Goal: Task Accomplishment & Management: Complete application form

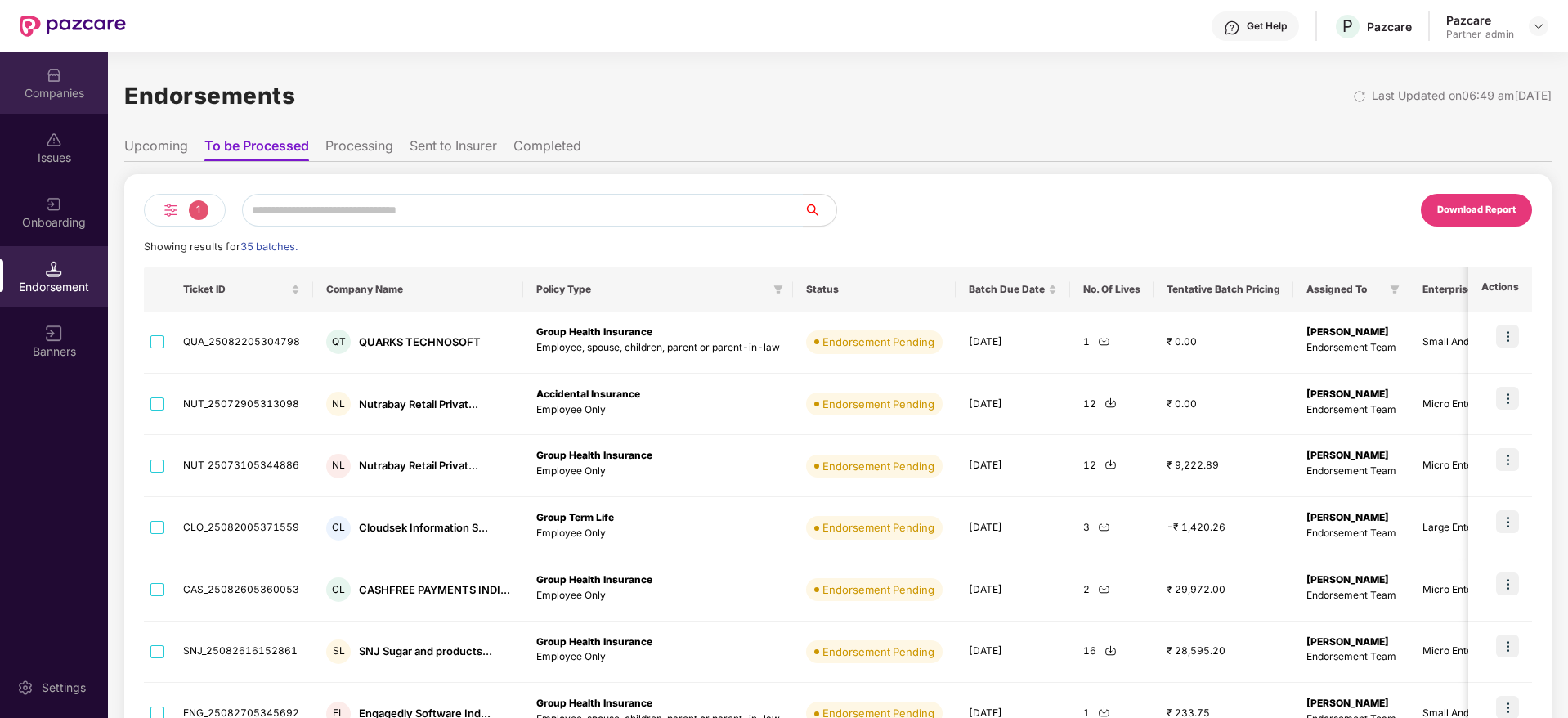
click at [50, 86] on div "Companies" at bounding box center [53, 93] width 108 height 16
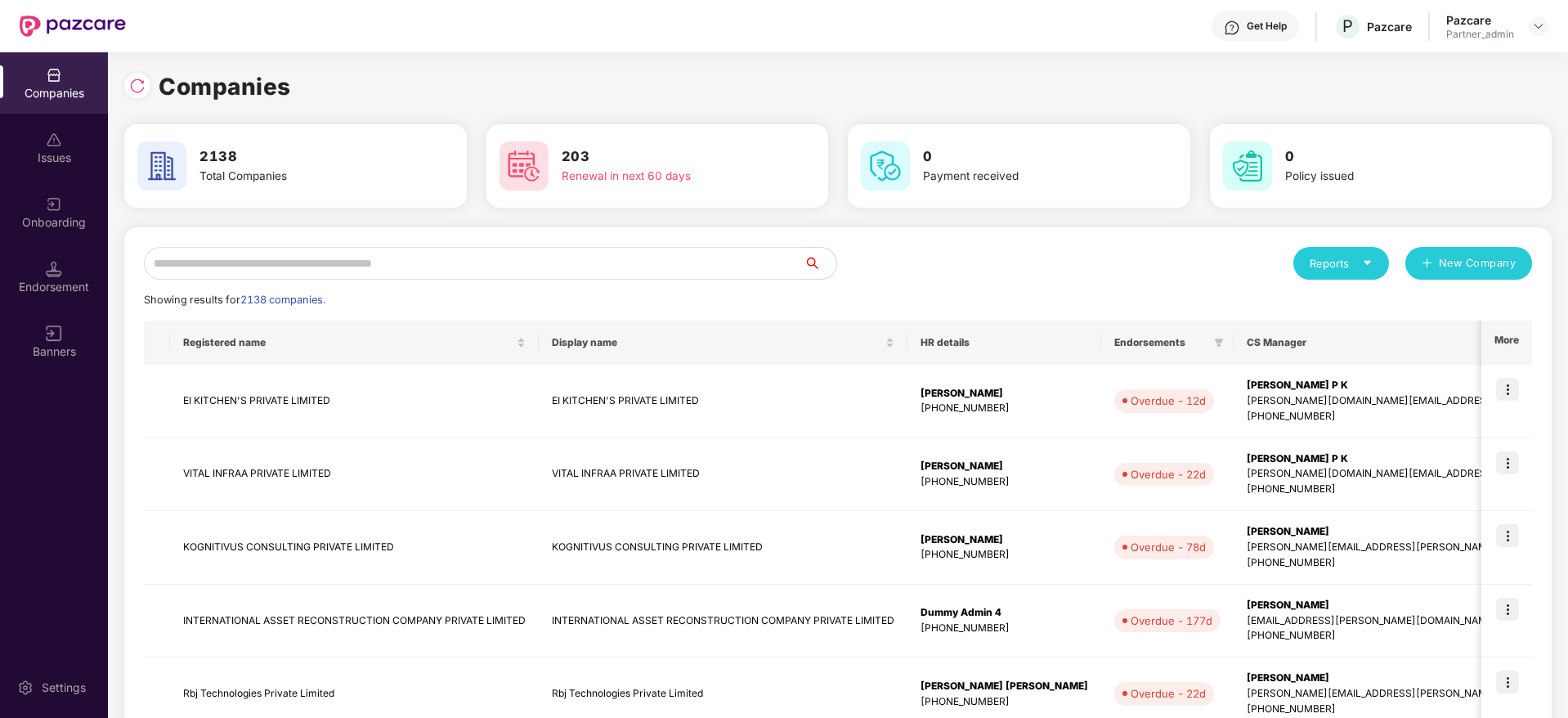
click at [302, 259] on input "text" at bounding box center [473, 264] width 660 height 33
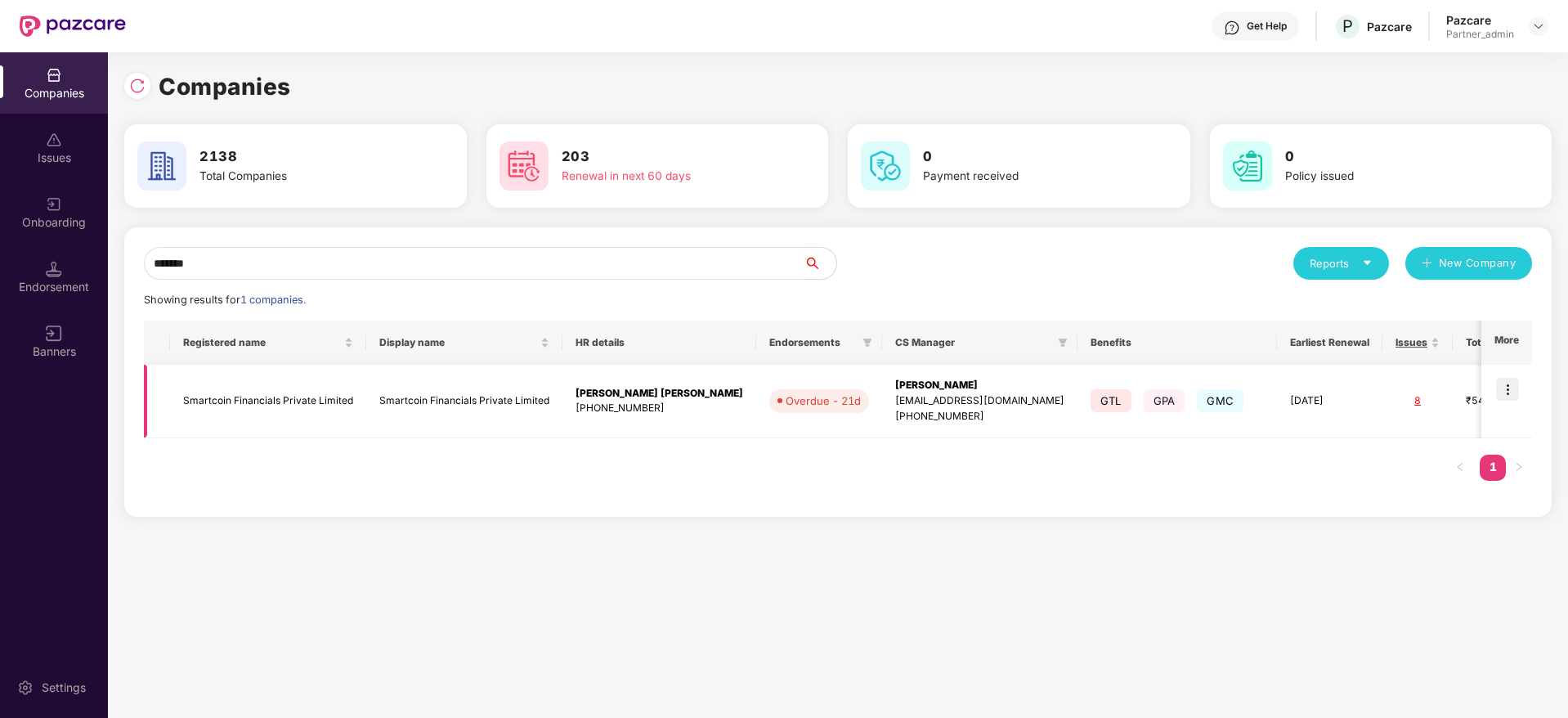
type input "*******"
click at [1513, 392] on img at bounding box center [1508, 390] width 23 height 23
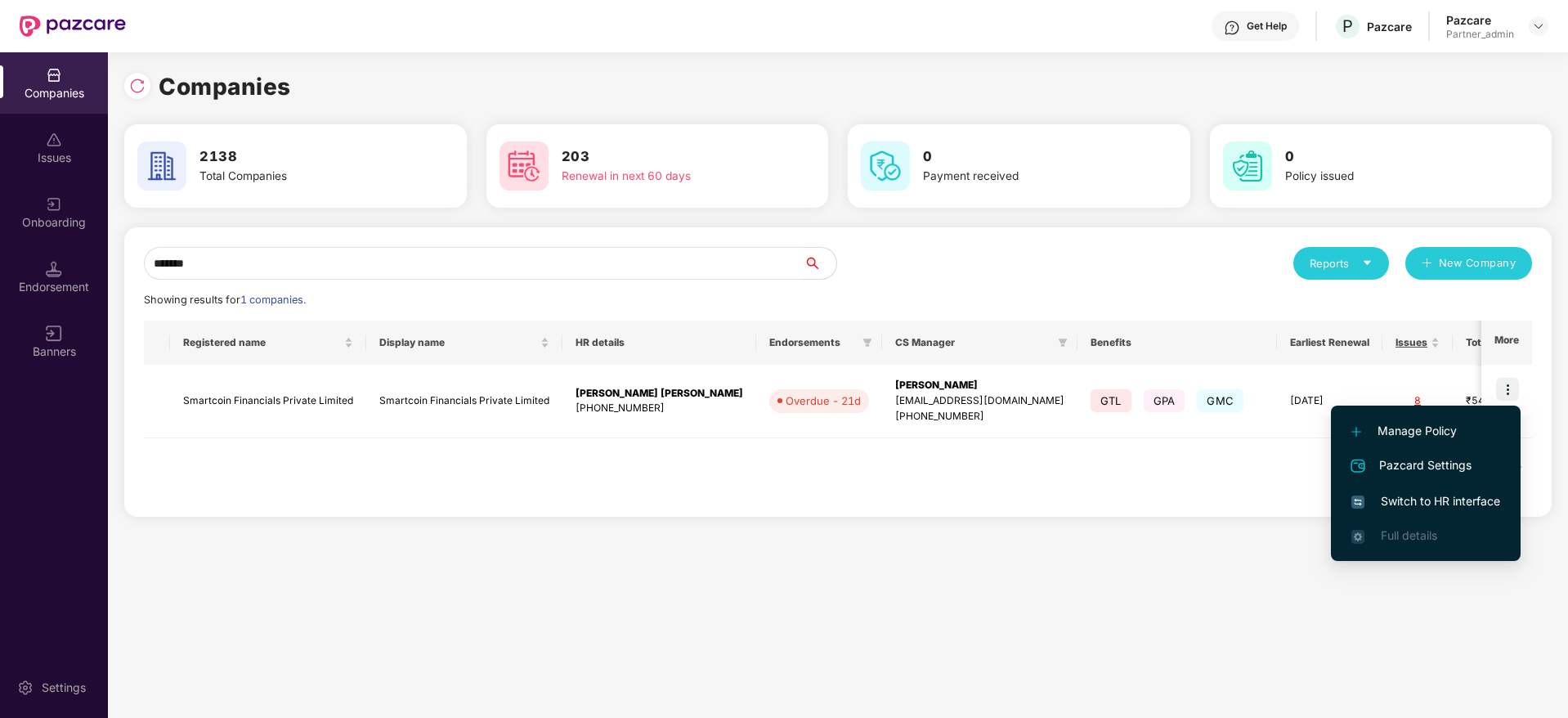
click at [1445, 499] on span "Switch to HR interface" at bounding box center [1426, 501] width 149 height 18
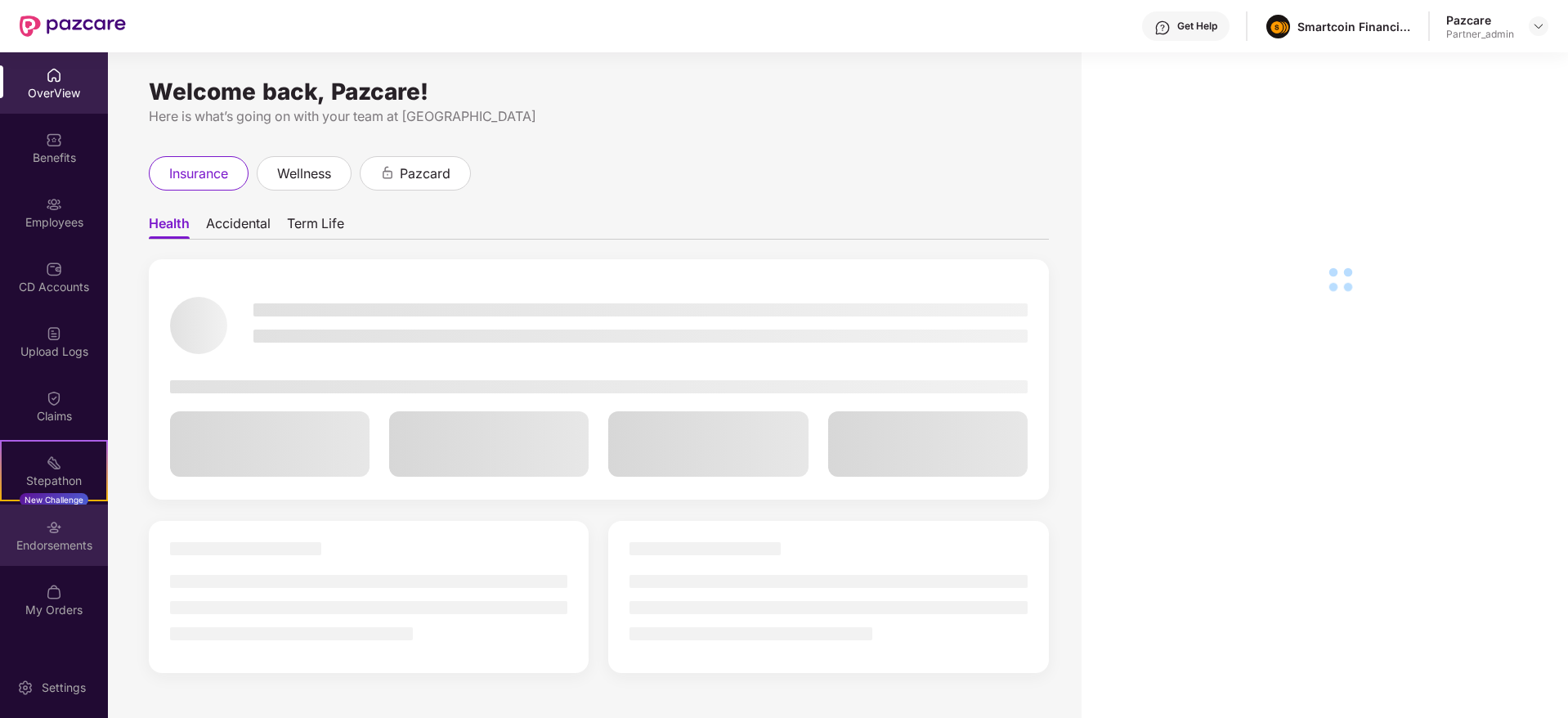
click at [51, 552] on div "Endorsements" at bounding box center [53, 534] width 108 height 61
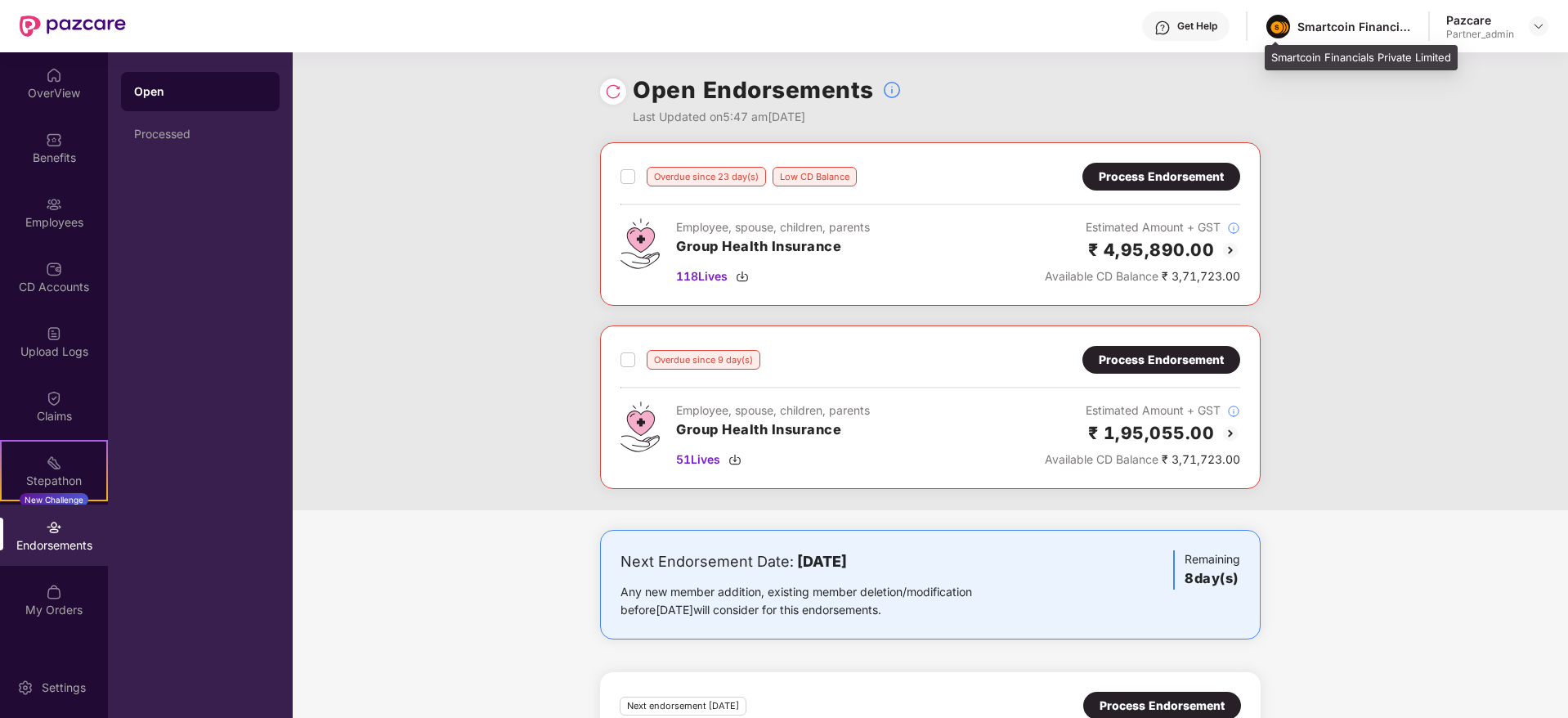
click at [1307, 25] on div "Smartcoin Financials Private Limited" at bounding box center [1355, 26] width 114 height 16
copy div "Smartcoin"
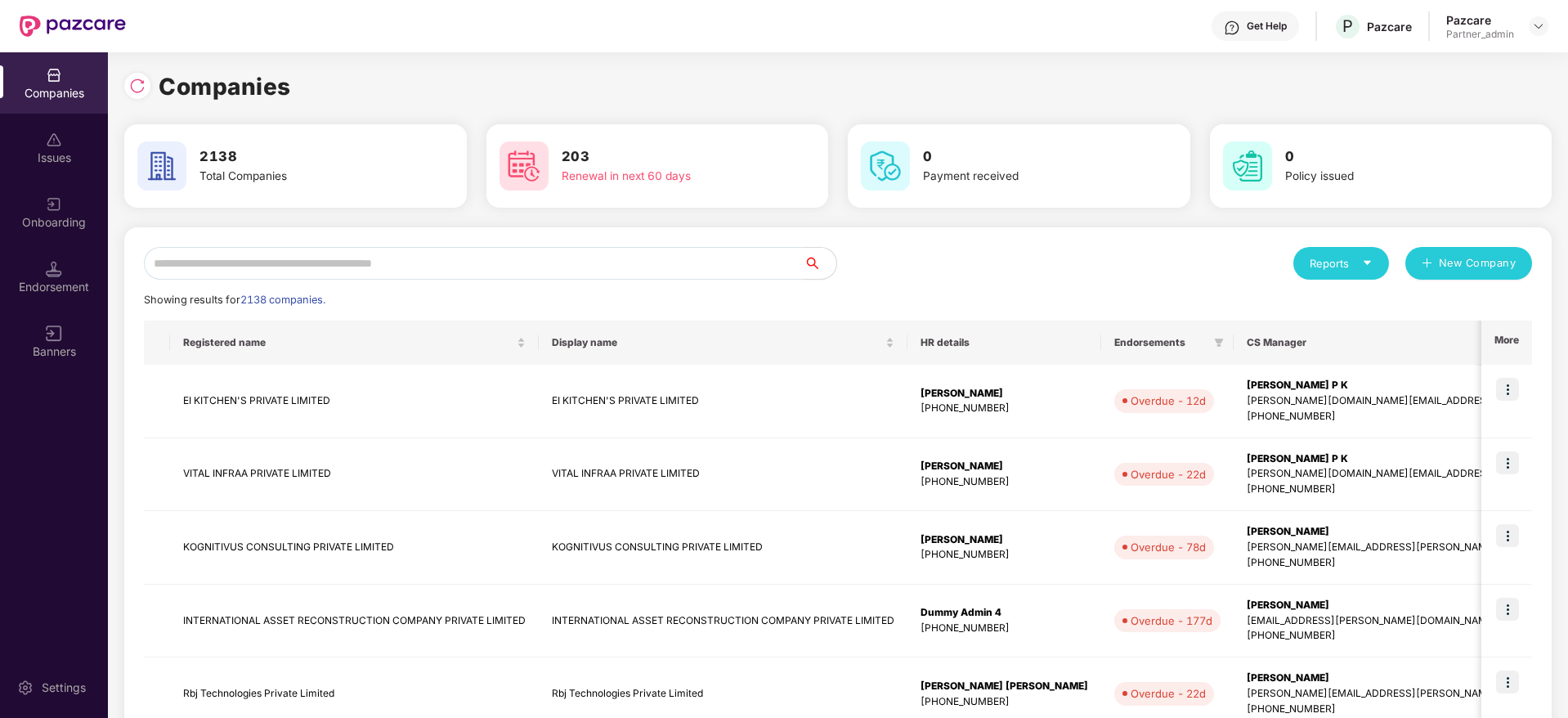
click at [528, 251] on input "text" at bounding box center [473, 264] width 660 height 33
paste input "*********"
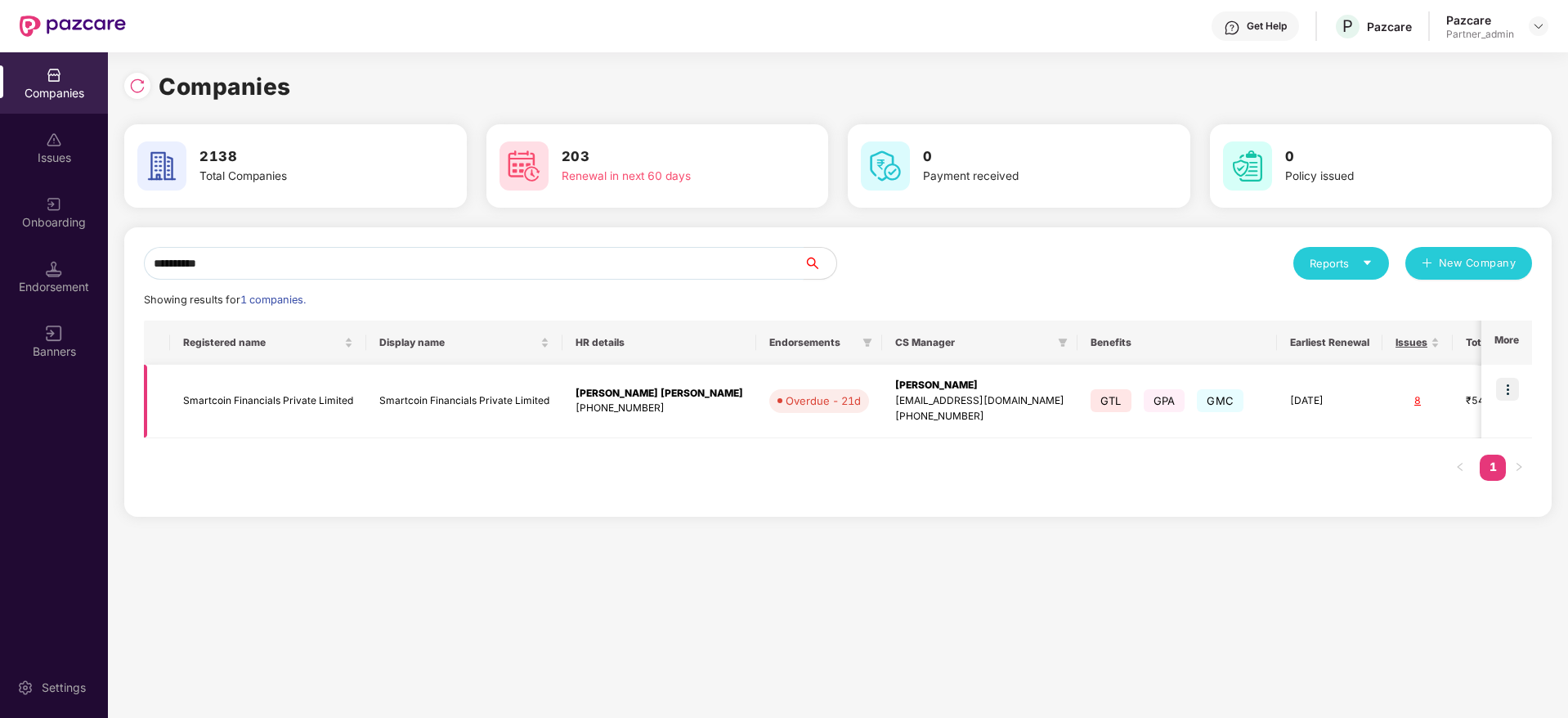
type input "*********"
click at [895, 401] on div "[EMAIL_ADDRESS][DOMAIN_NAME]" at bounding box center [980, 401] width 170 height 16
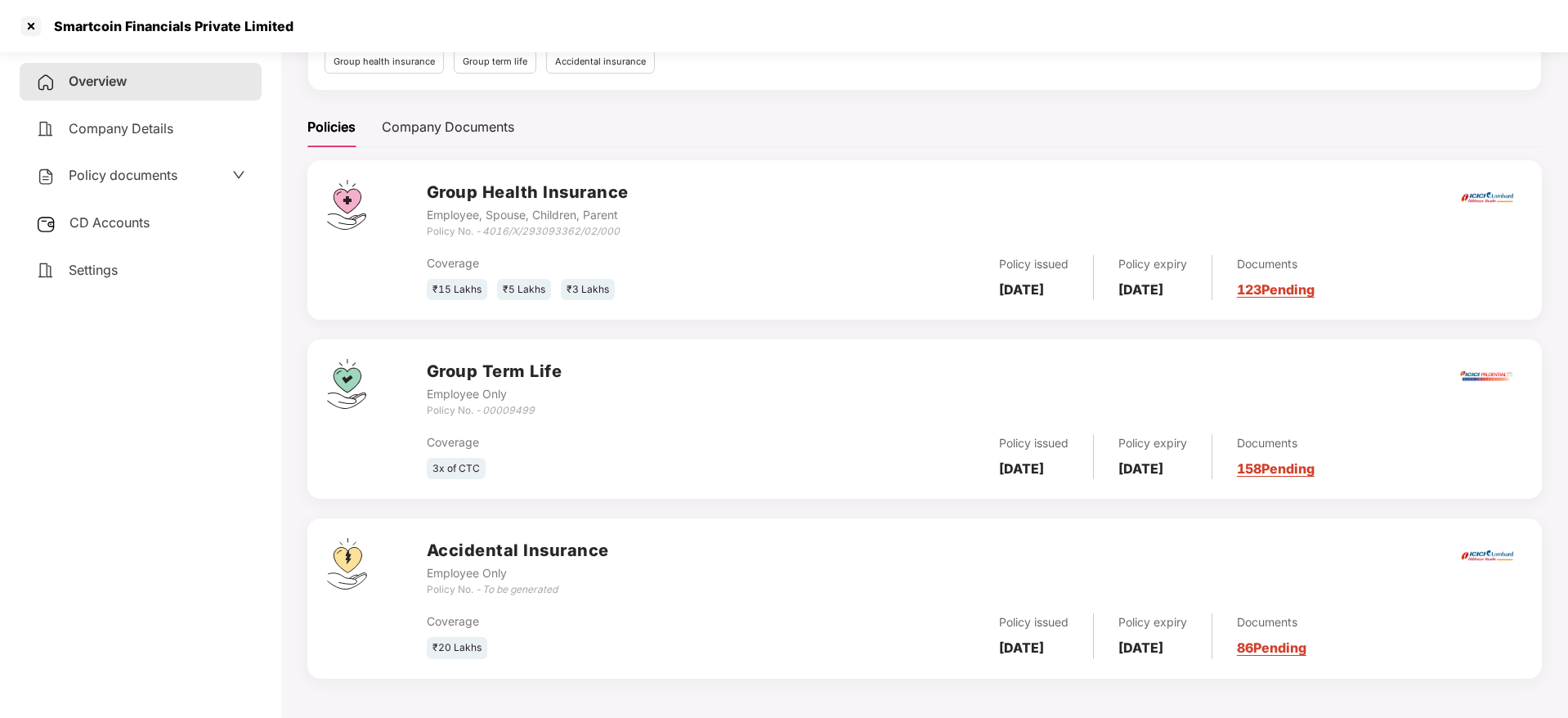
click at [1314, 290] on link "123 Pending" at bounding box center [1275, 289] width 78 height 16
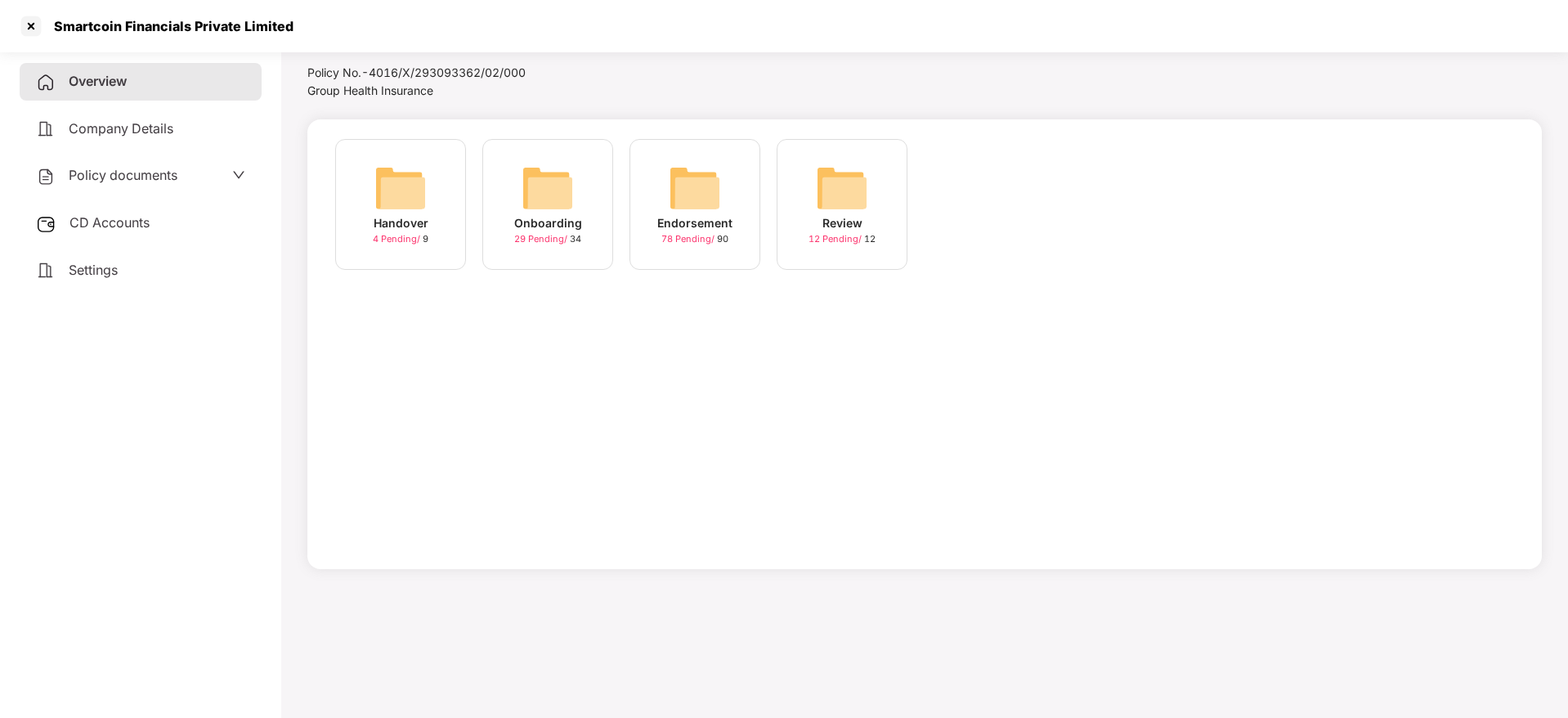
click at [707, 199] on img at bounding box center [695, 188] width 52 height 52
click at [860, 264] on div "August-2025 37 Pending / 40" at bounding box center [841, 203] width 131 height 131
click at [399, 196] on img at bounding box center [400, 188] width 52 height 52
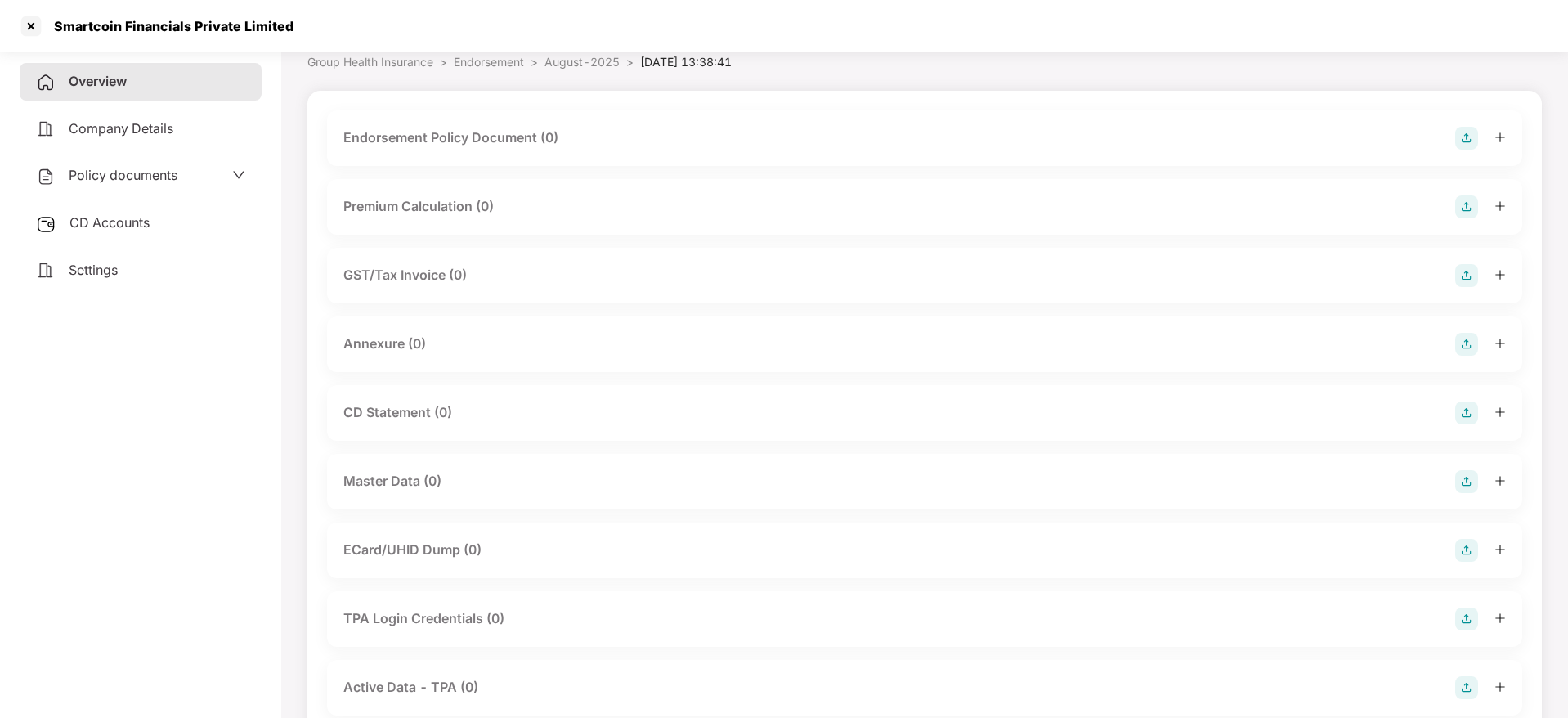
scroll to position [0, 0]
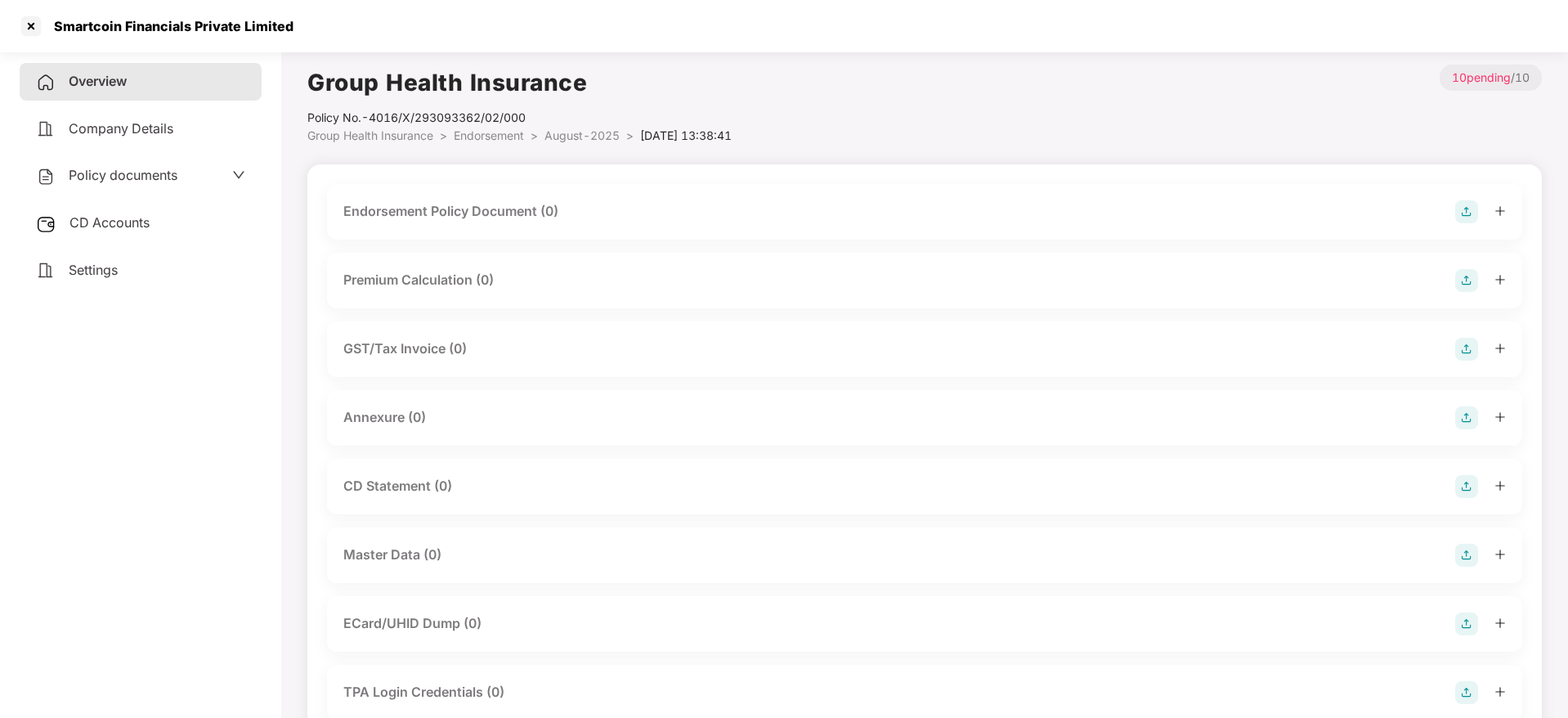
click at [1462, 211] on img at bounding box center [1466, 212] width 23 height 23
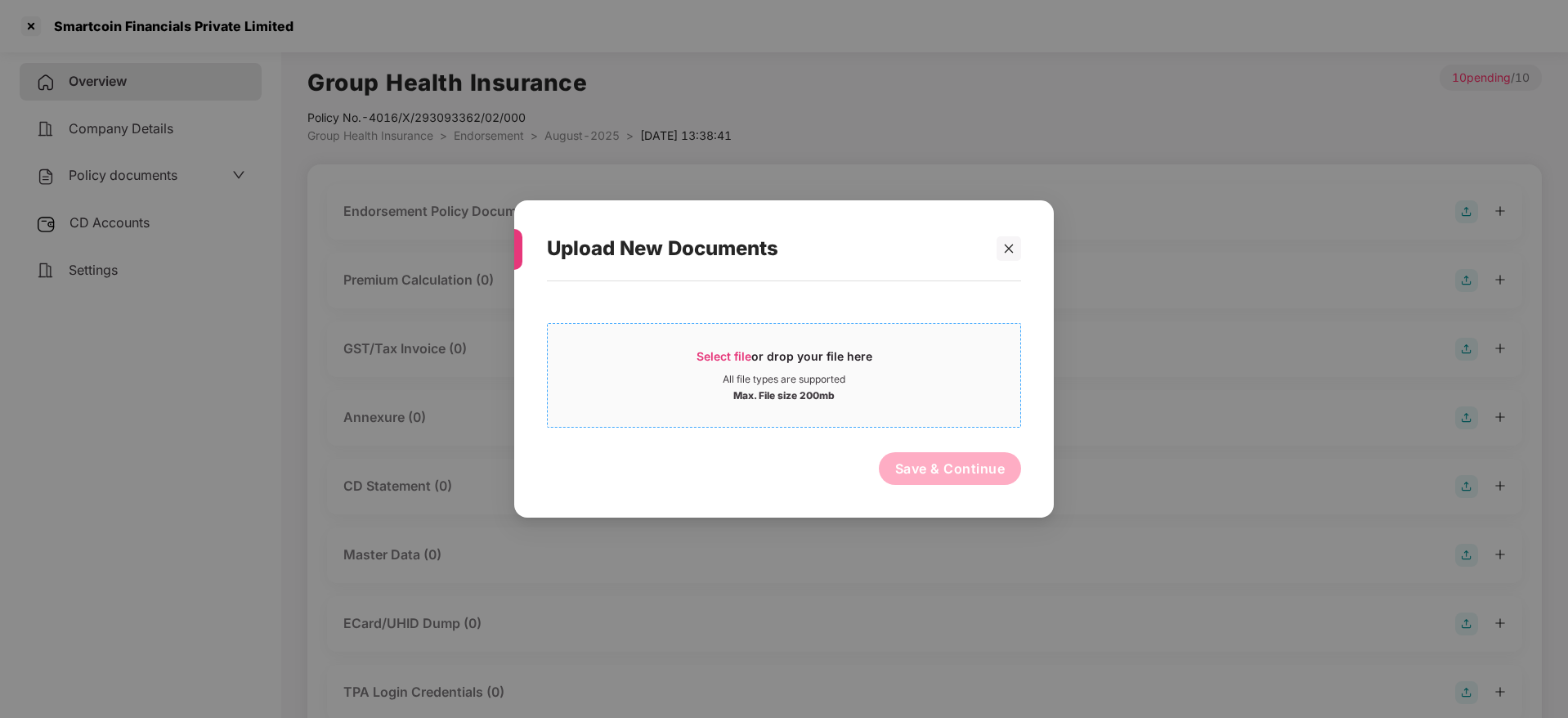
click at [821, 347] on span "Select file or drop your file here All file types are supported Max. File size …" at bounding box center [784, 375] width 473 height 78
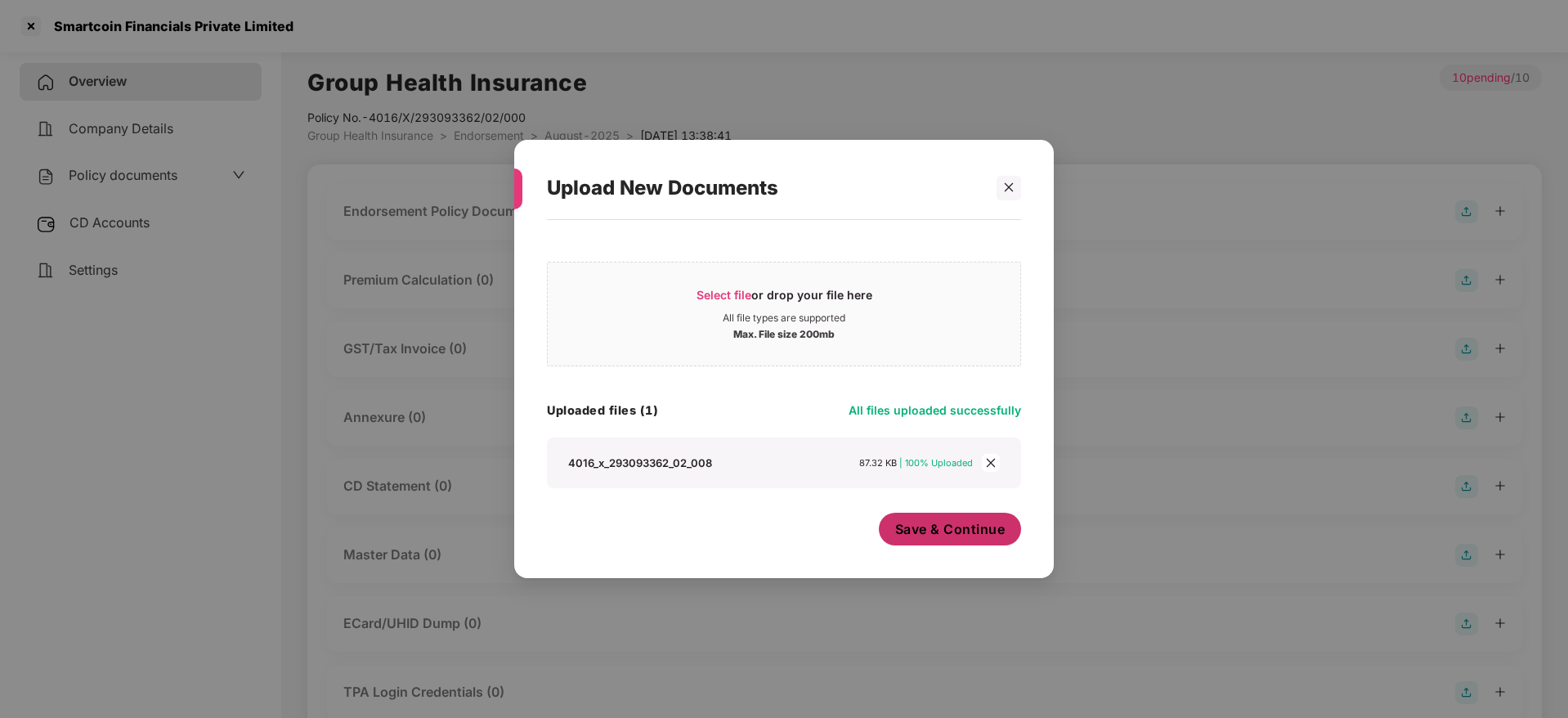
click at [973, 537] on span "Save & Continue" at bounding box center [951, 528] width 110 height 18
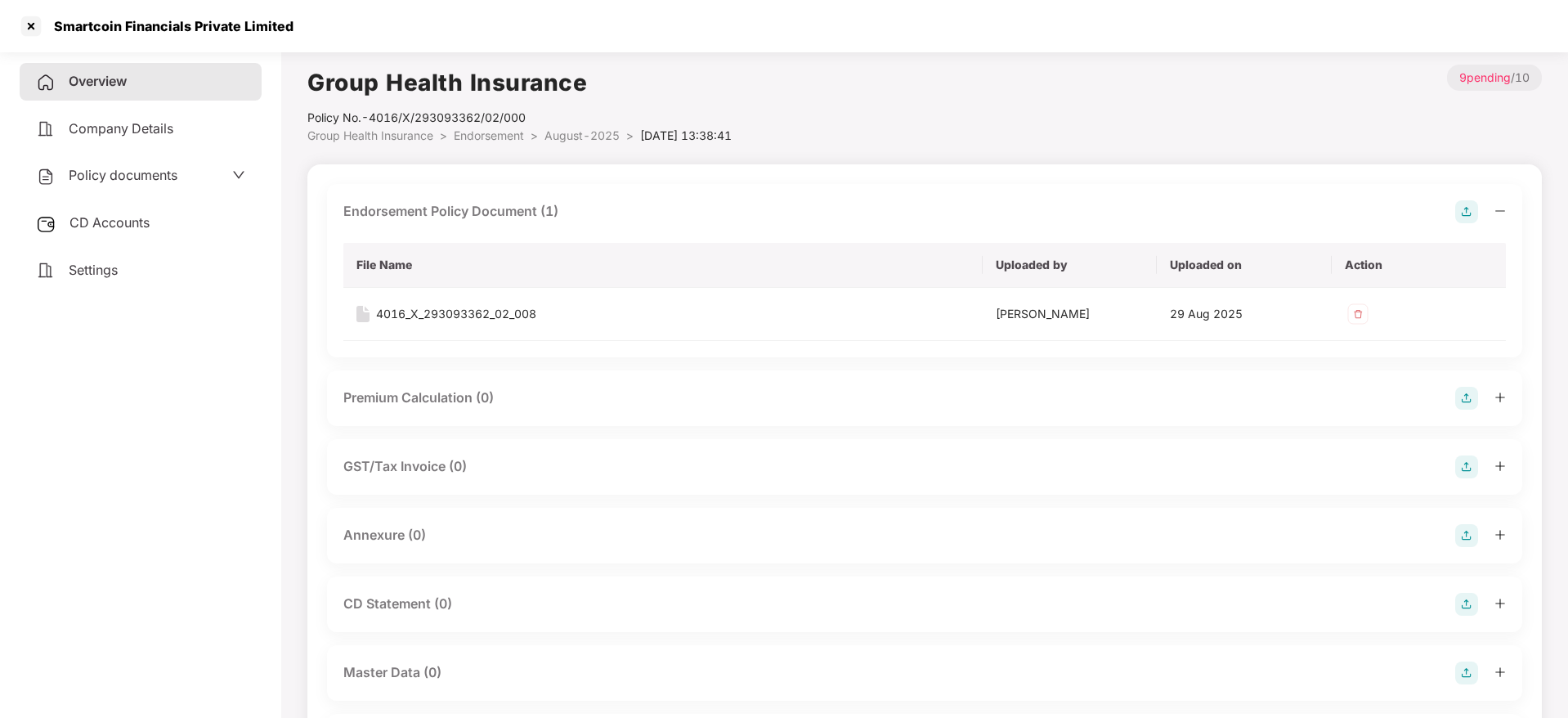
click at [1503, 212] on icon "minus" at bounding box center [1500, 211] width 12 height 12
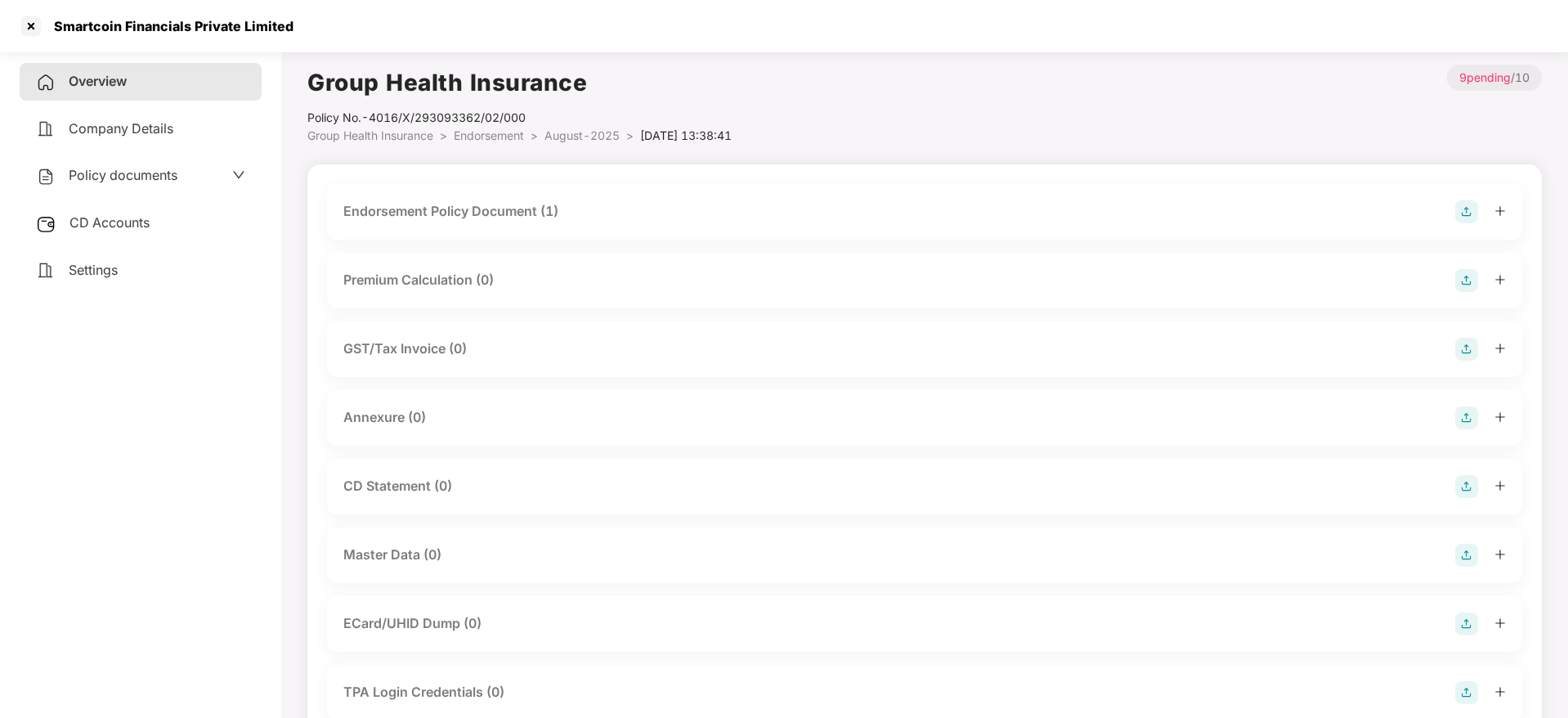
click at [1476, 416] on img at bounding box center [1466, 418] width 23 height 23
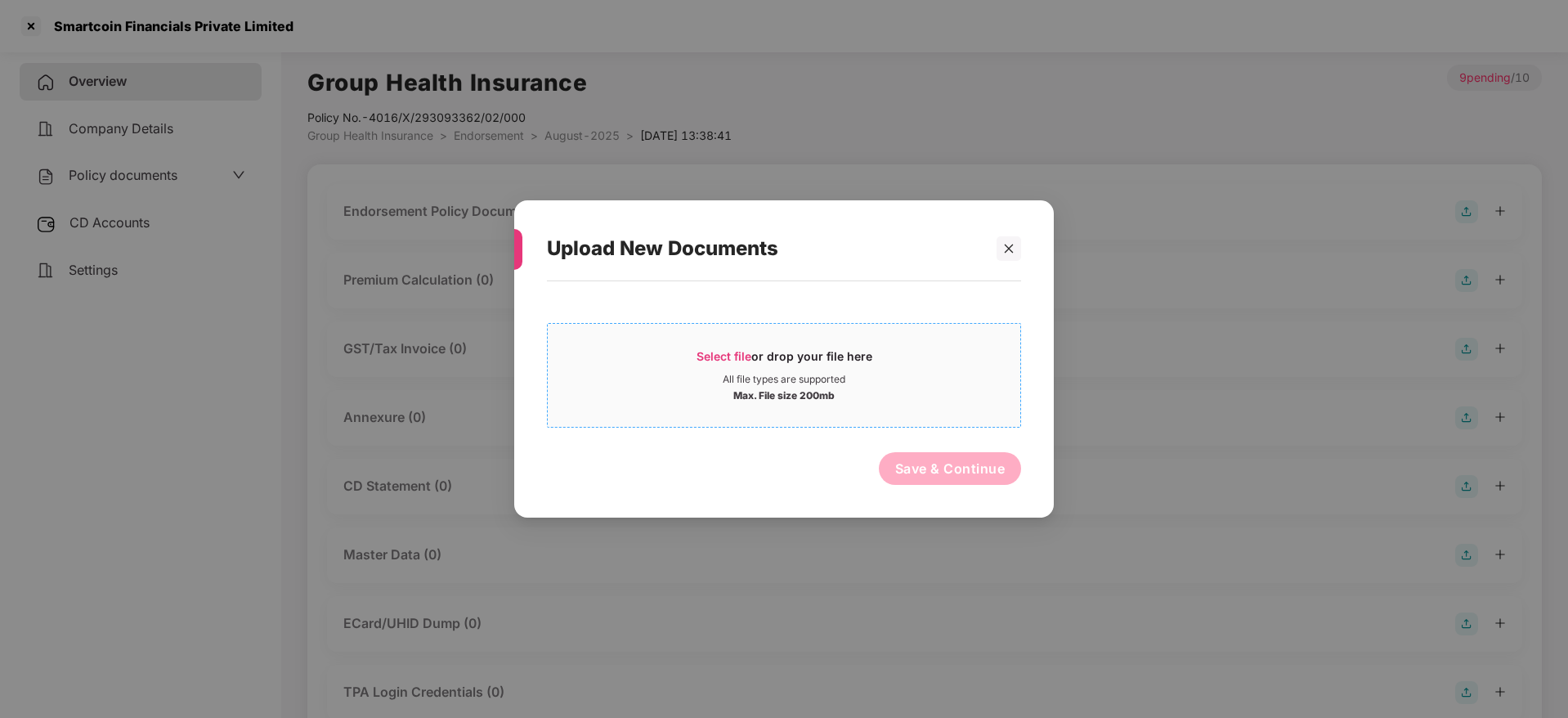
click at [758, 358] on div "Select file or drop your file here" at bounding box center [784, 359] width 175 height 24
click at [353, 332] on div "Upload New Documents Select file or drop your file here All file types are supp…" at bounding box center [784, 359] width 1568 height 718
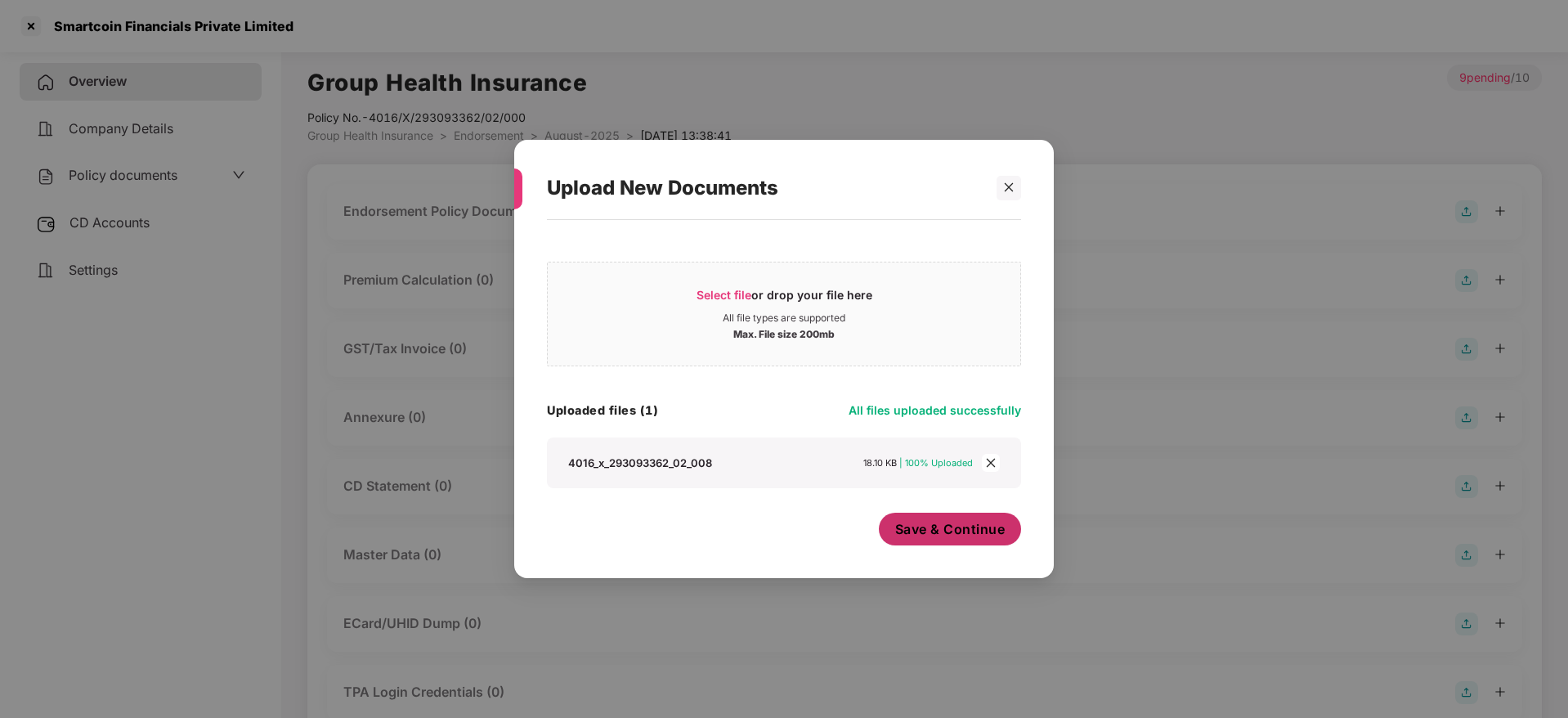
click at [925, 526] on span "Save & Continue" at bounding box center [951, 528] width 110 height 18
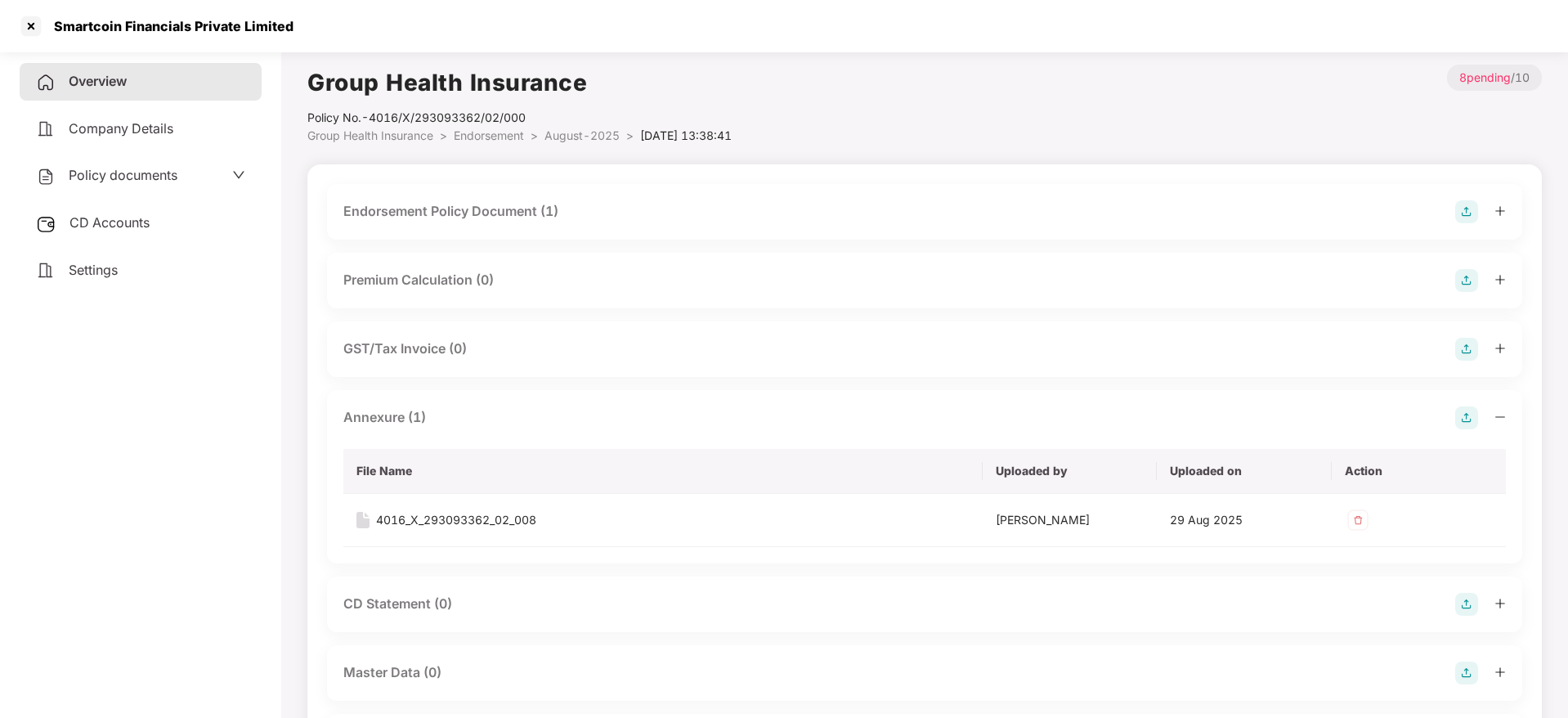
click at [1495, 414] on icon "minus" at bounding box center [1500, 417] width 12 height 12
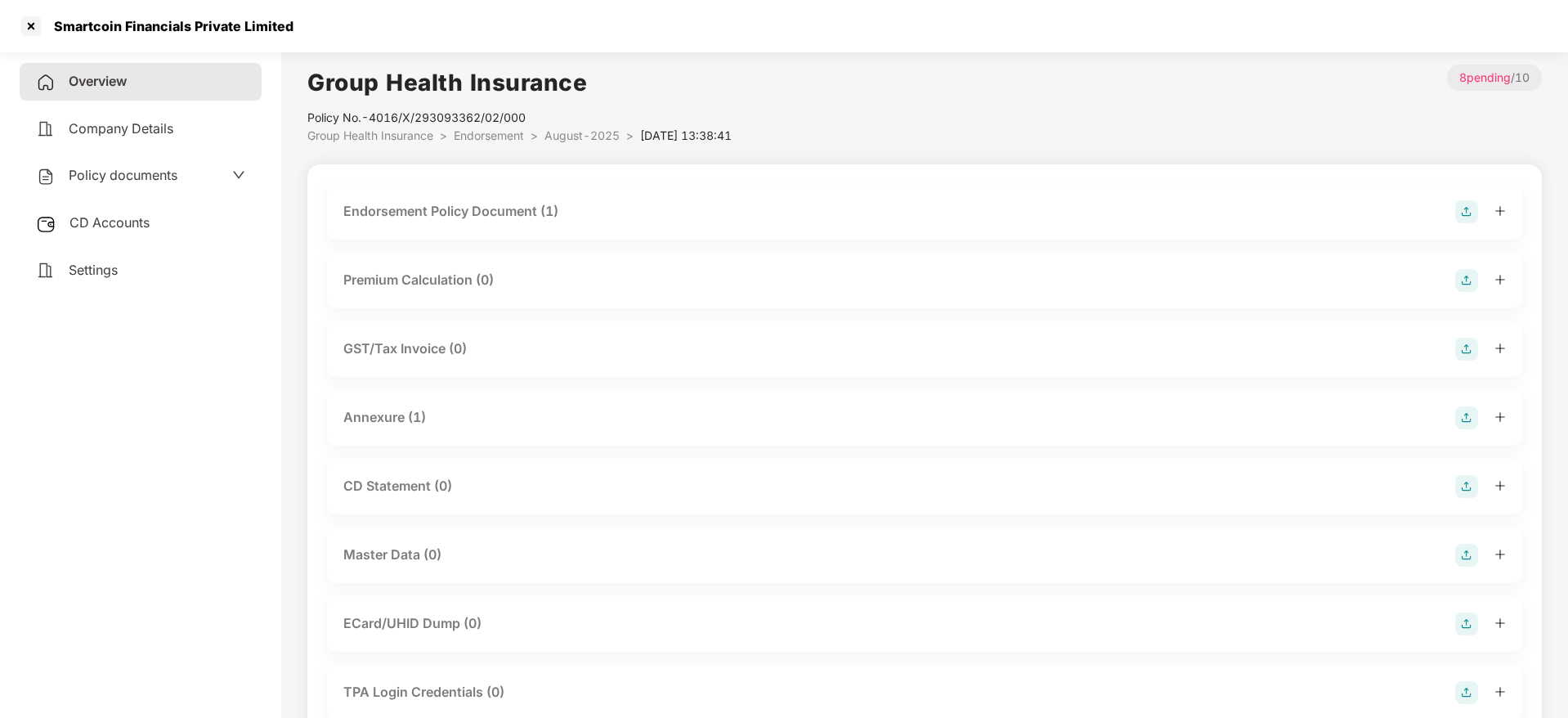
click at [1475, 553] on img at bounding box center [1466, 555] width 23 height 23
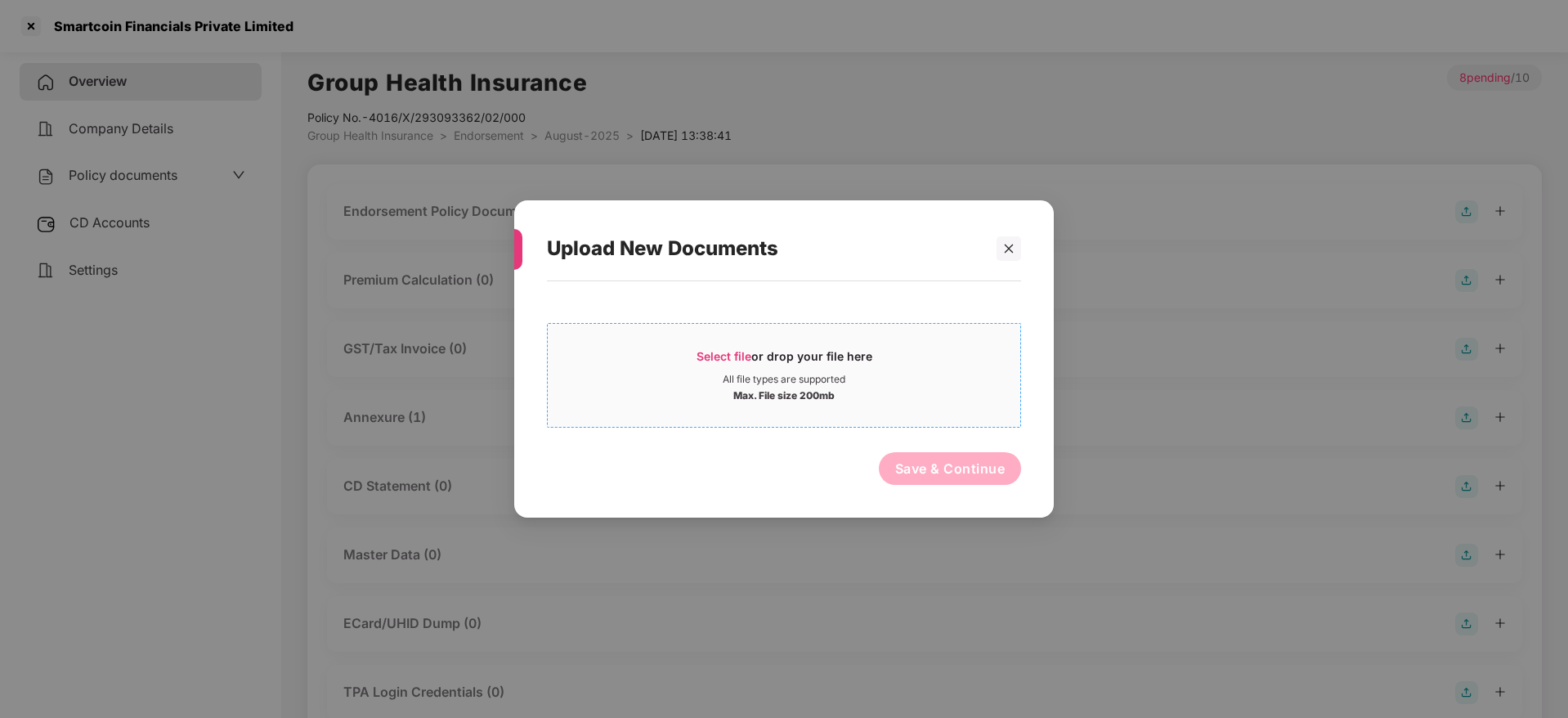
click at [706, 347] on span "Select file or drop your file here All file types are supported Max. File size …" at bounding box center [784, 375] width 473 height 78
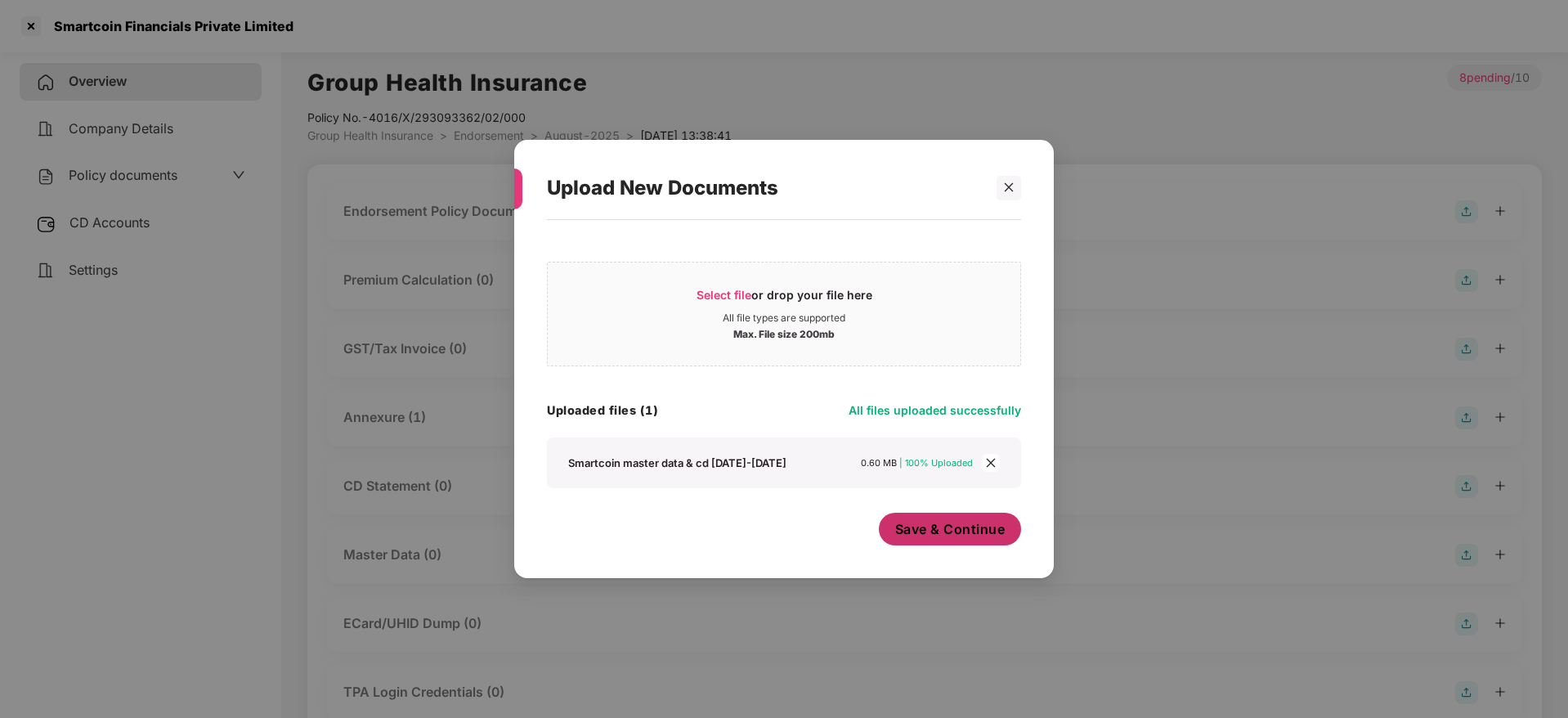
click at [934, 541] on button "Save & Continue" at bounding box center [951, 529] width 143 height 33
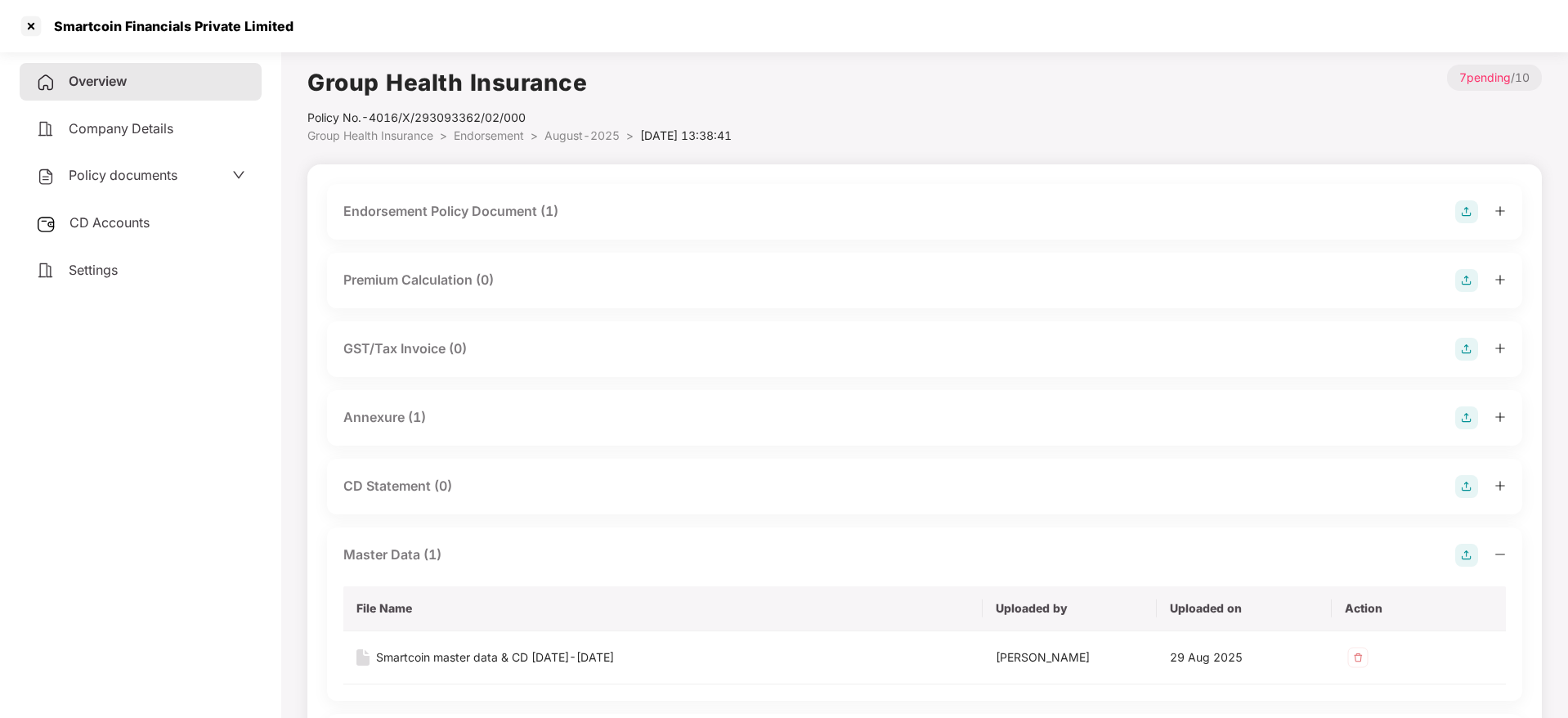
click at [1502, 551] on icon "minus" at bounding box center [1500, 554] width 12 height 12
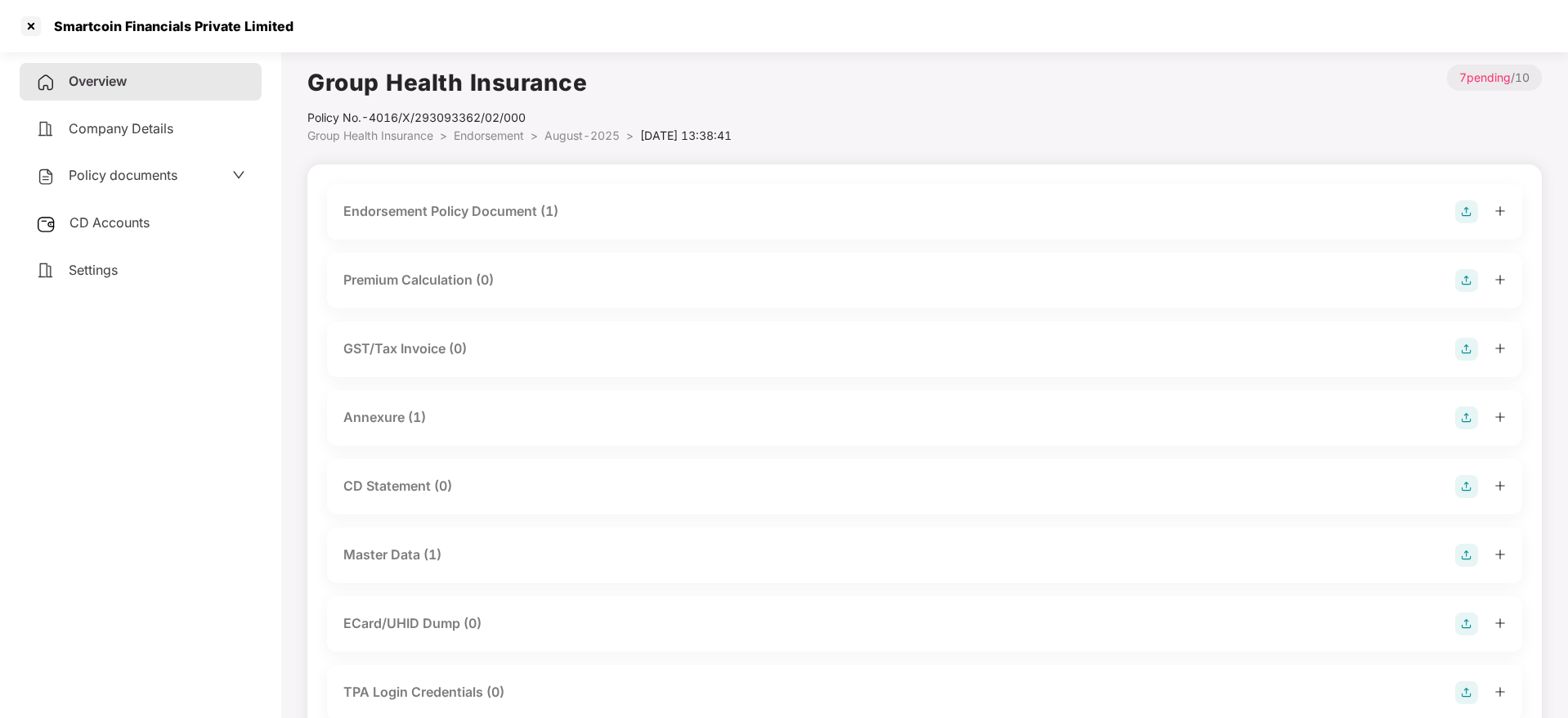
scroll to position [45, 0]
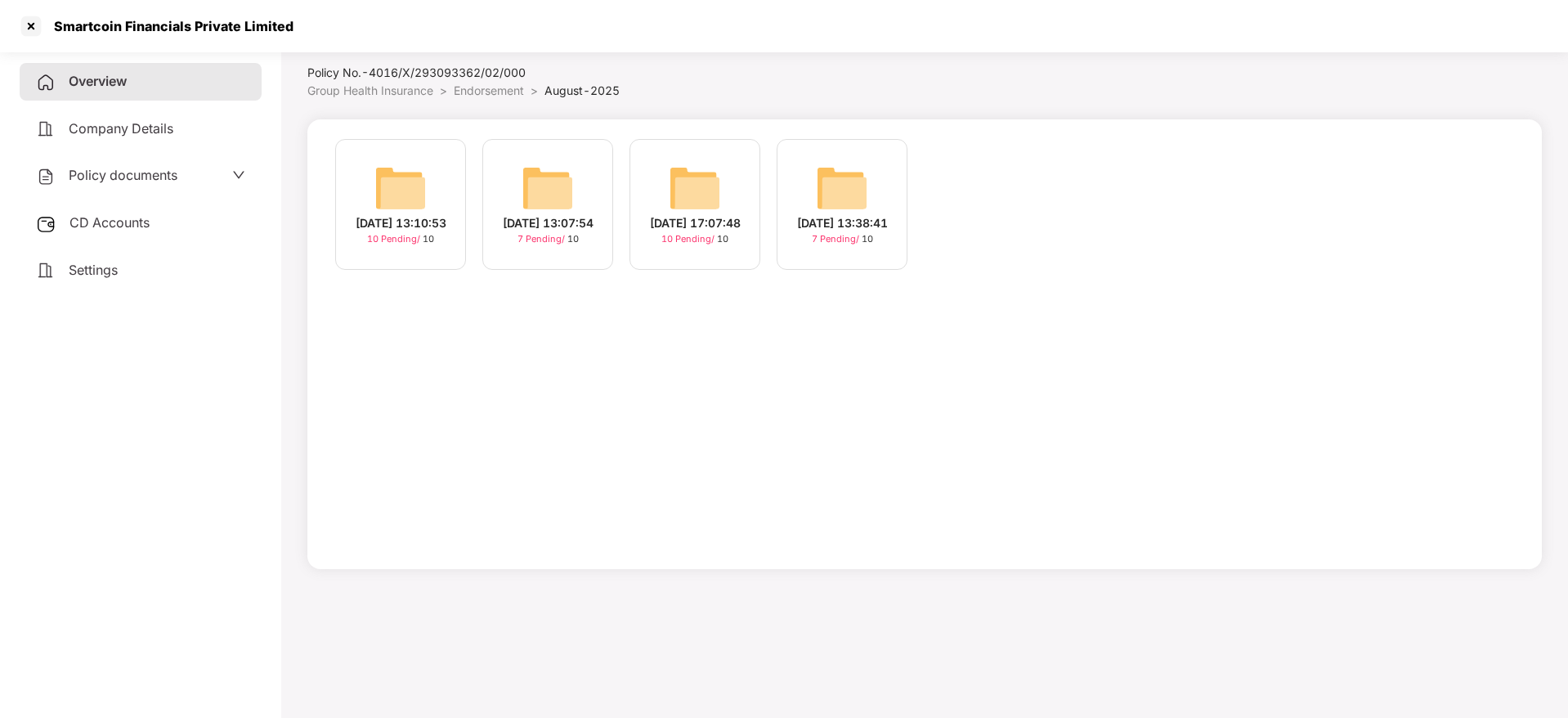
click at [397, 233] on div "[DATE] 13:10:53" at bounding box center [401, 223] width 91 height 18
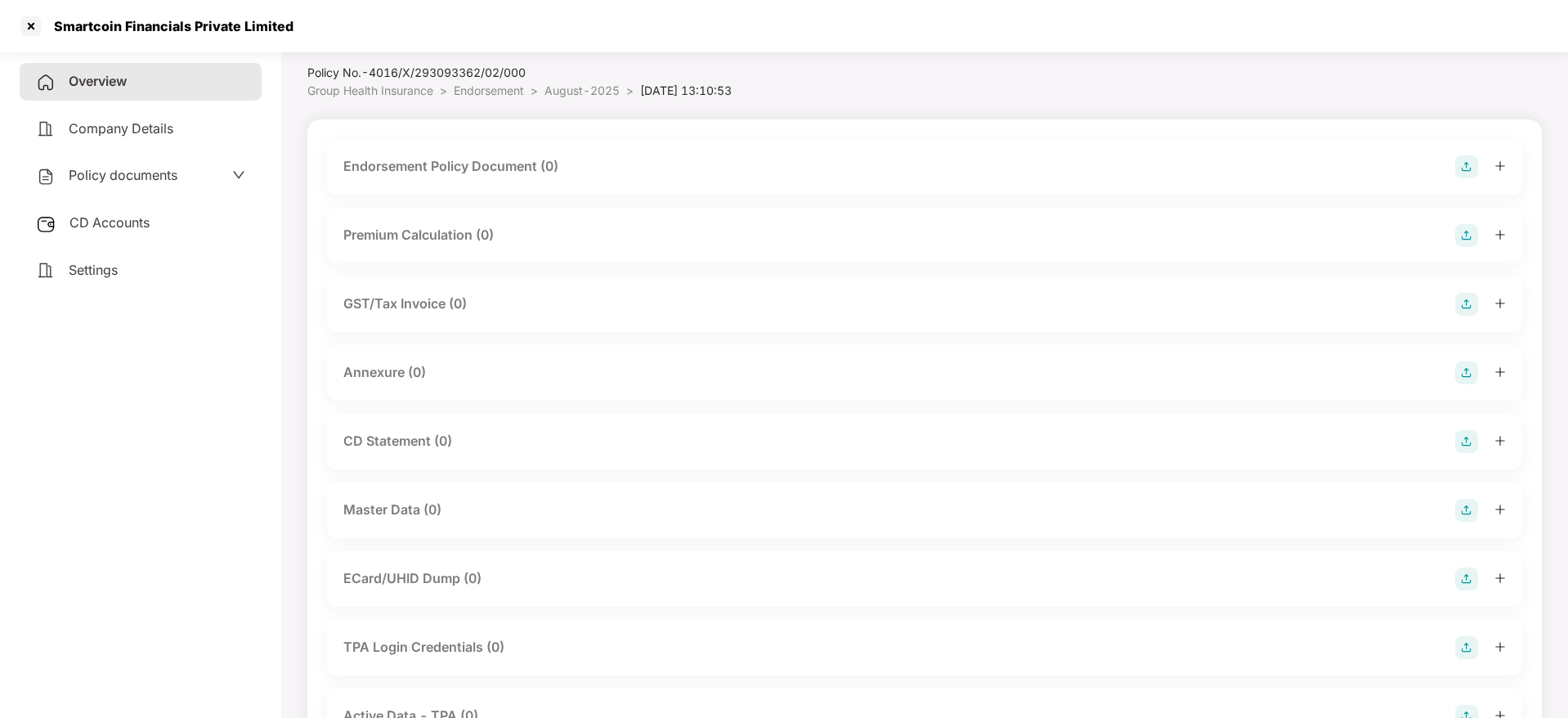
click at [1465, 165] on img at bounding box center [1466, 167] width 23 height 23
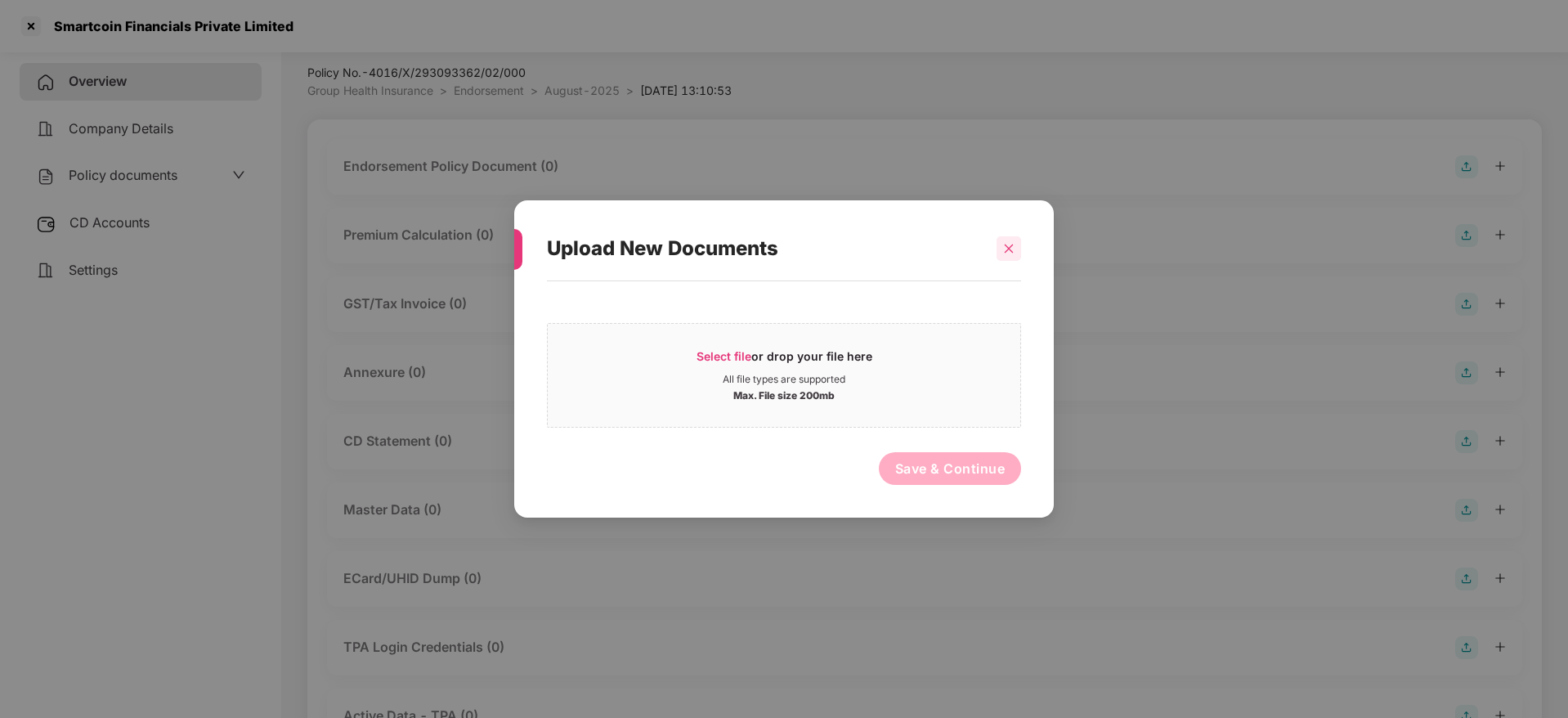
click at [1010, 241] on div at bounding box center [1008, 248] width 24 height 24
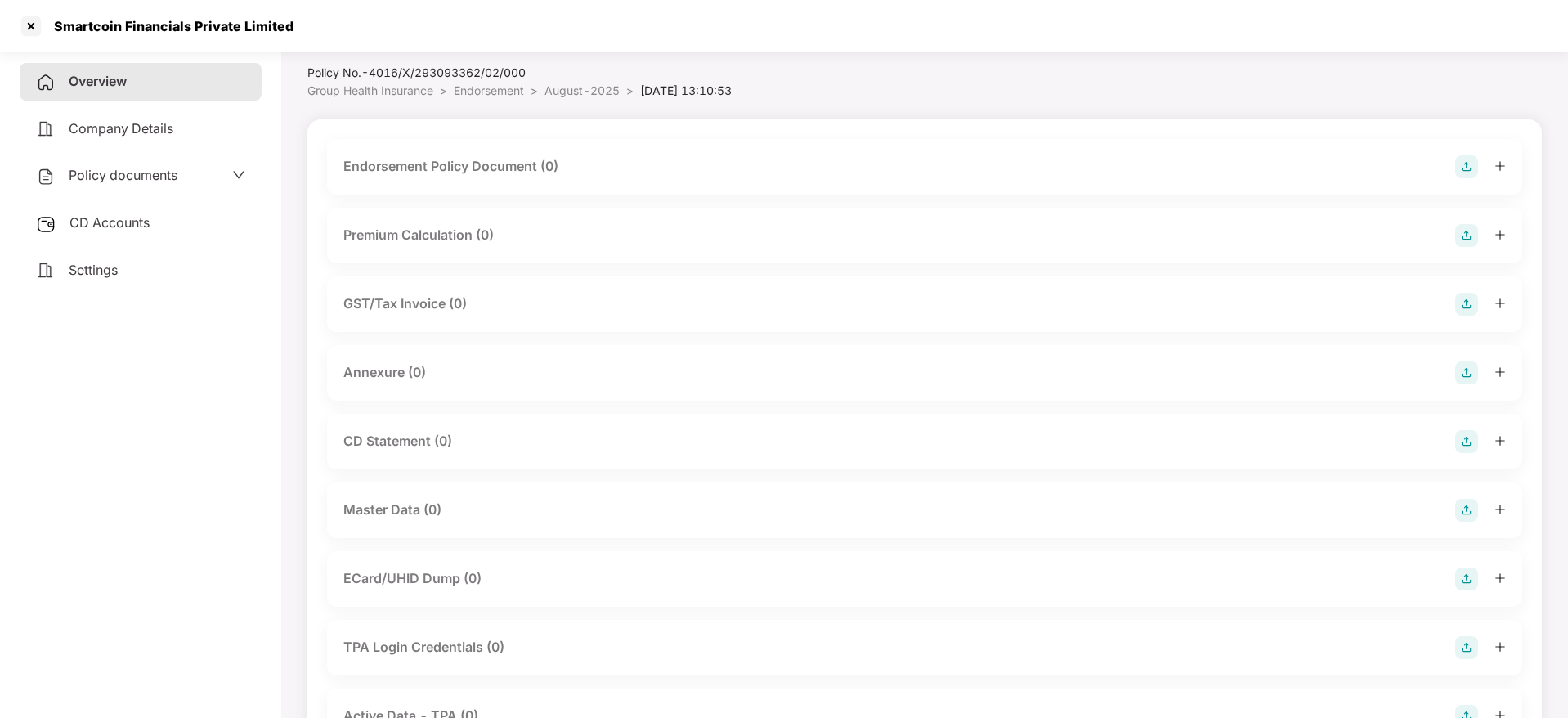
click at [1456, 506] on img at bounding box center [1466, 511] width 23 height 23
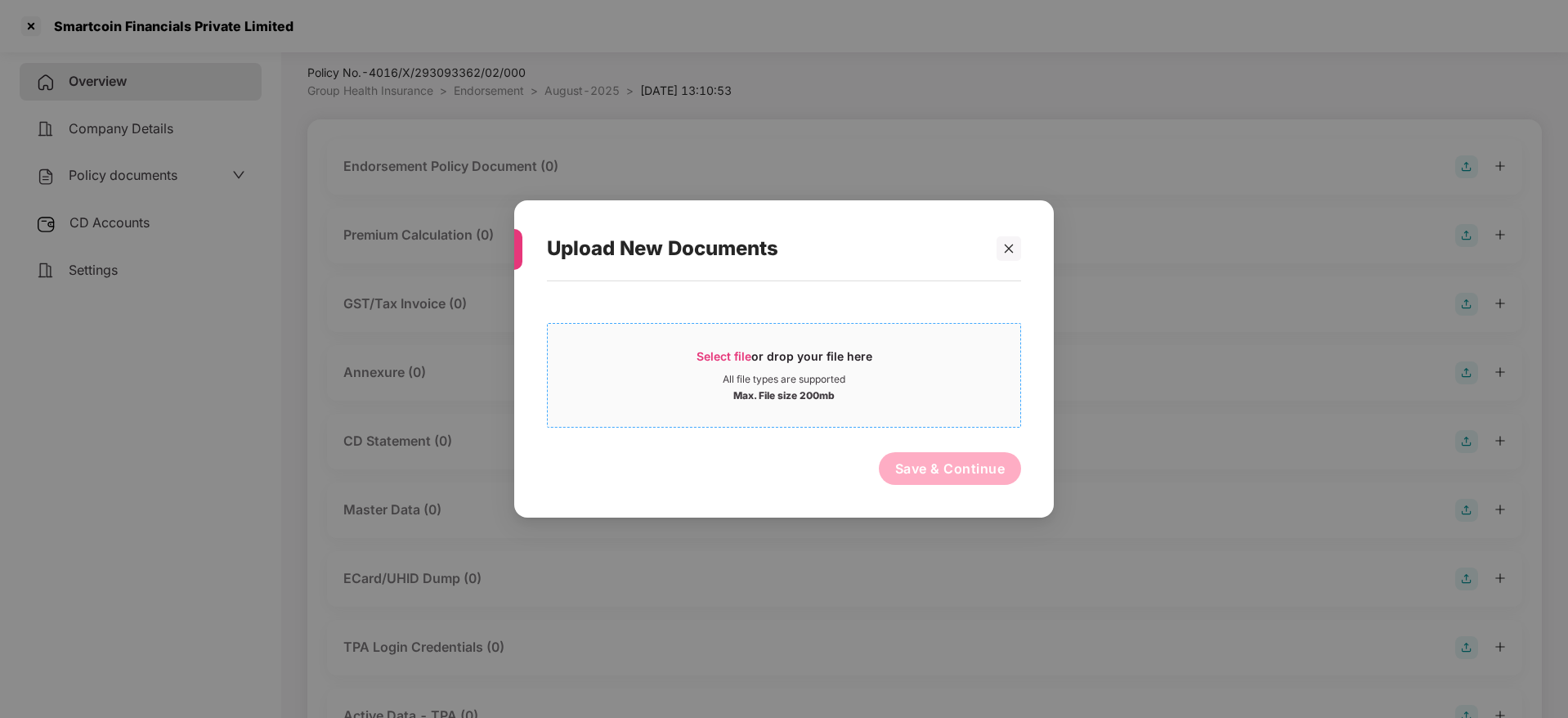
click at [795, 358] on div "Select file or drop your file here" at bounding box center [784, 359] width 175 height 24
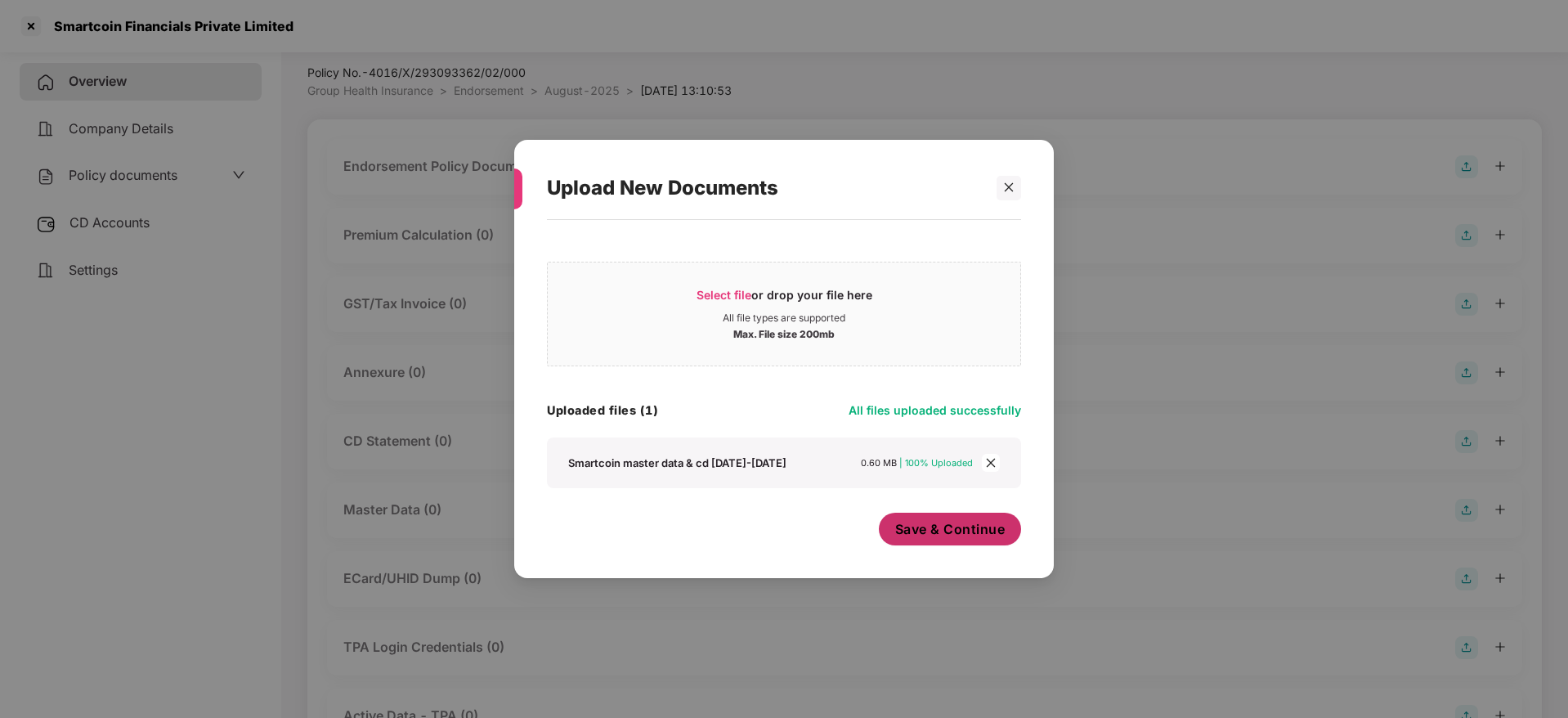
click at [948, 536] on span "Save & Continue" at bounding box center [951, 528] width 110 height 18
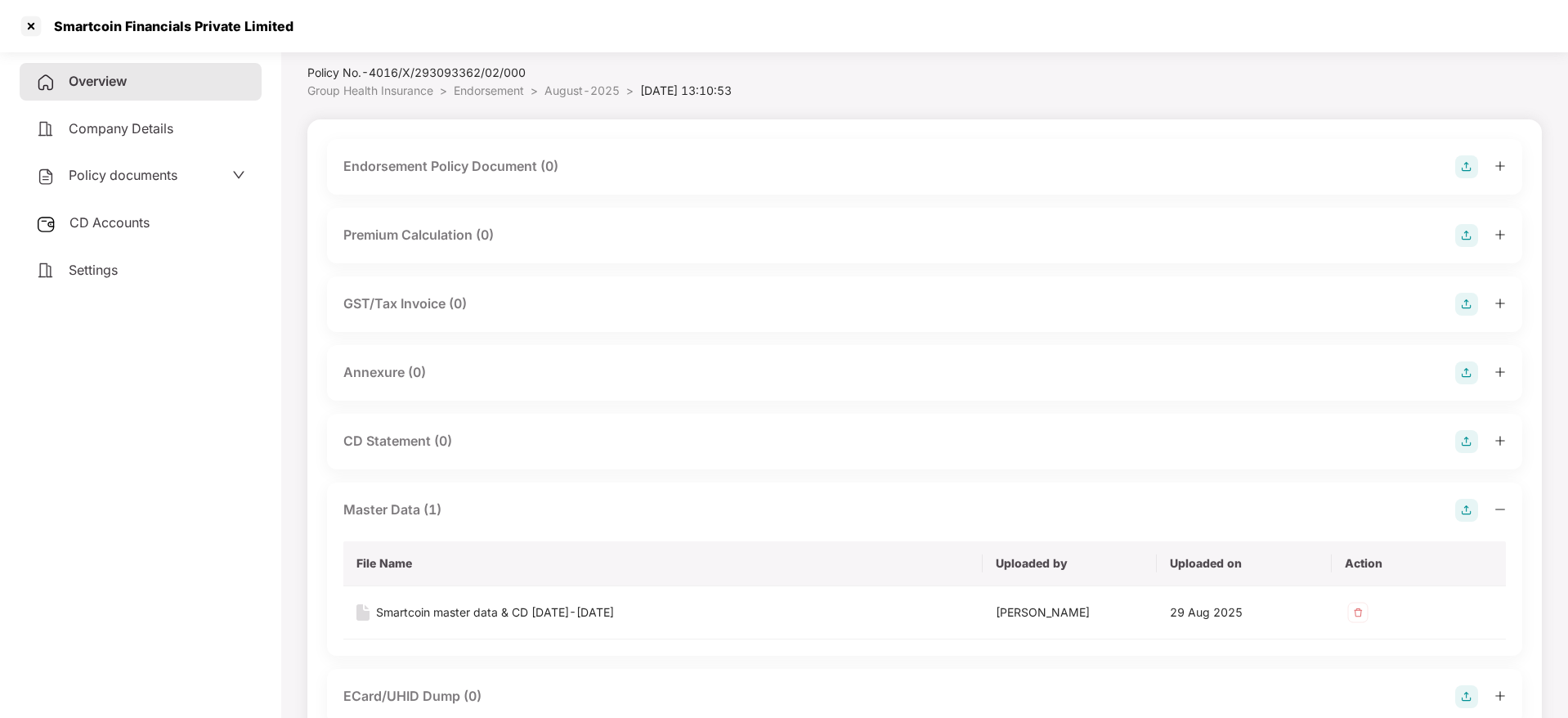
click at [1497, 515] on icon "minus" at bounding box center [1500, 510] width 12 height 12
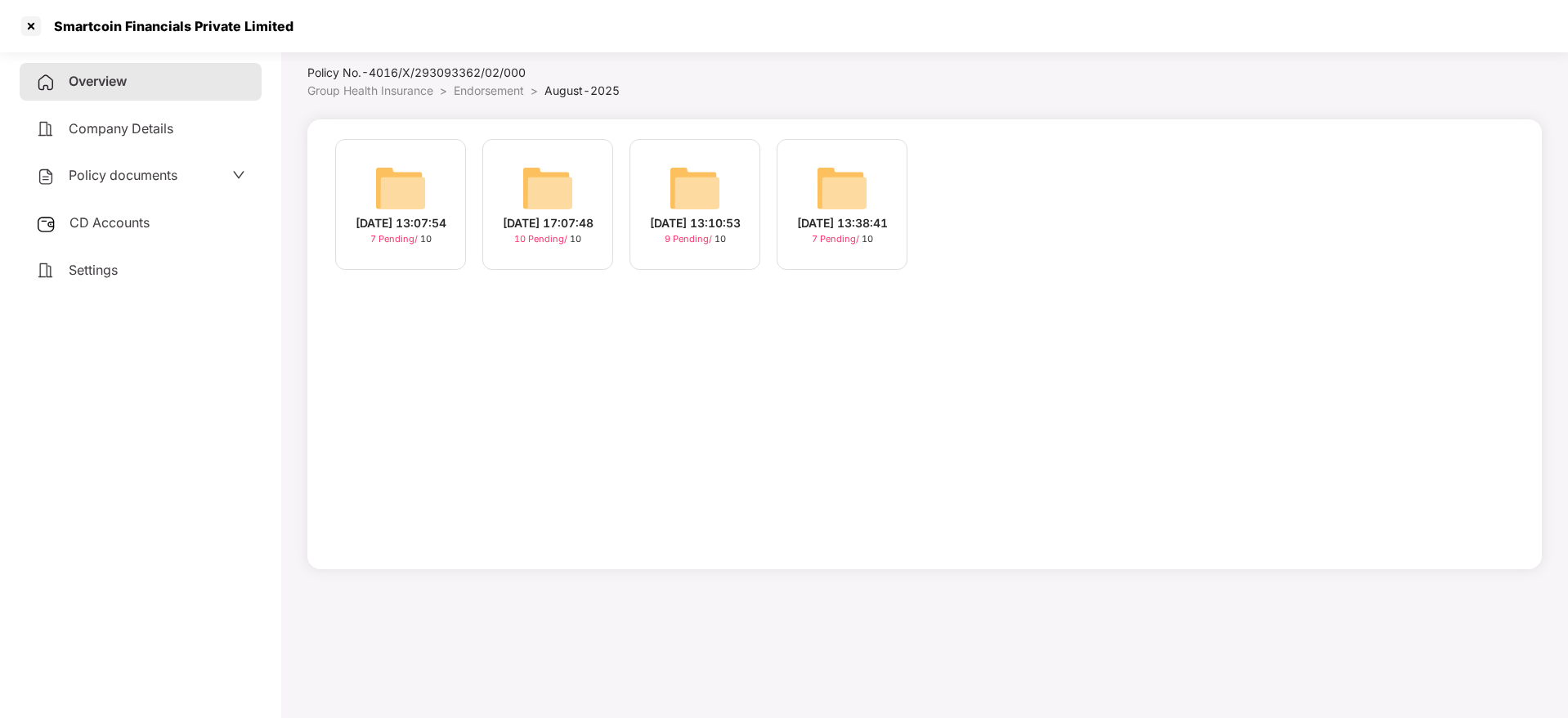
click at [535, 243] on span "10 Pending /" at bounding box center [542, 238] width 55 height 12
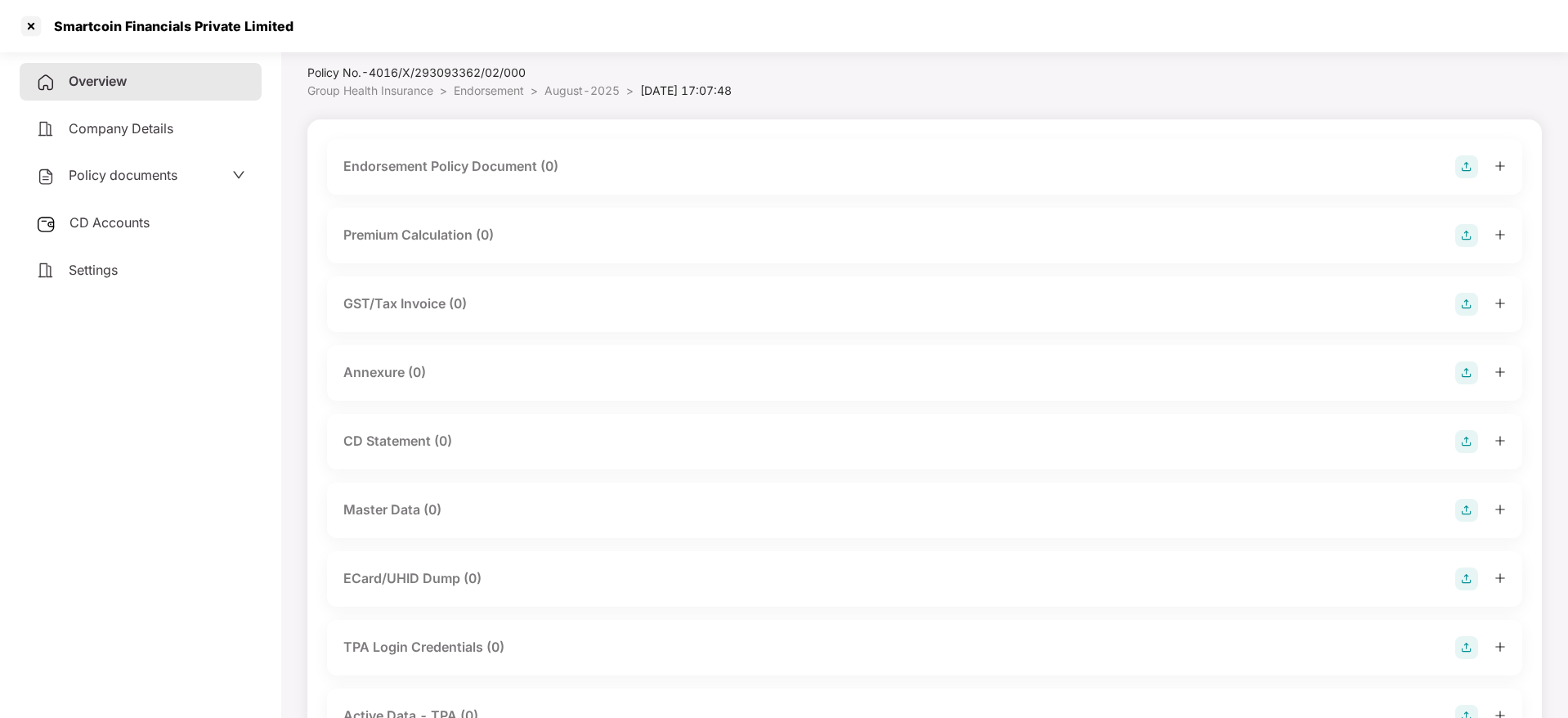
click at [1470, 513] on img at bounding box center [1466, 511] width 23 height 23
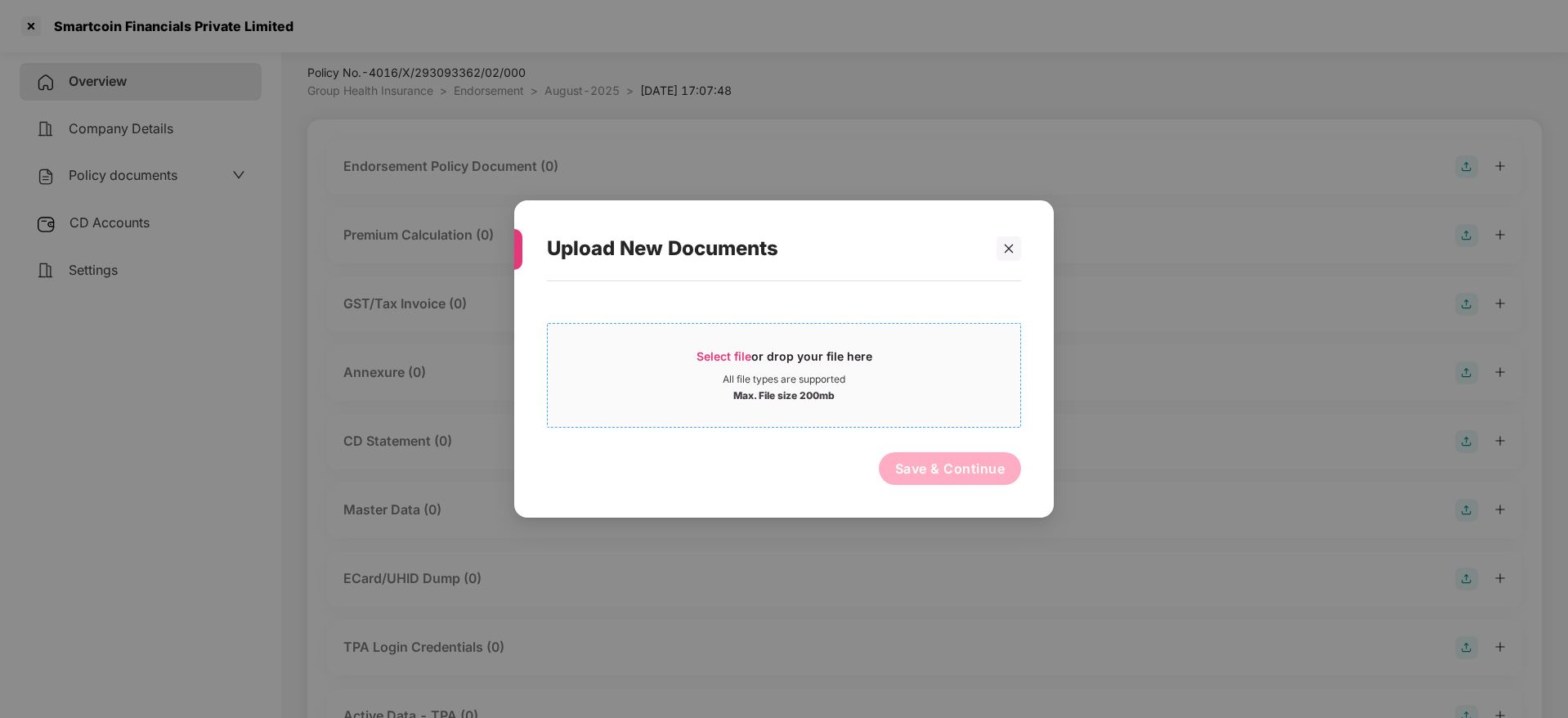
click at [726, 361] on span "Select file" at bounding box center [724, 356] width 55 height 14
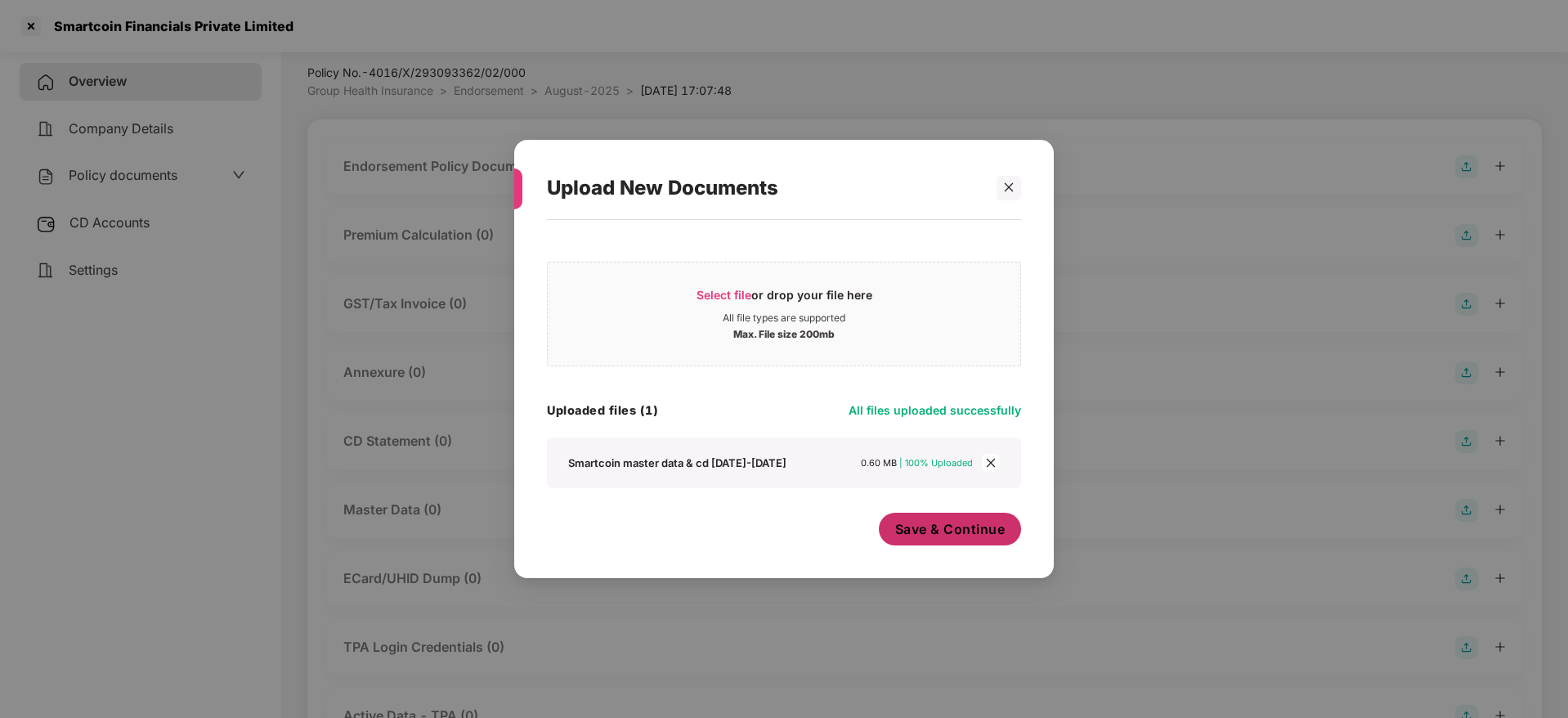
click at [955, 525] on span "Save & Continue" at bounding box center [951, 528] width 110 height 18
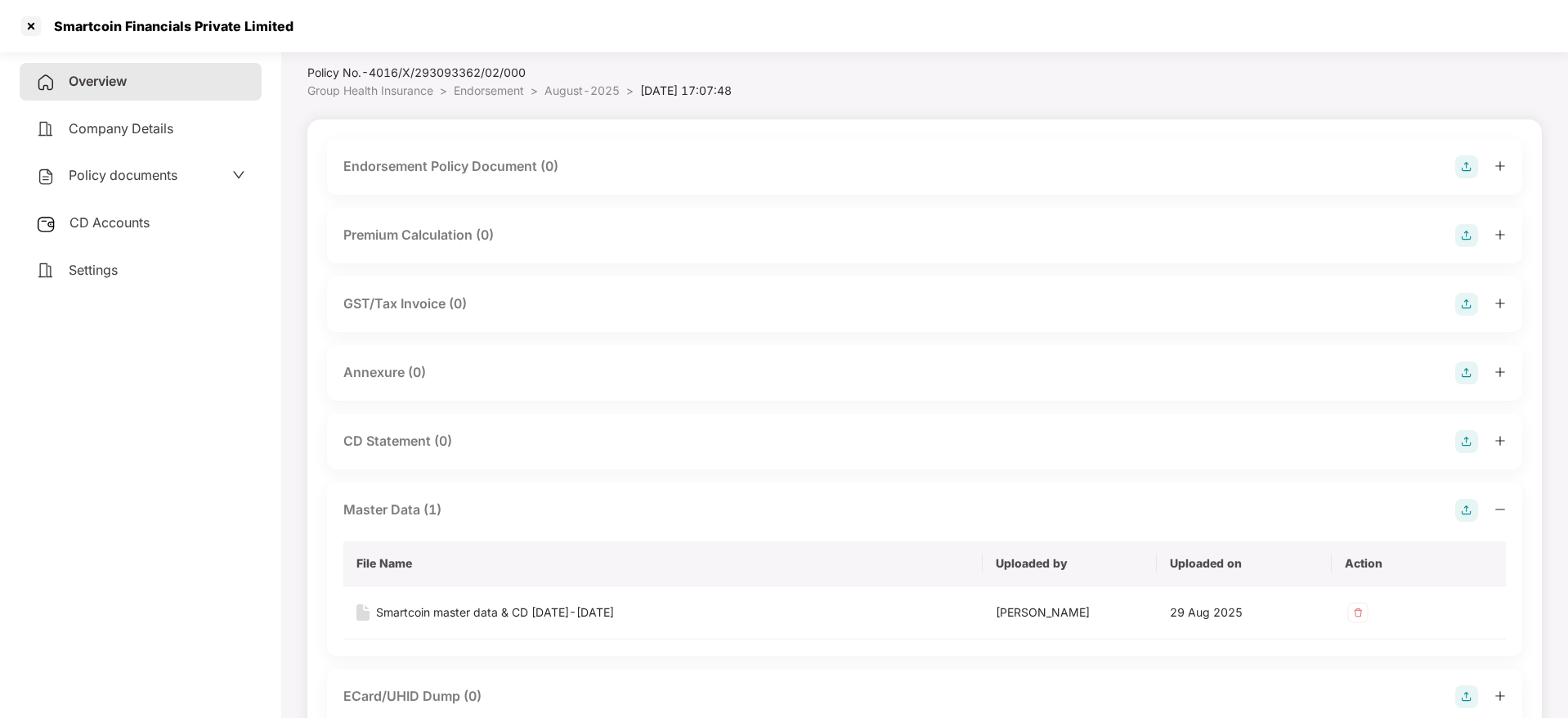
click at [1504, 507] on icon "minus" at bounding box center [1500, 510] width 12 height 12
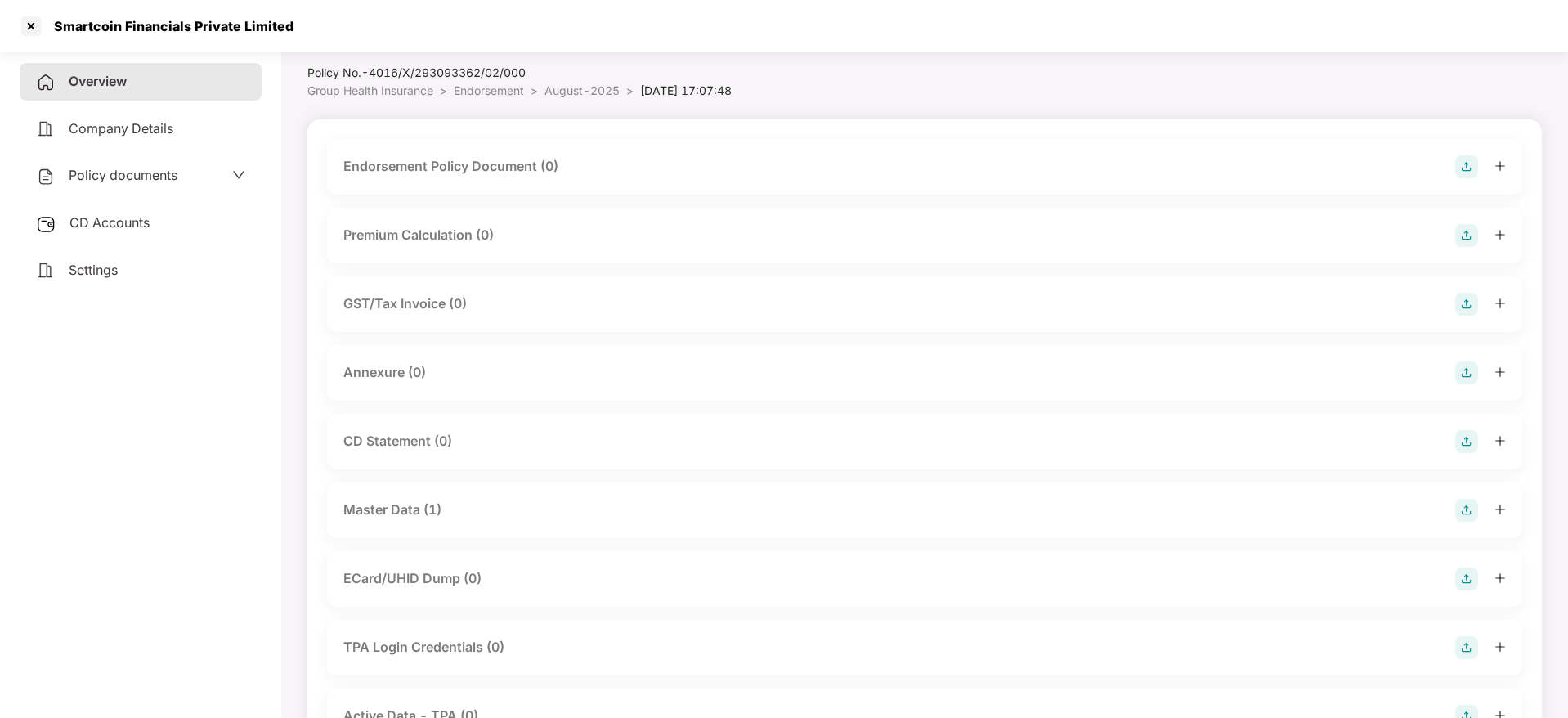
click at [1473, 166] on img at bounding box center [1466, 167] width 23 height 23
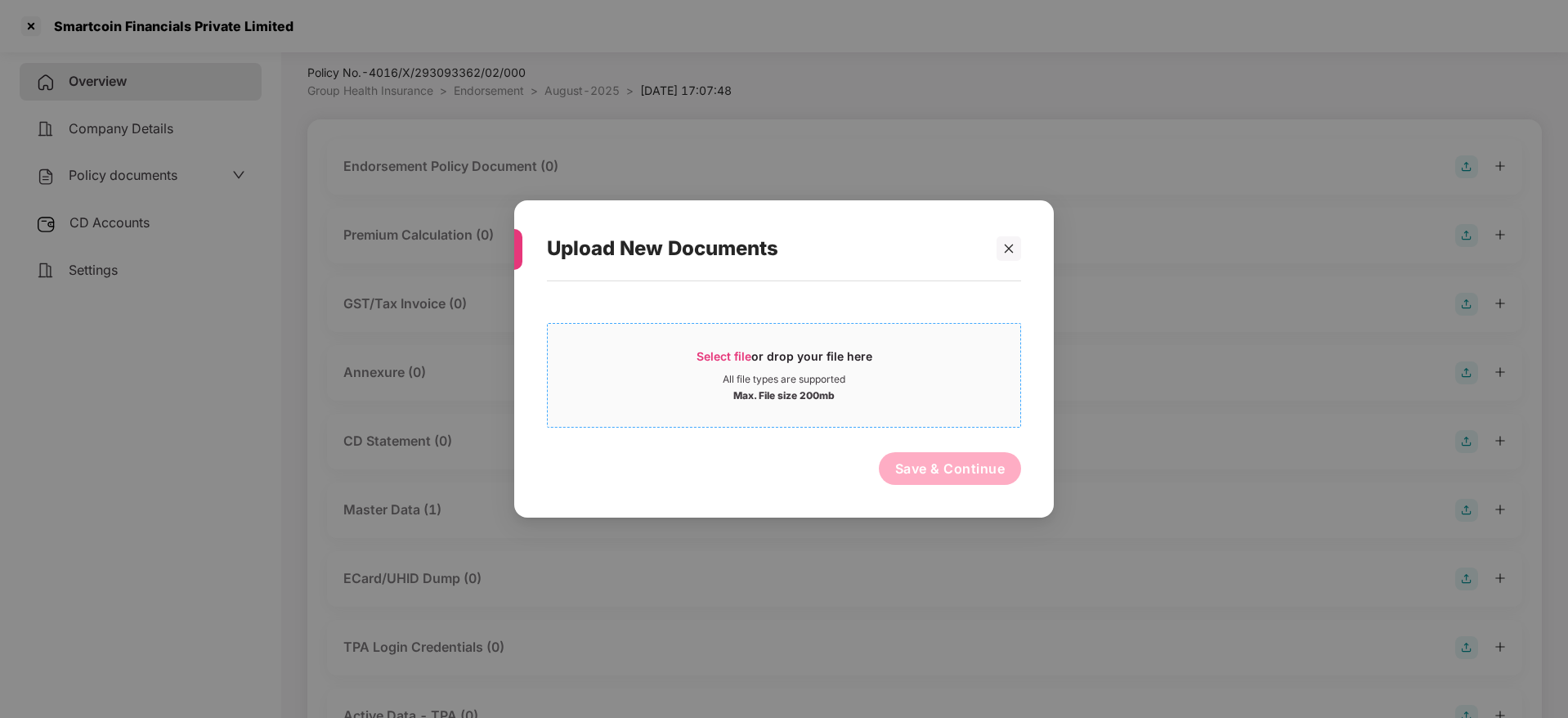
click at [751, 351] on span "Select file" at bounding box center [724, 356] width 55 height 14
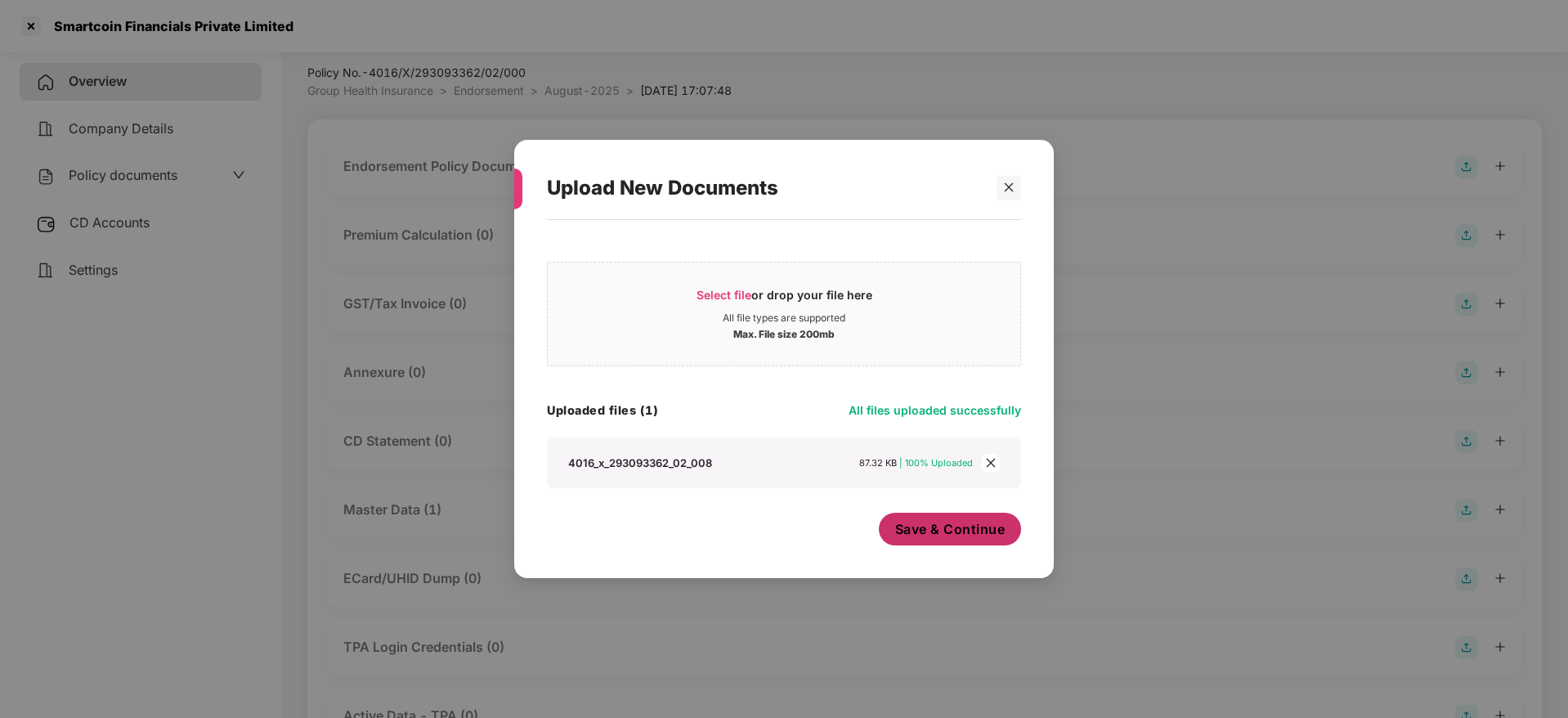
click at [914, 526] on span "Save & Continue" at bounding box center [951, 528] width 110 height 18
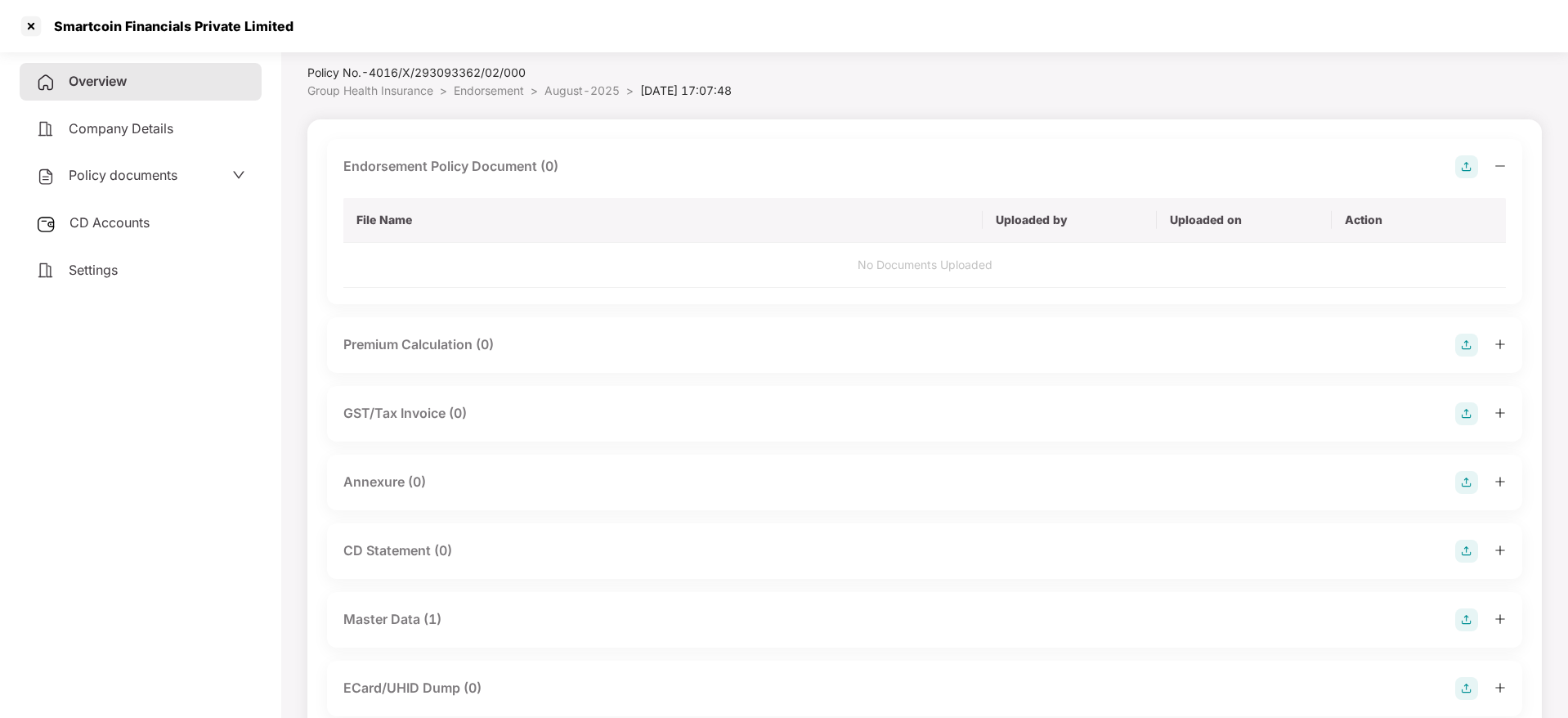
click at [1498, 167] on icon "minus" at bounding box center [1500, 166] width 12 height 12
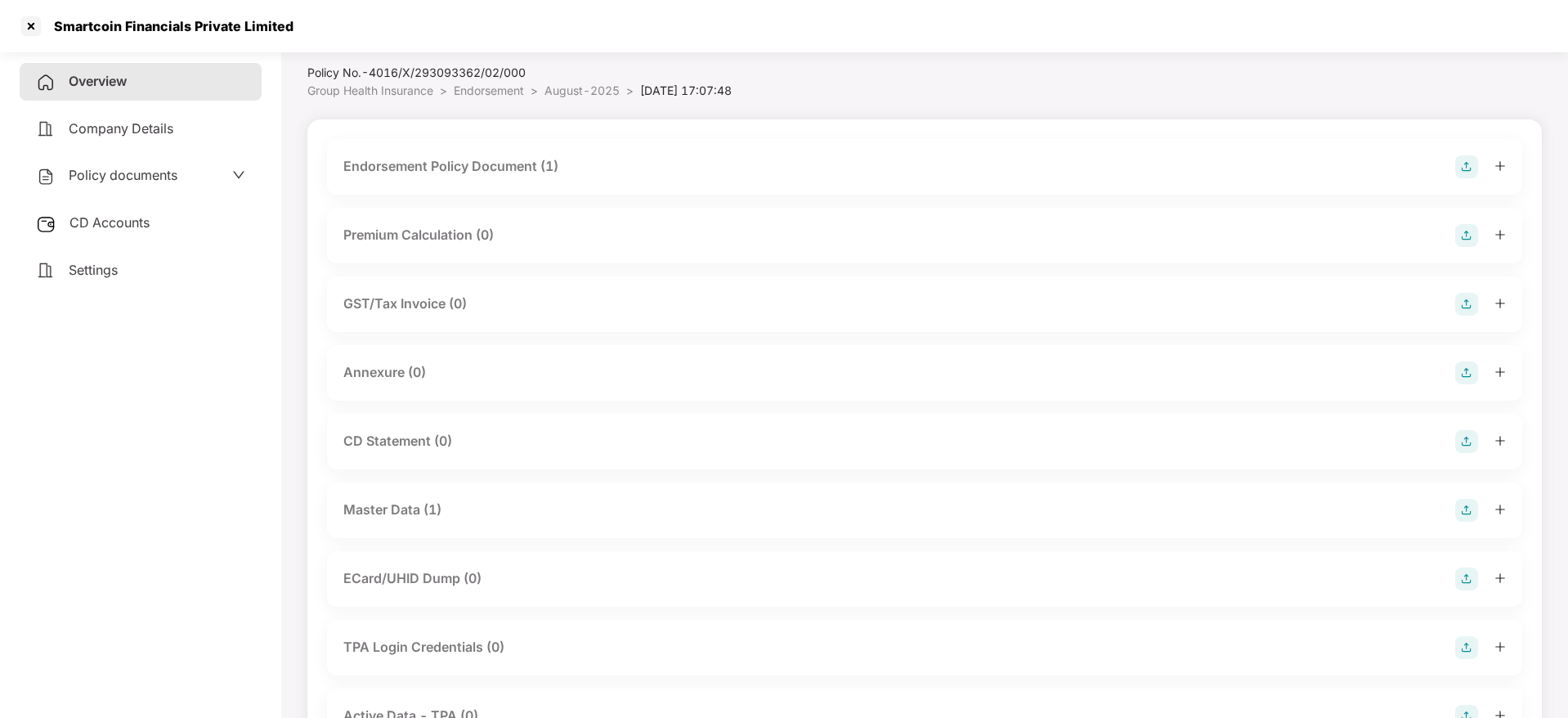
click at [1474, 372] on img at bounding box center [1466, 373] width 23 height 23
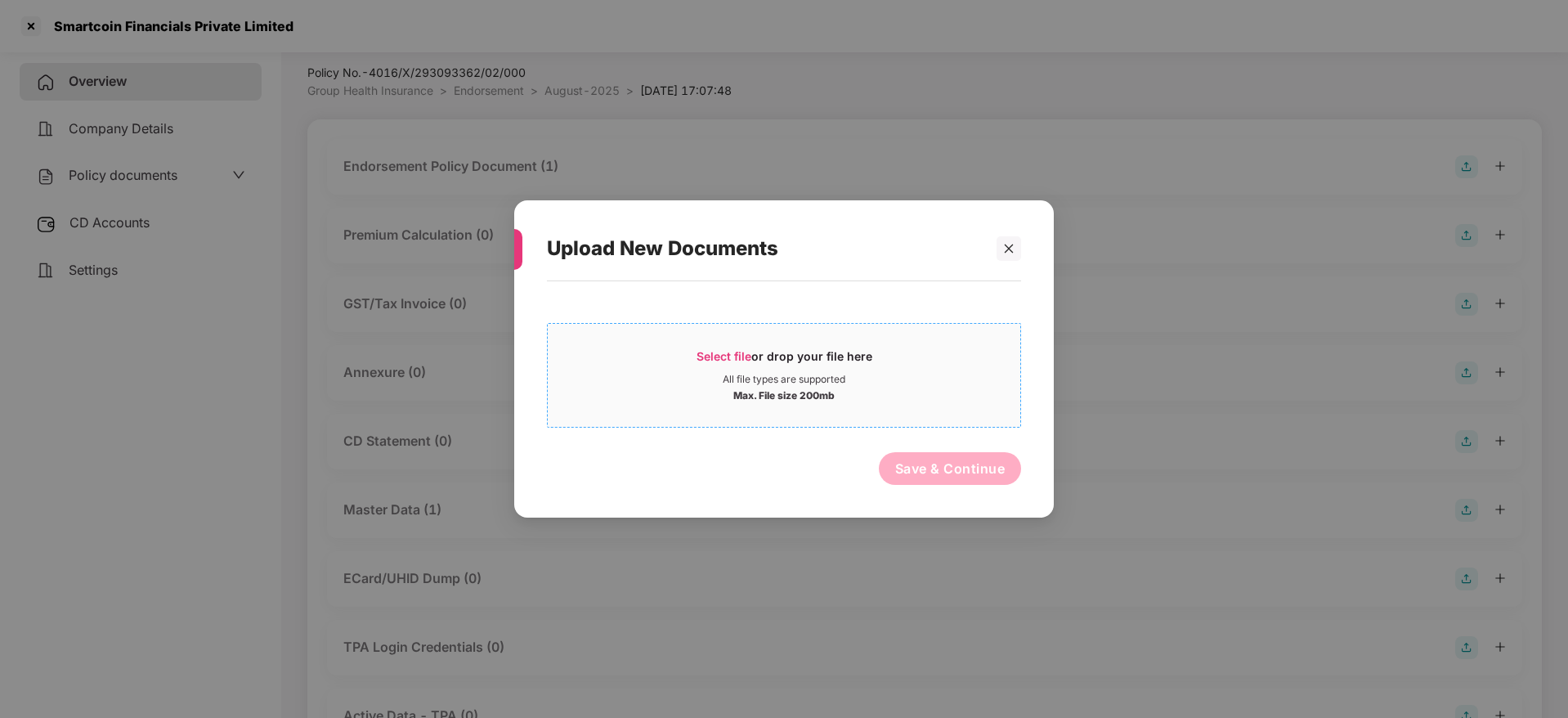
click at [745, 361] on span "Select file" at bounding box center [724, 356] width 55 height 14
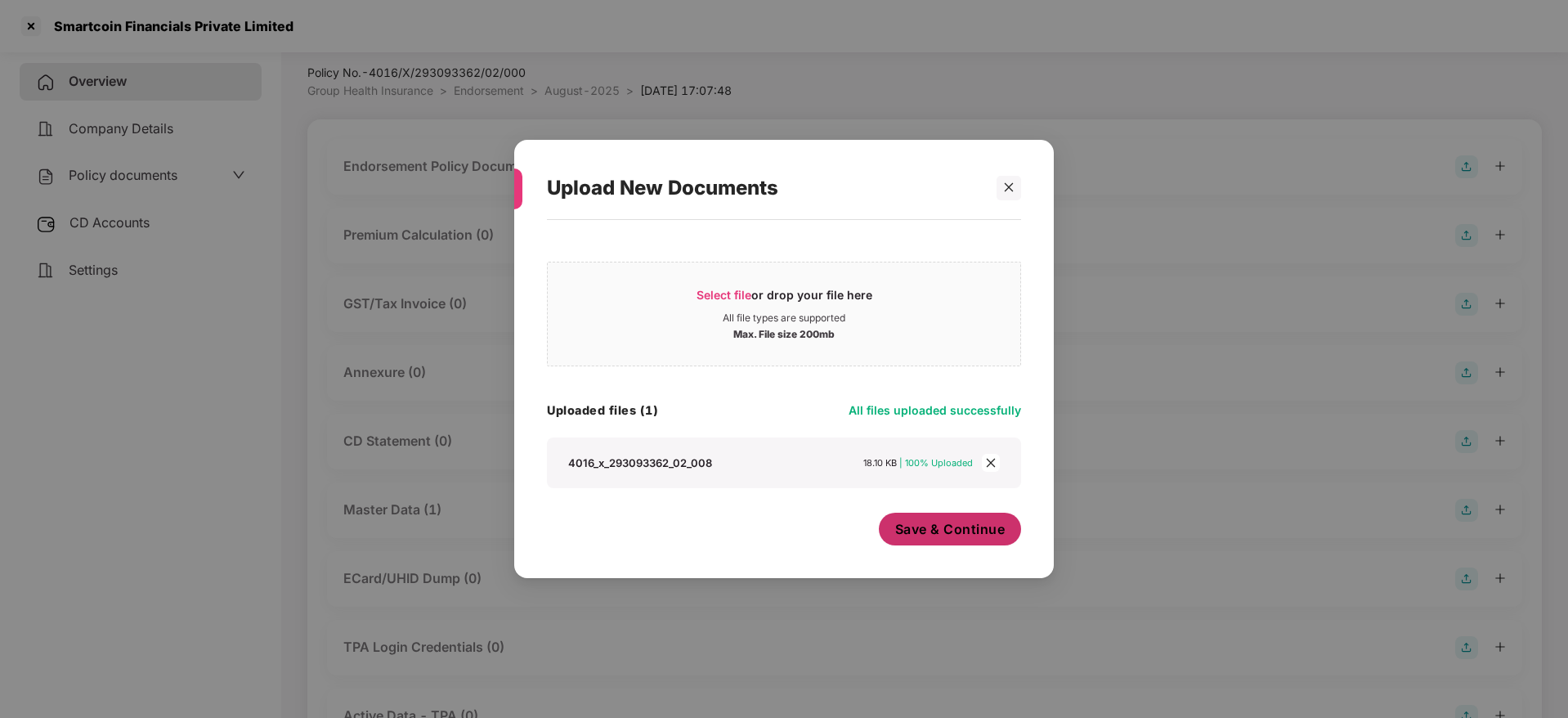
click at [951, 526] on span "Save & Continue" at bounding box center [951, 528] width 110 height 18
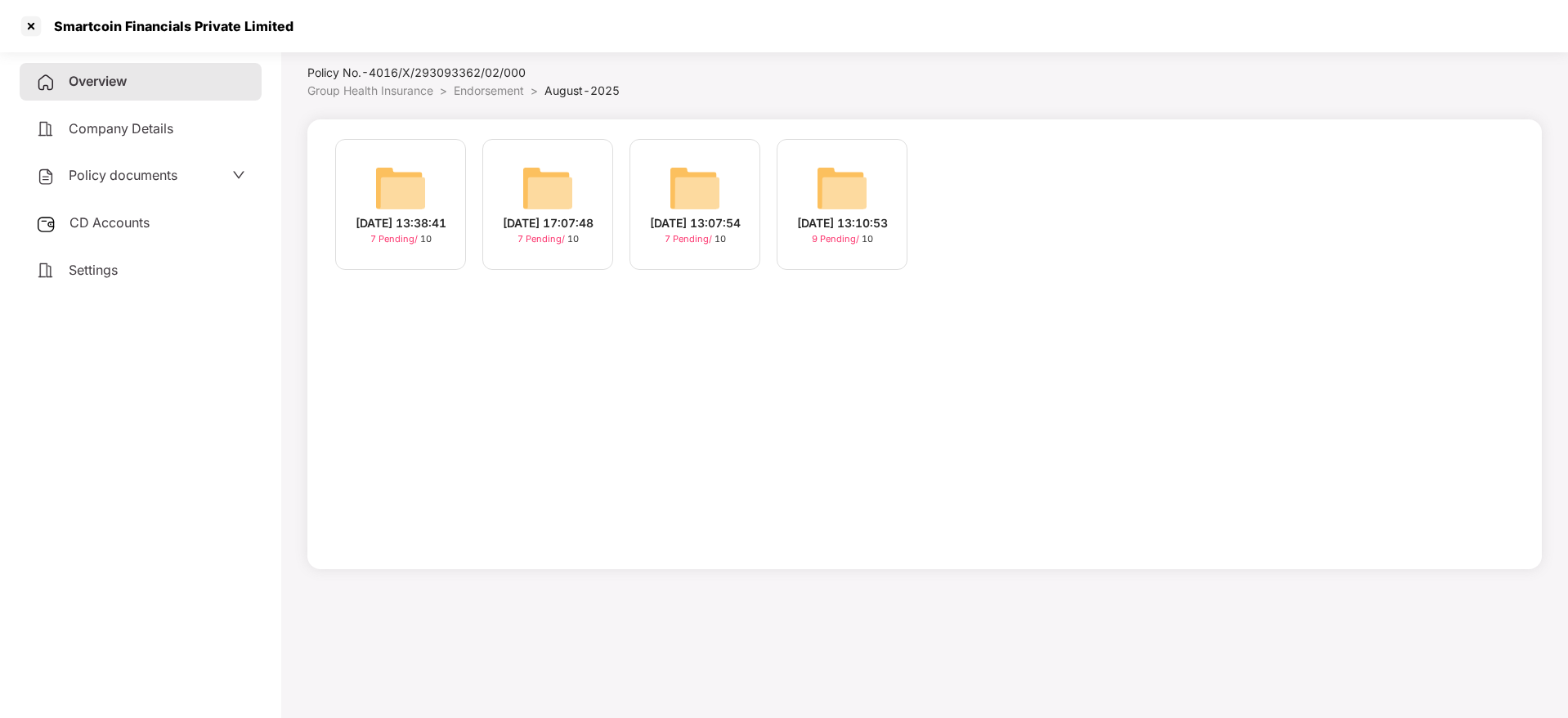
click at [834, 241] on span "9 Pending /" at bounding box center [836, 238] width 49 height 12
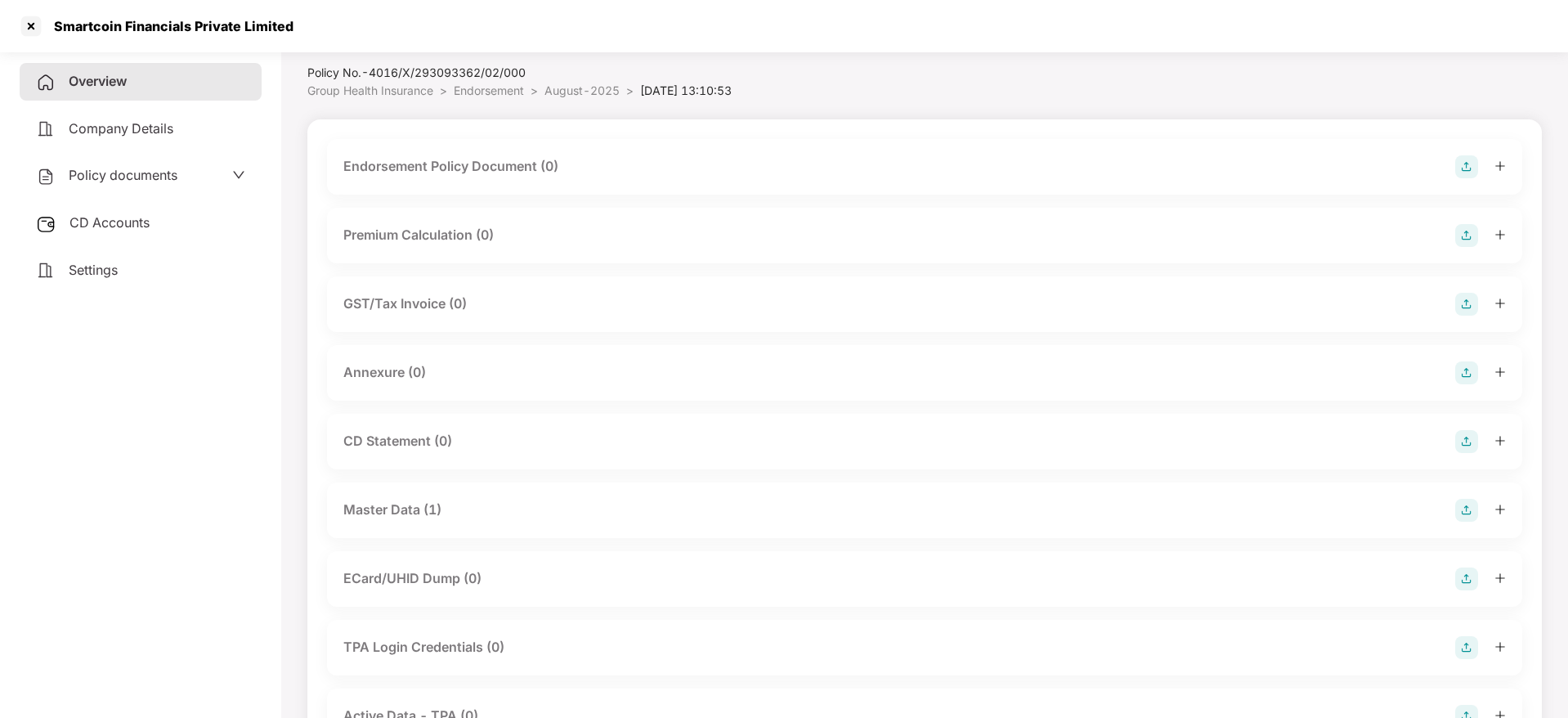
click at [1460, 170] on img at bounding box center [1466, 167] width 23 height 23
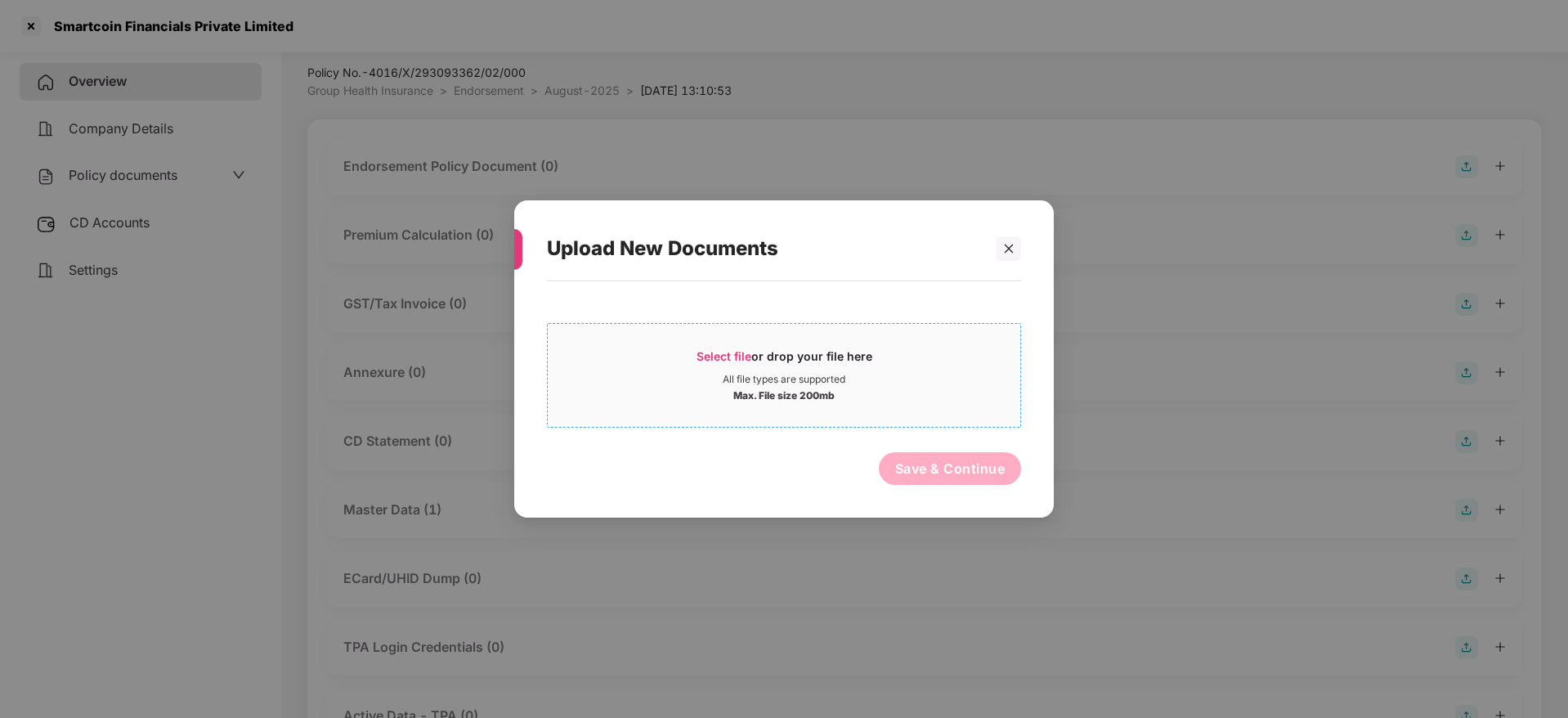
click at [750, 359] on span "Select file" at bounding box center [724, 356] width 55 height 14
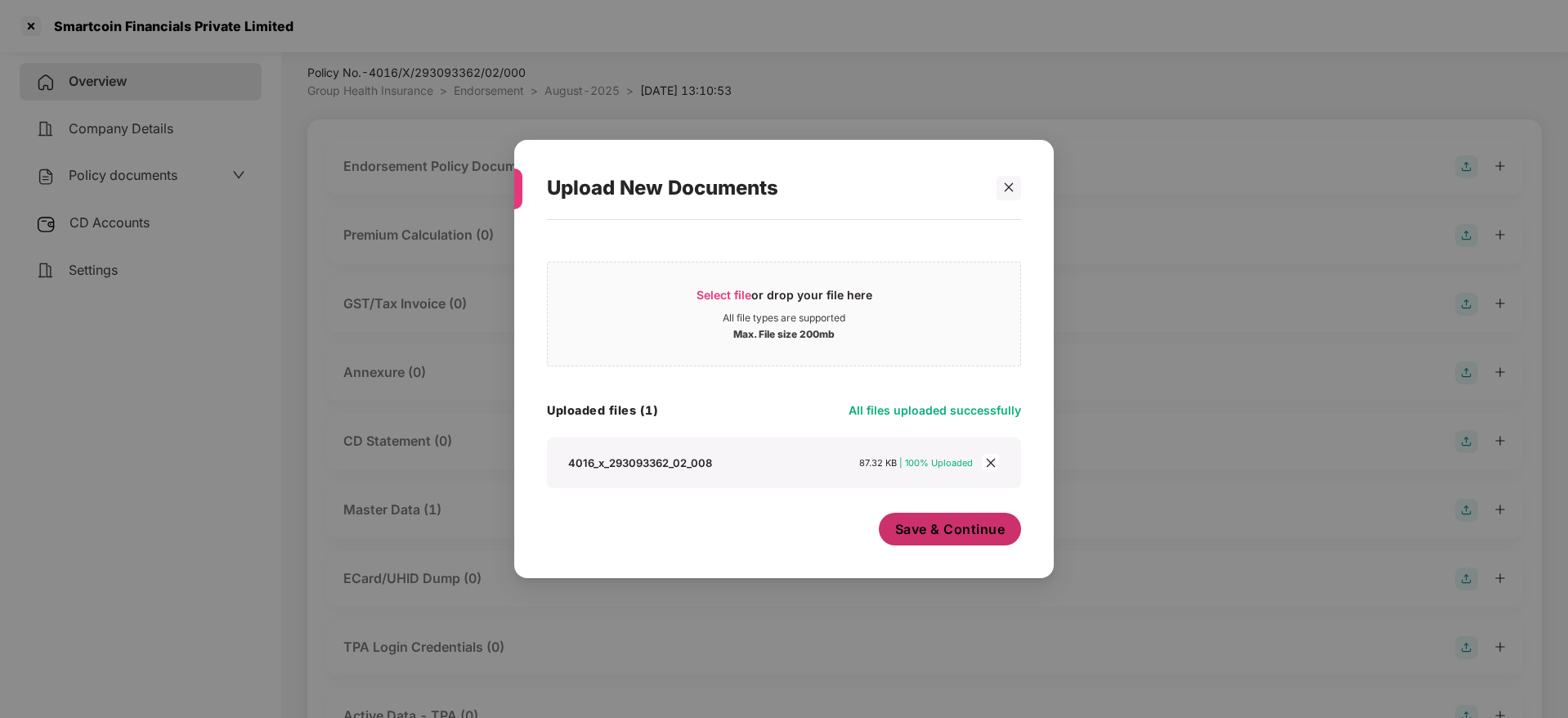
click at [954, 528] on span "Save & Continue" at bounding box center [951, 528] width 110 height 18
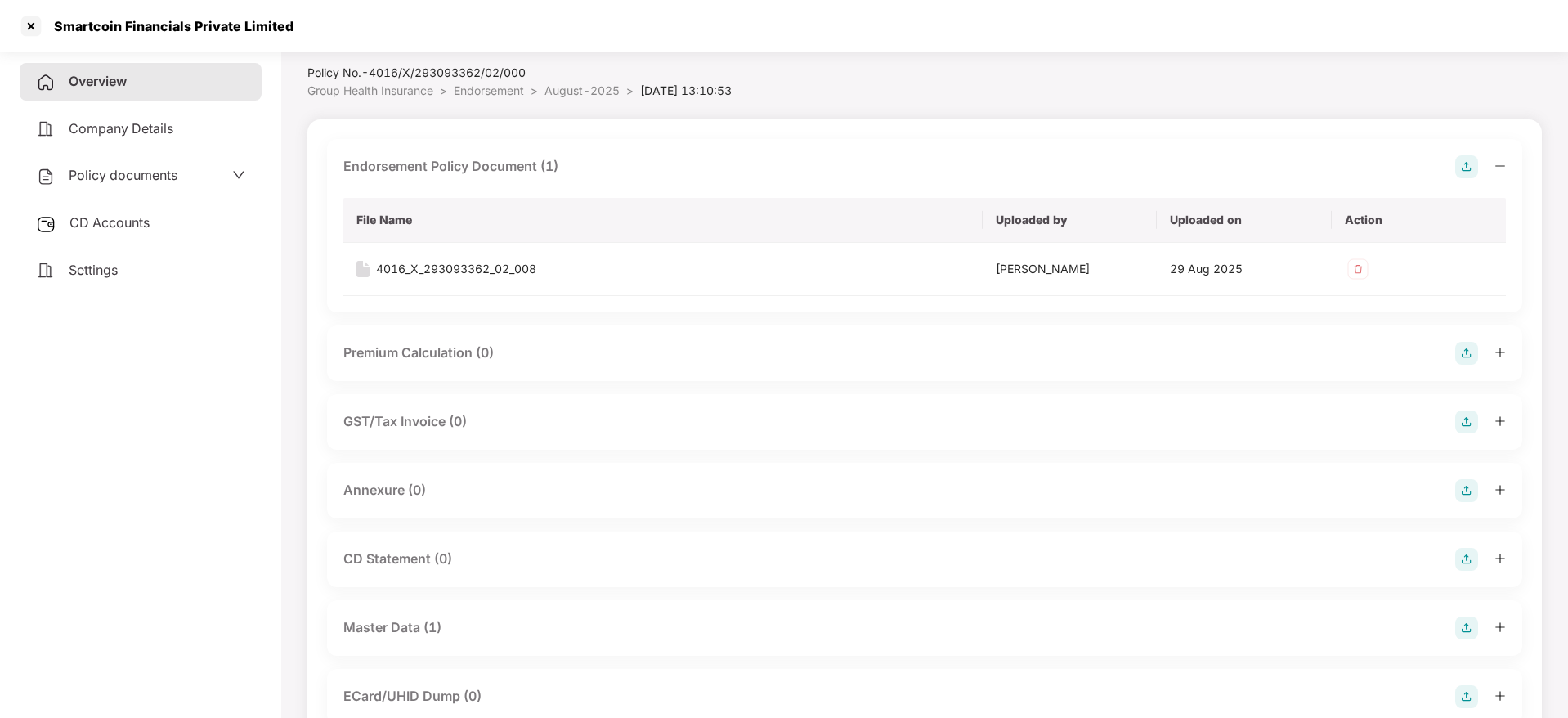
click at [1506, 161] on div "Endorsement Policy Document (1) File Name Uploaded by Uploaded on Action 4016_X…" at bounding box center [924, 225] width 1195 height 173
click at [1499, 165] on icon "minus" at bounding box center [1500, 166] width 12 height 12
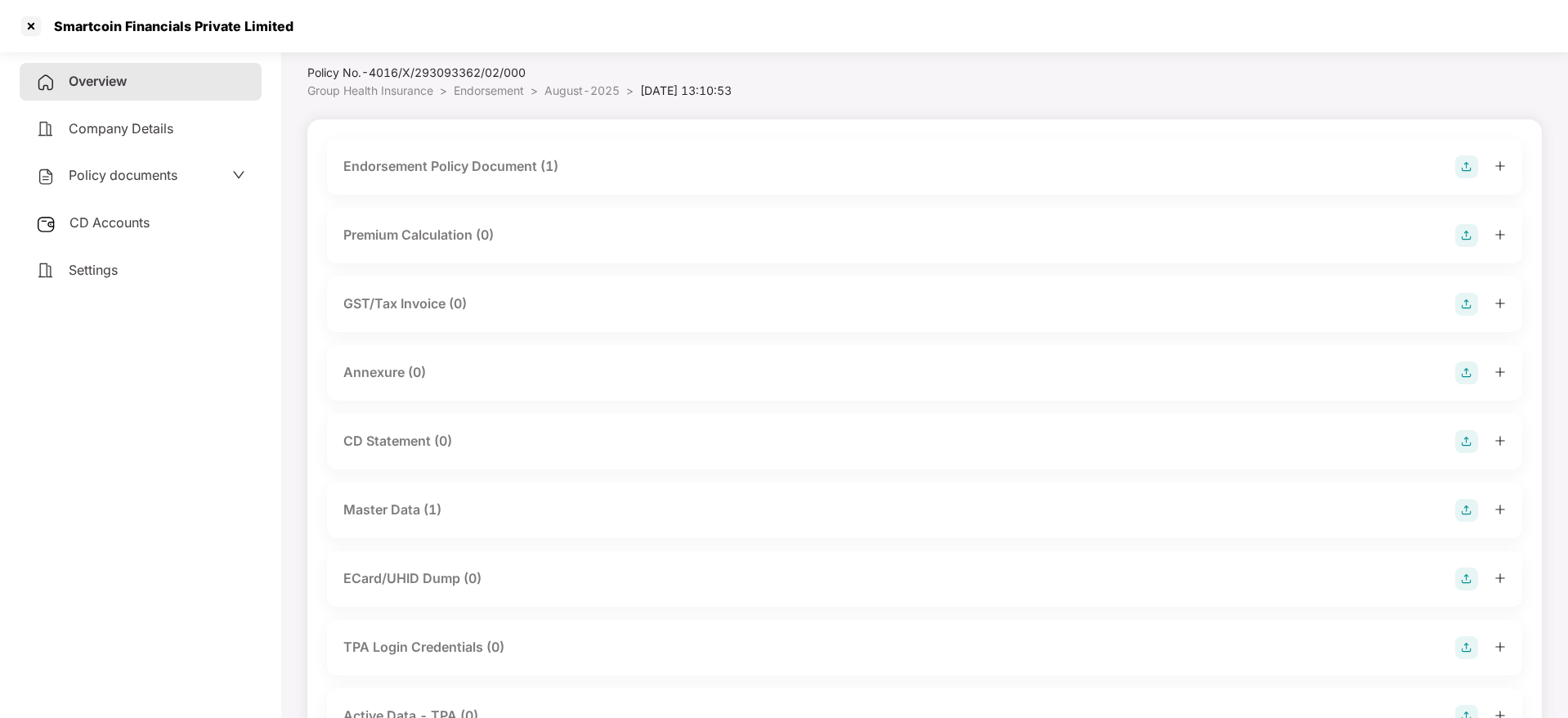
click at [1465, 371] on img at bounding box center [1466, 373] width 23 height 23
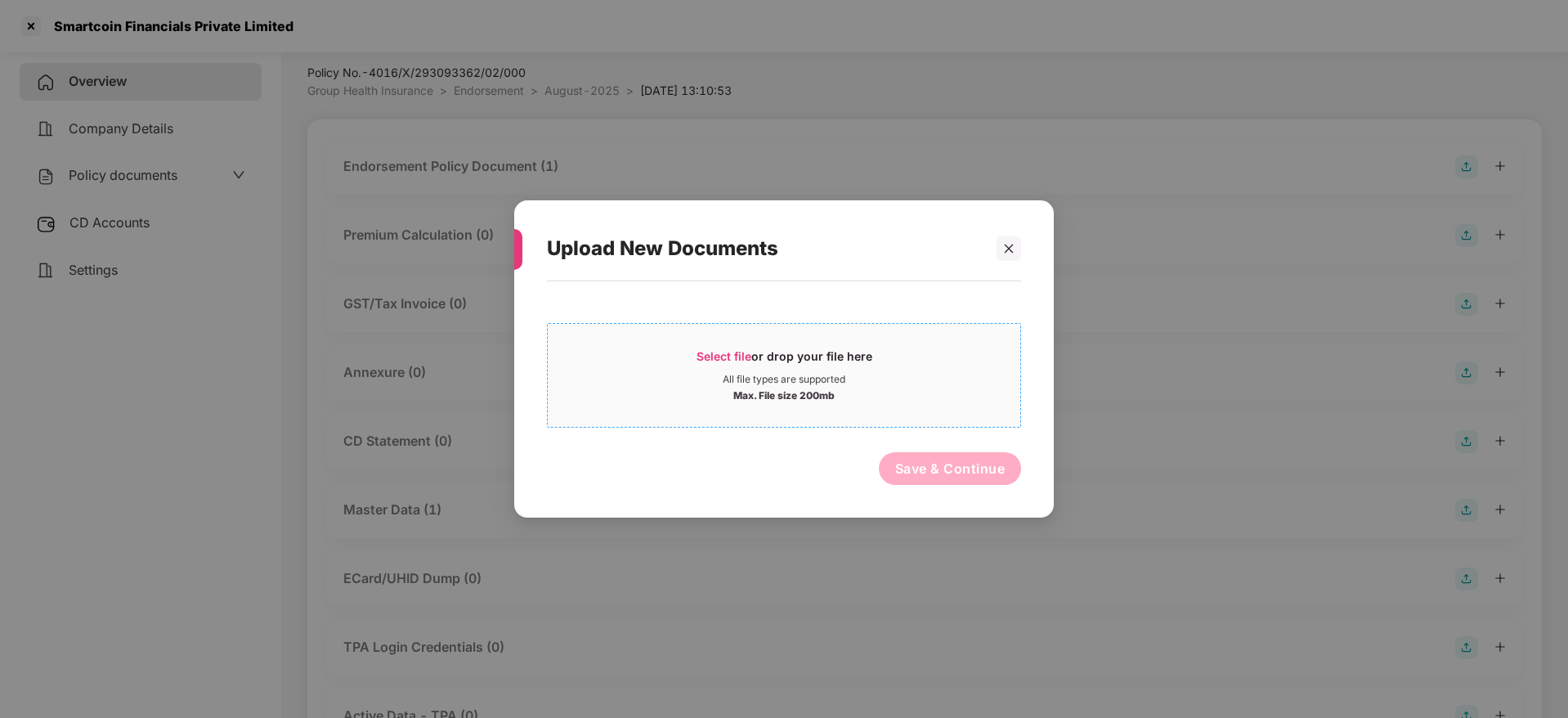
click at [712, 347] on span "Select file or drop your file here All file types are supported Max. File size …" at bounding box center [784, 375] width 473 height 78
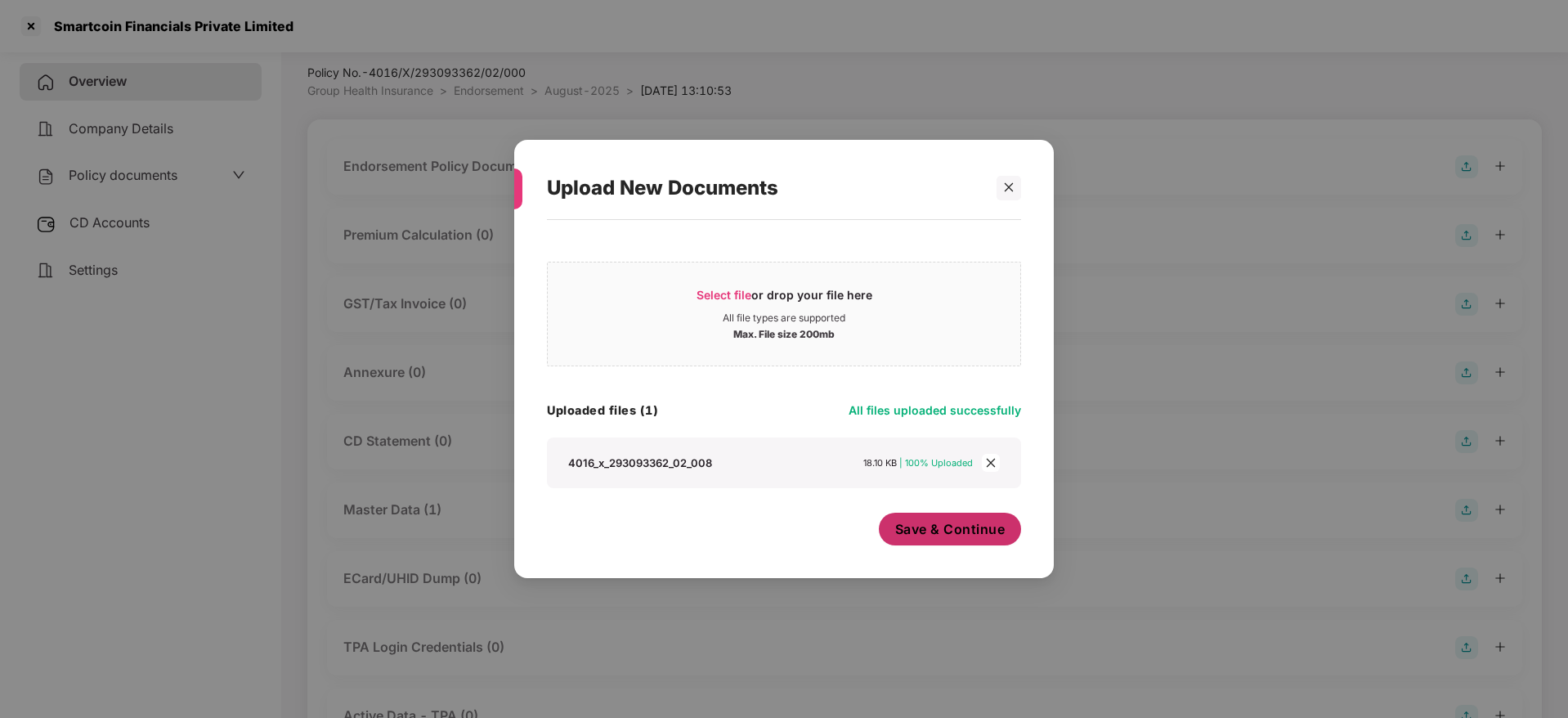
click at [961, 530] on span "Save & Continue" at bounding box center [951, 528] width 110 height 18
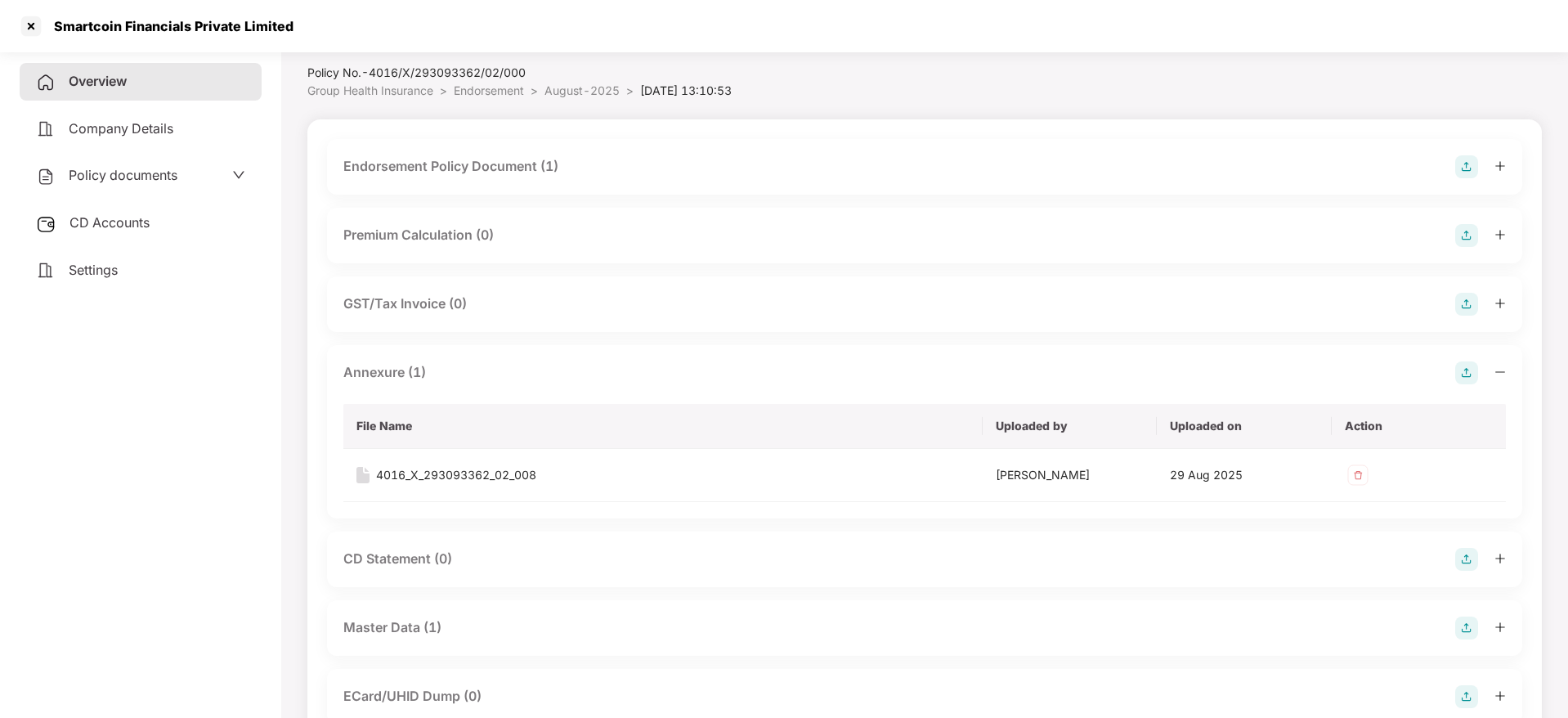
click at [1504, 170] on icon "plus" at bounding box center [1500, 166] width 12 height 12
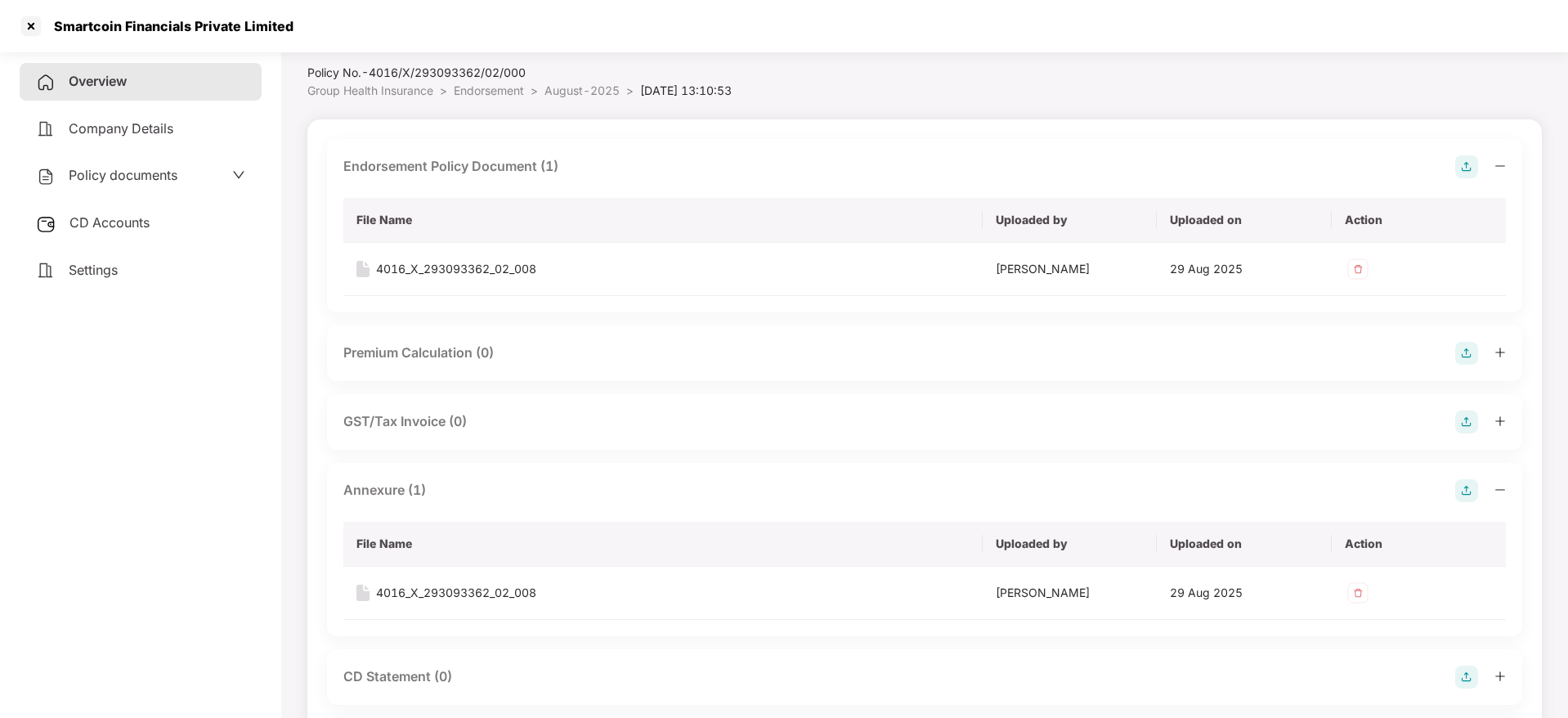
click at [1502, 173] on div at bounding box center [1480, 167] width 50 height 23
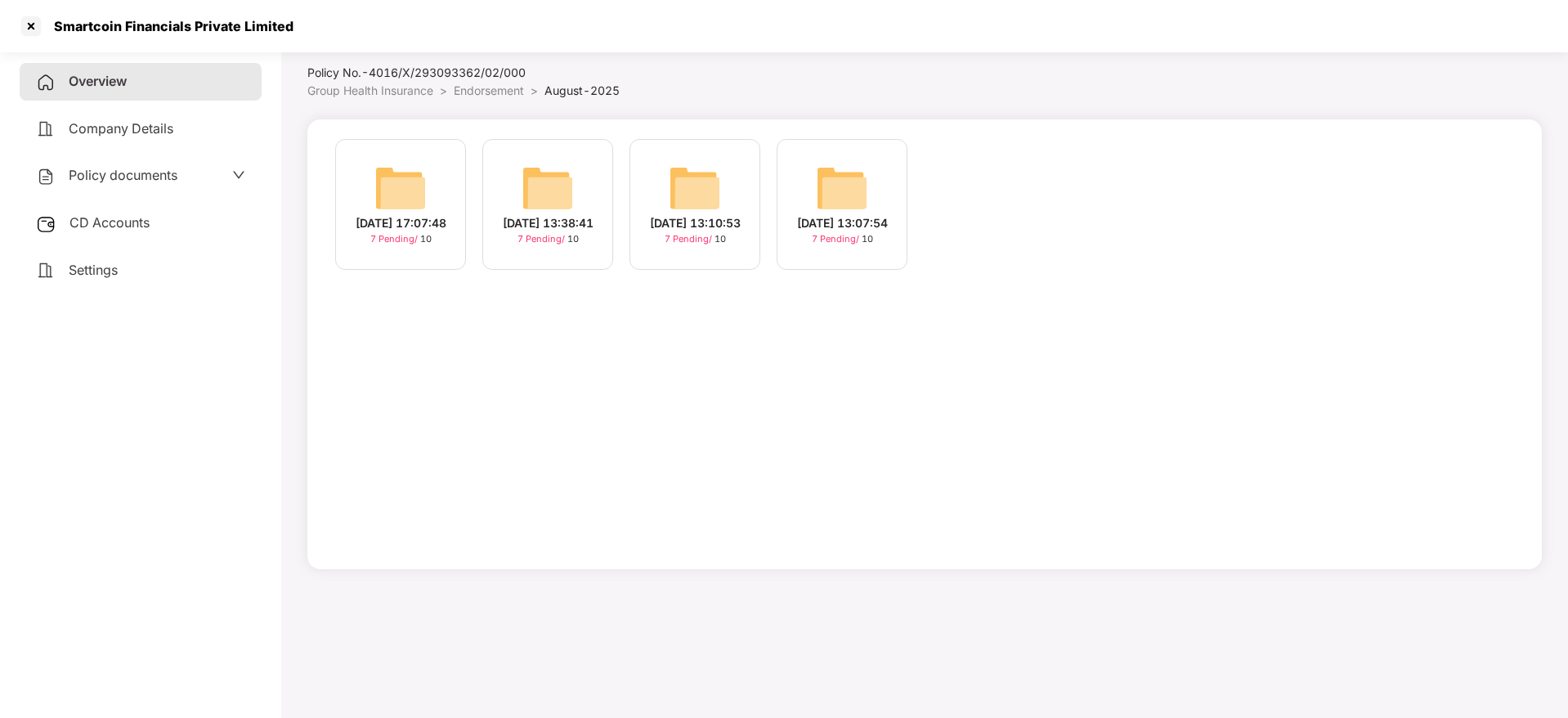
click at [108, 86] on span "Overview" at bounding box center [98, 80] width 58 height 16
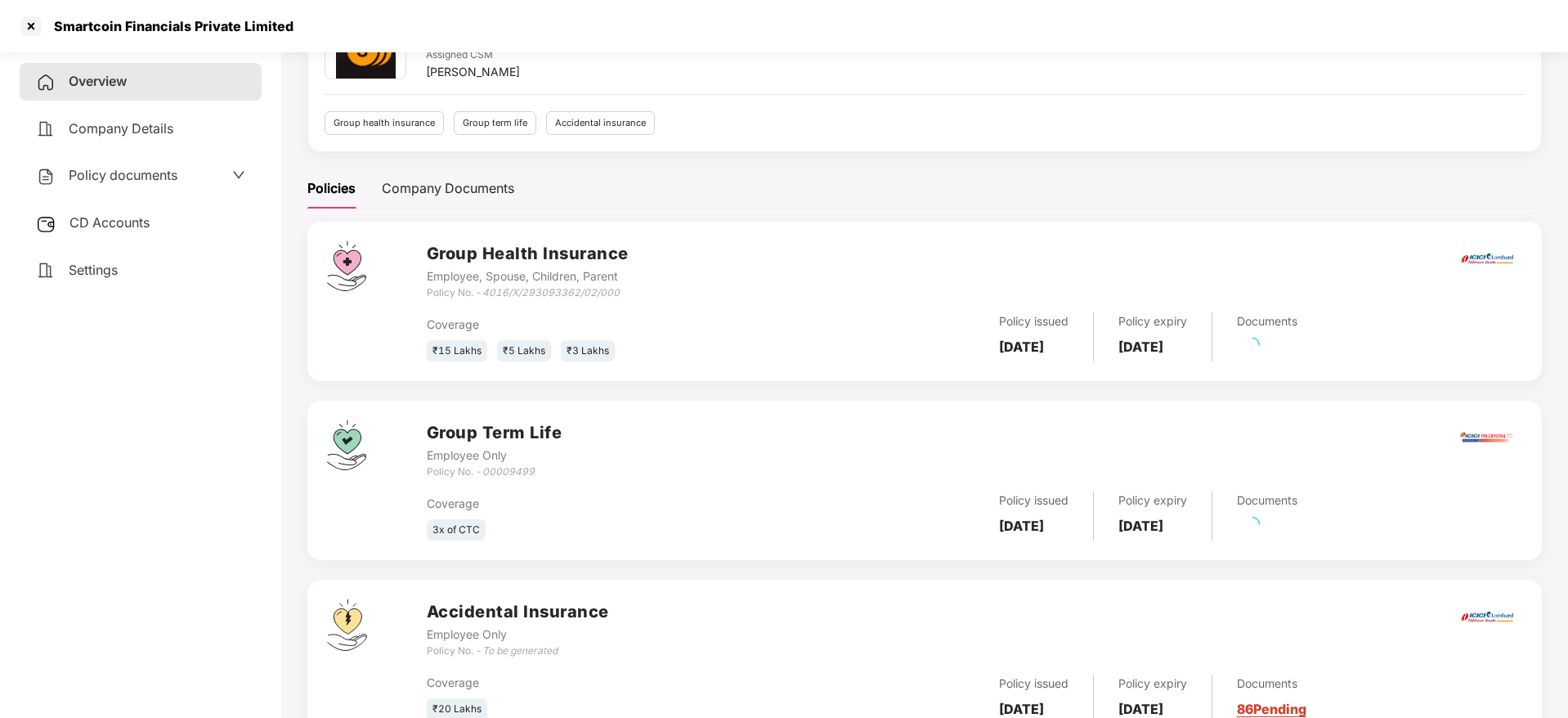
scroll to position [180, 0]
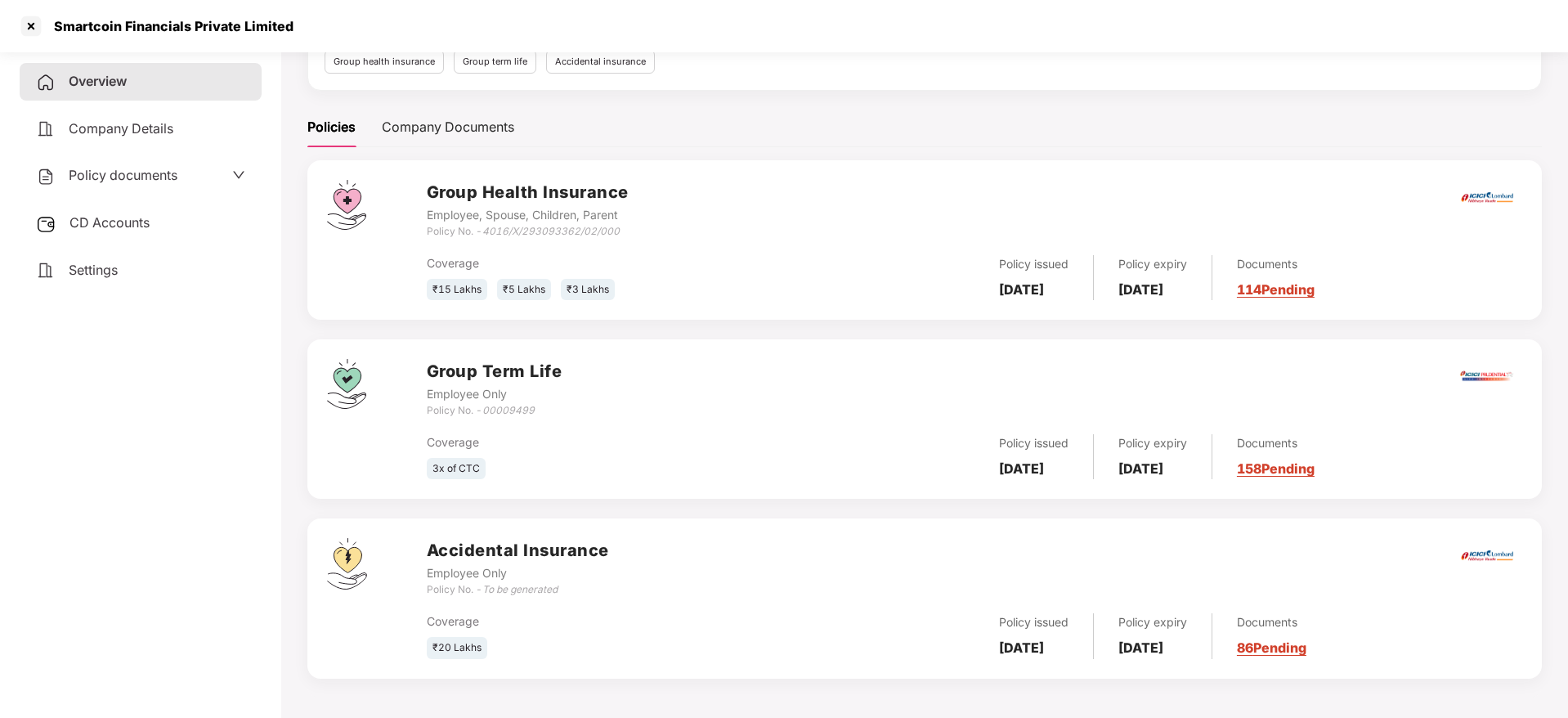
click at [1306, 642] on link "86 Pending" at bounding box center [1271, 647] width 70 height 16
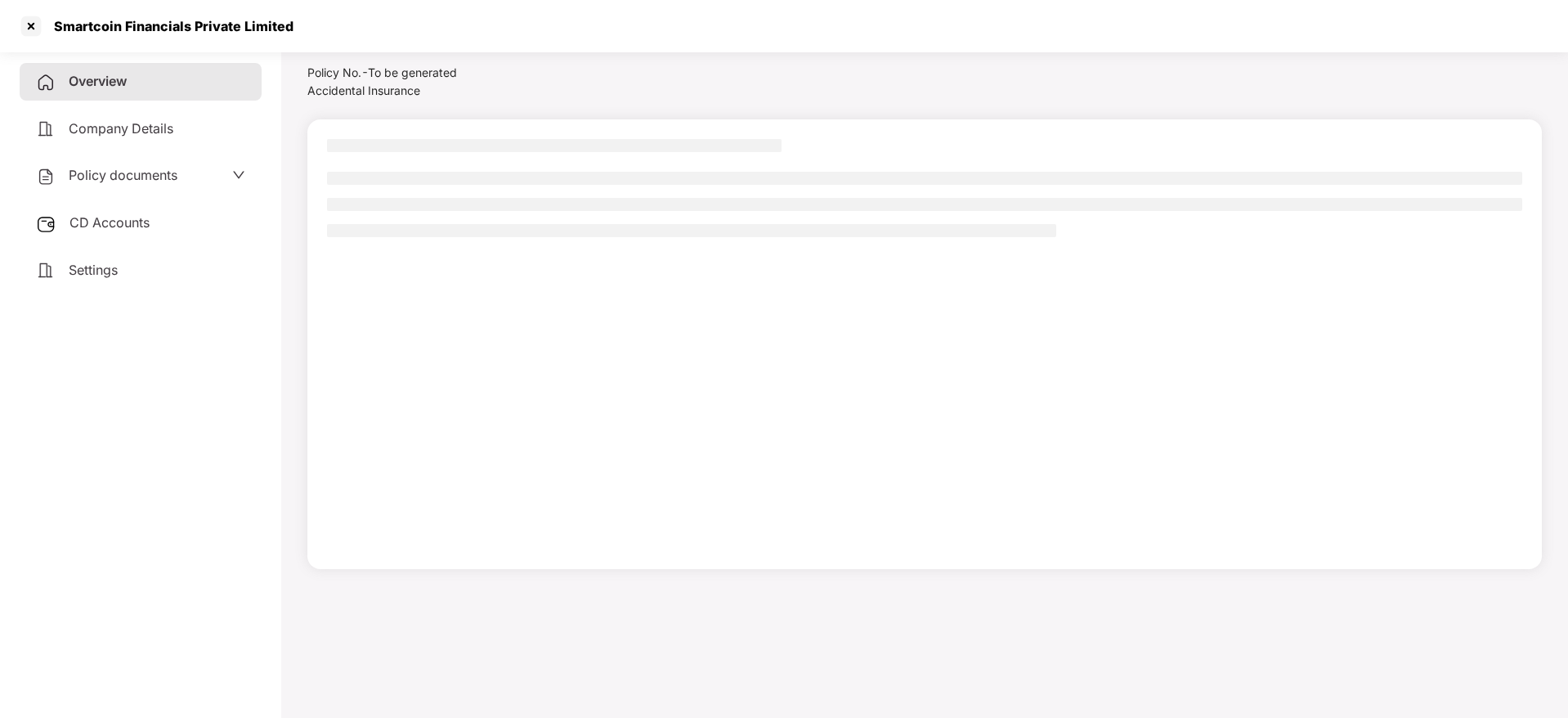
scroll to position [45, 0]
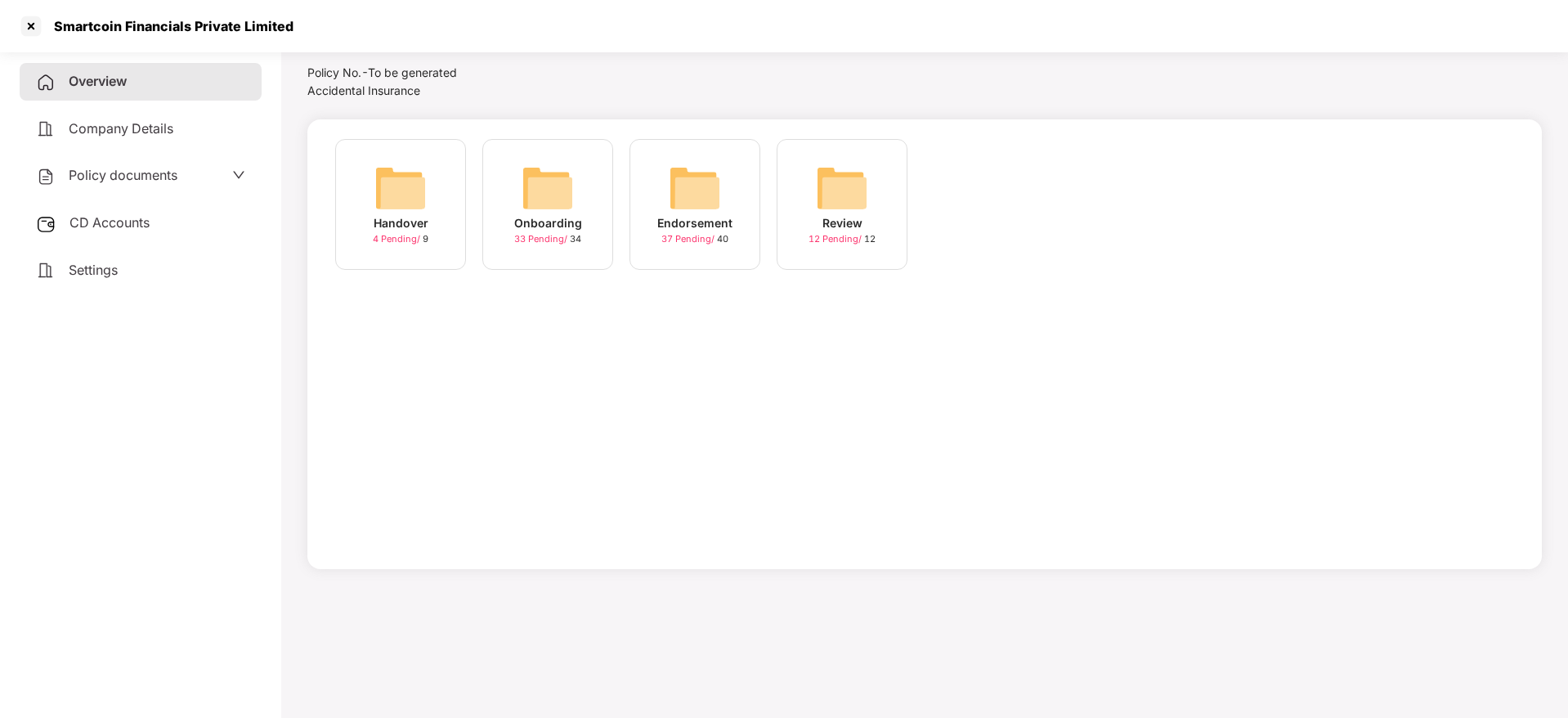
click at [706, 196] on img at bounding box center [695, 188] width 52 height 52
click at [825, 220] on div "August-2025" at bounding box center [842, 223] width 78 height 18
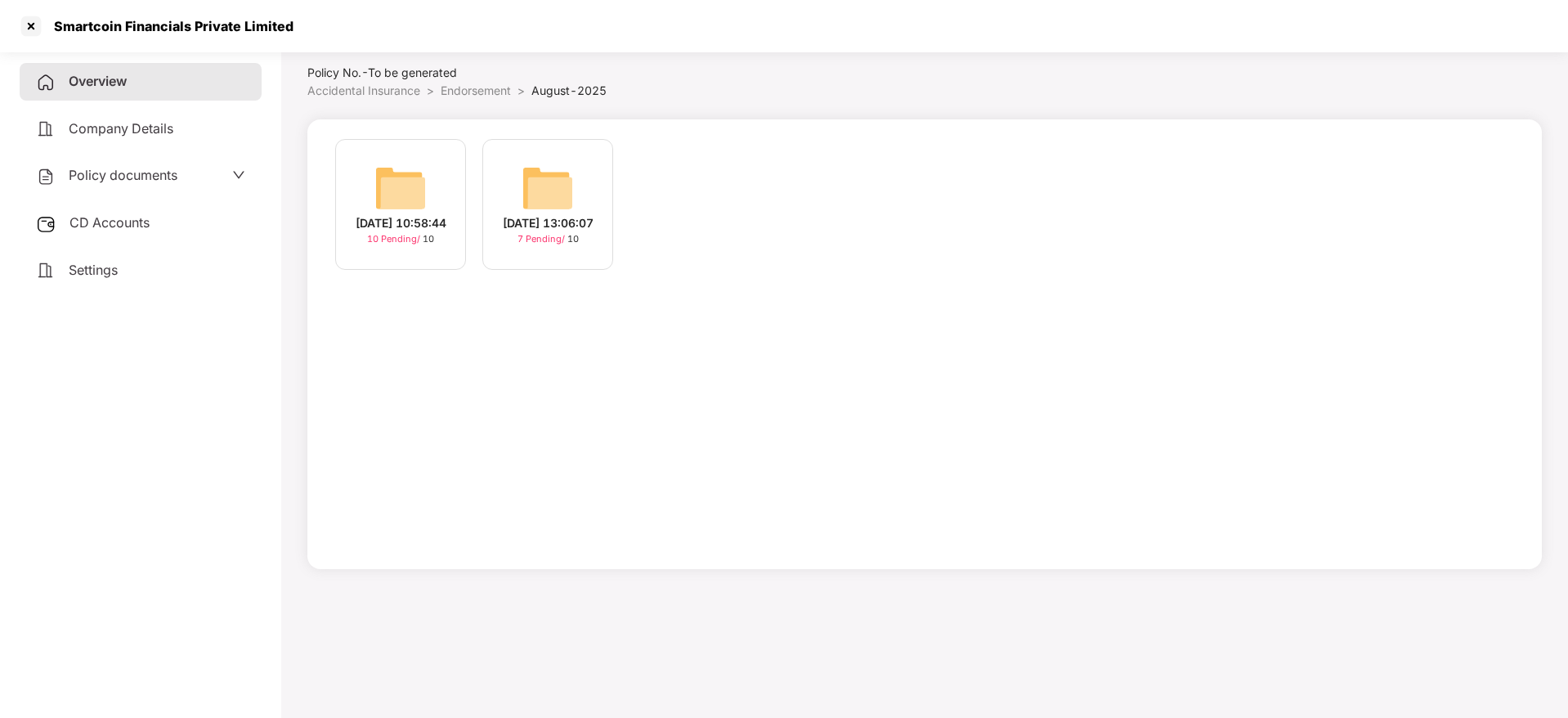
click at [390, 199] on img at bounding box center [400, 188] width 52 height 52
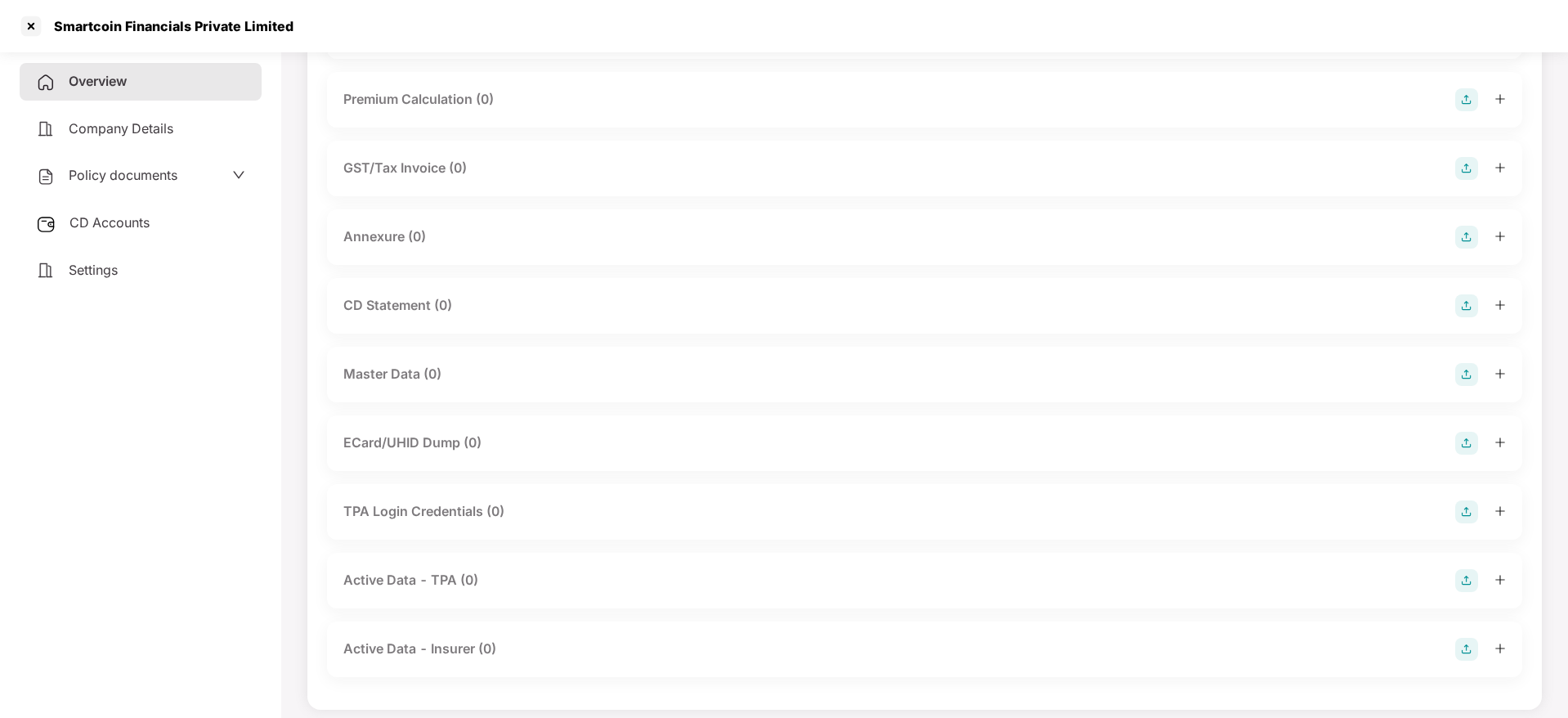
scroll to position [0, 0]
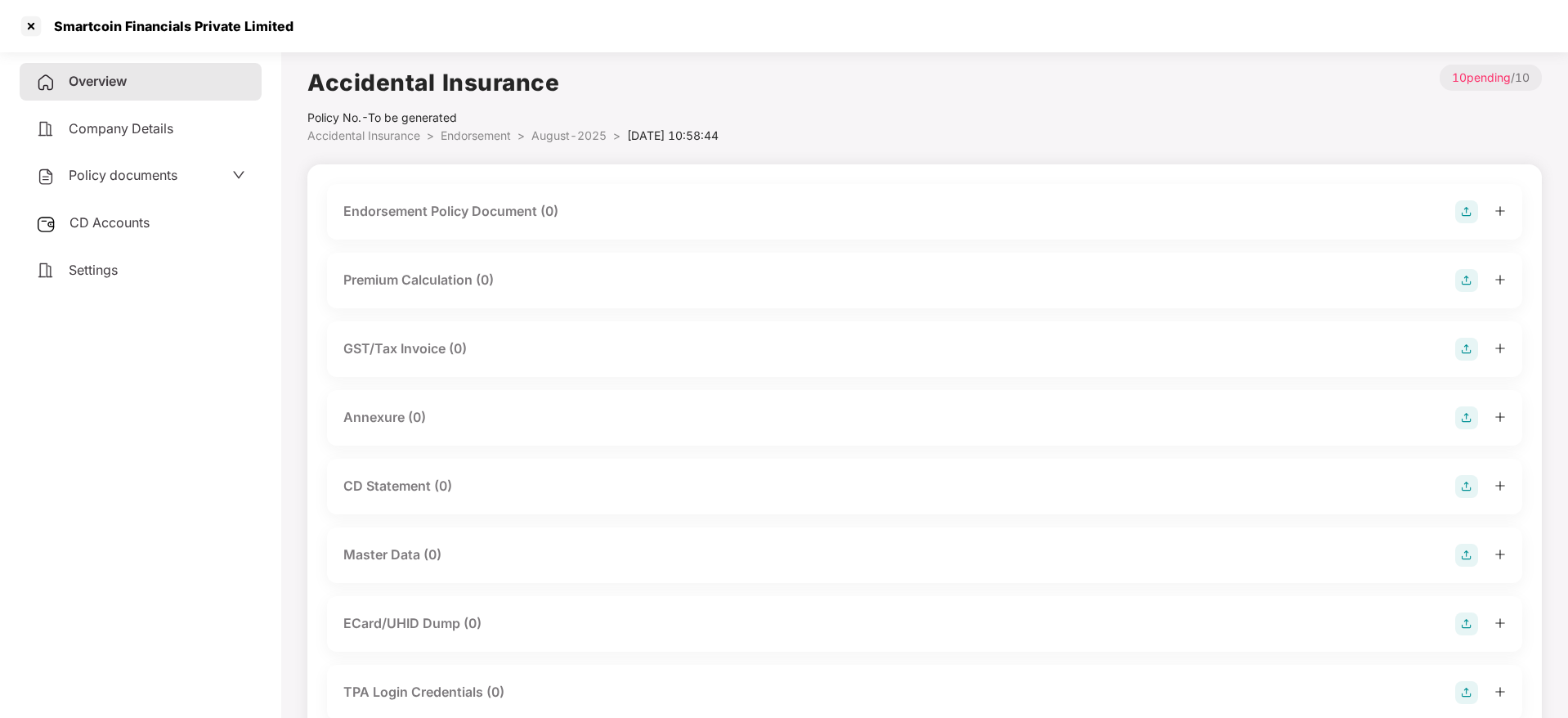
click at [1461, 212] on img at bounding box center [1466, 212] width 23 height 23
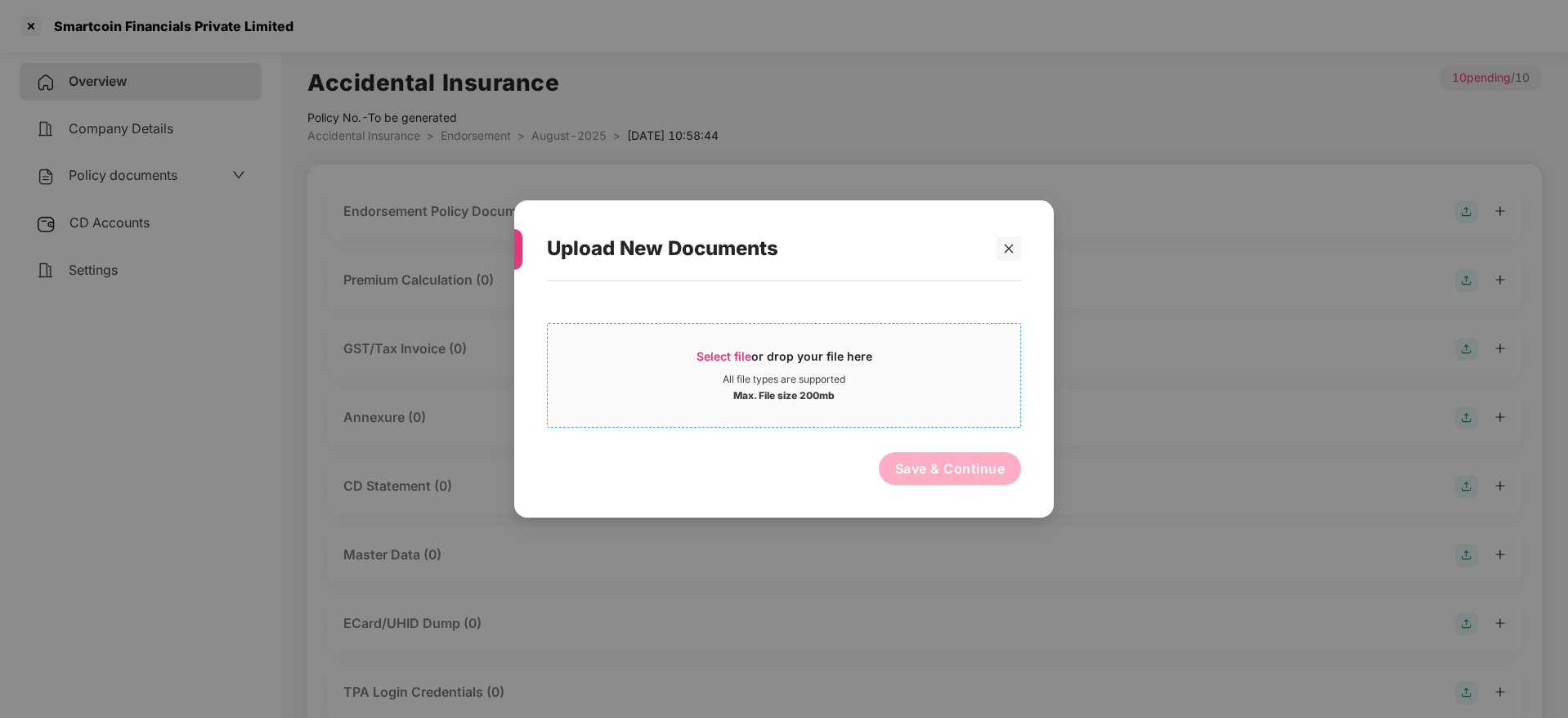
click at [739, 353] on span "Select file" at bounding box center [724, 356] width 55 height 14
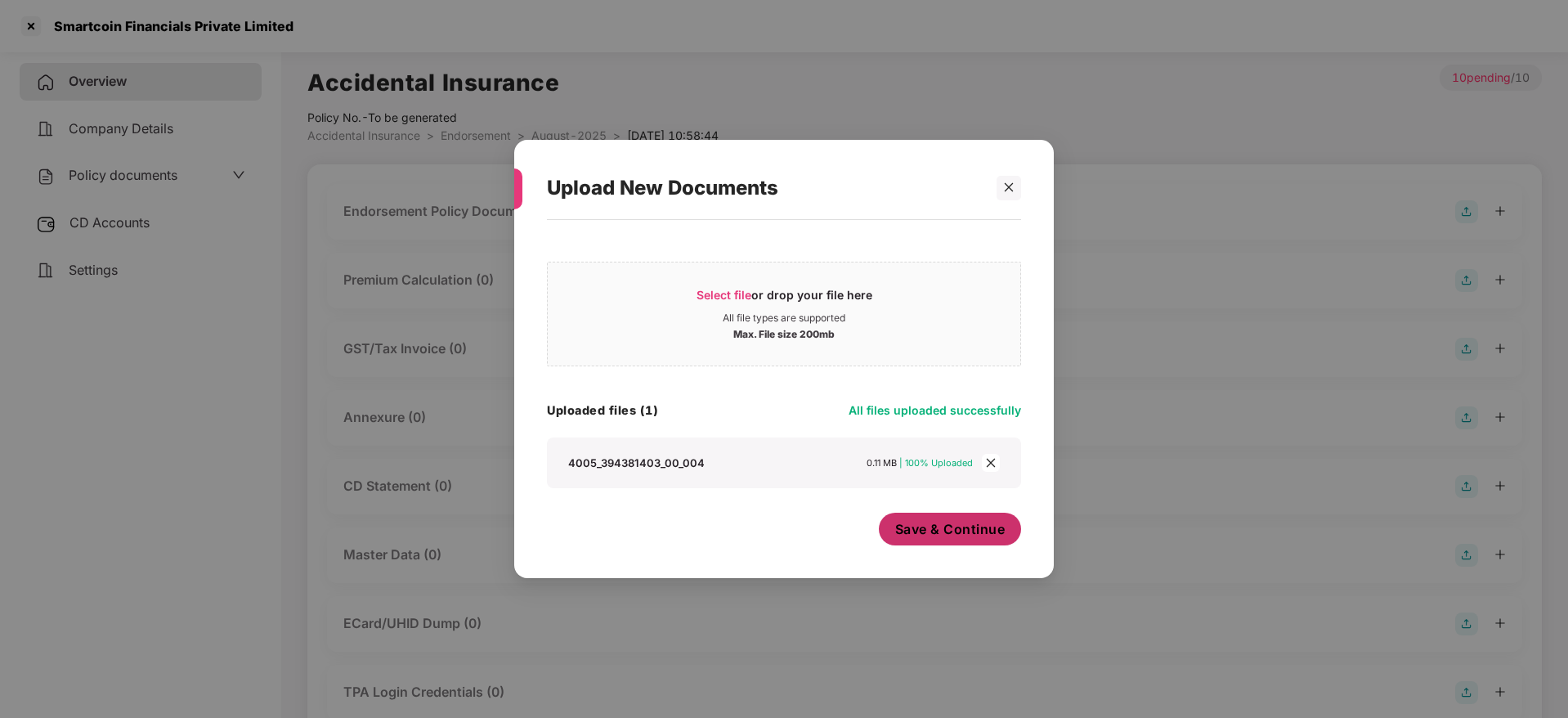
click at [937, 522] on span "Save & Continue" at bounding box center [951, 528] width 110 height 18
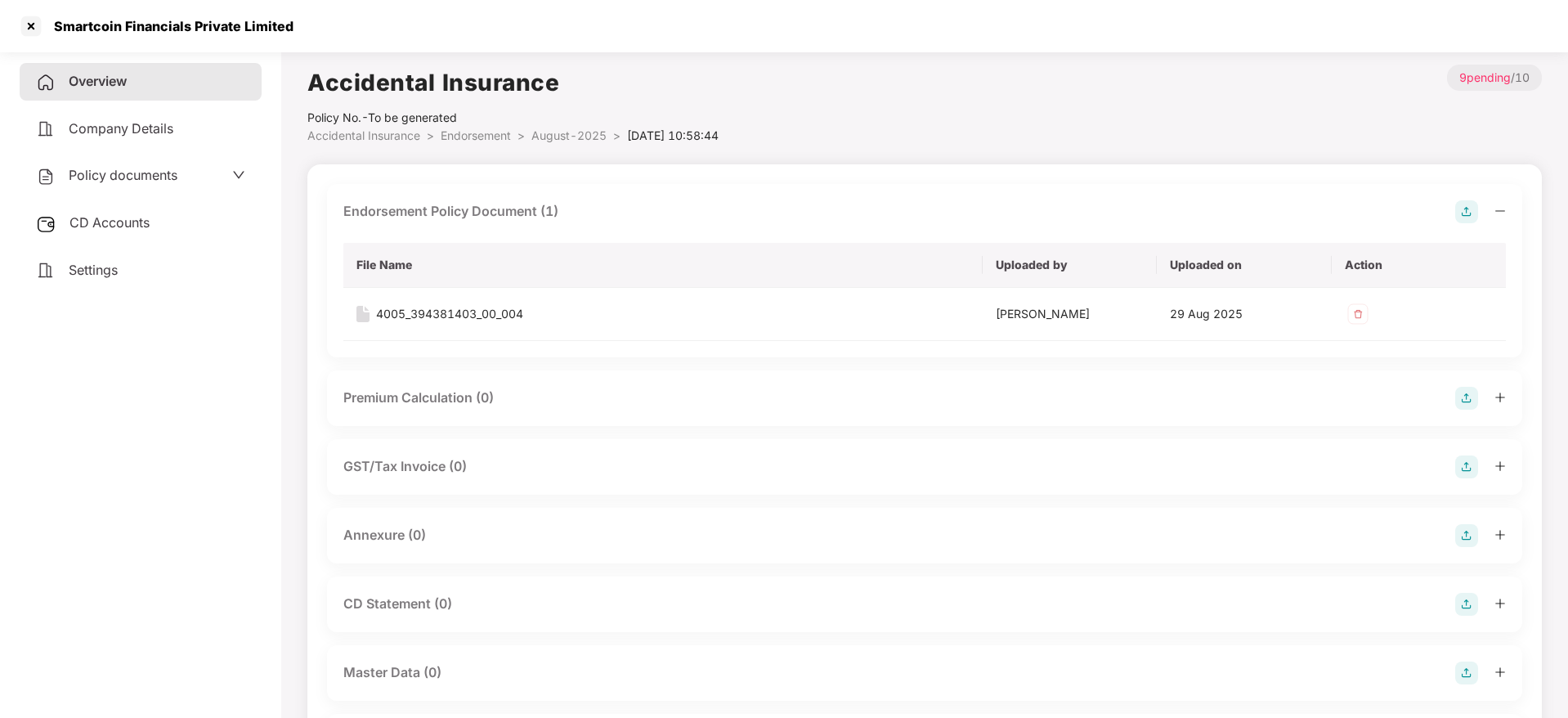
drag, startPoint x: 1500, startPoint y: 212, endPoint x: 1487, endPoint y: 217, distance: 13.9
click at [1500, 211] on icon "minus" at bounding box center [1500, 211] width 12 height 12
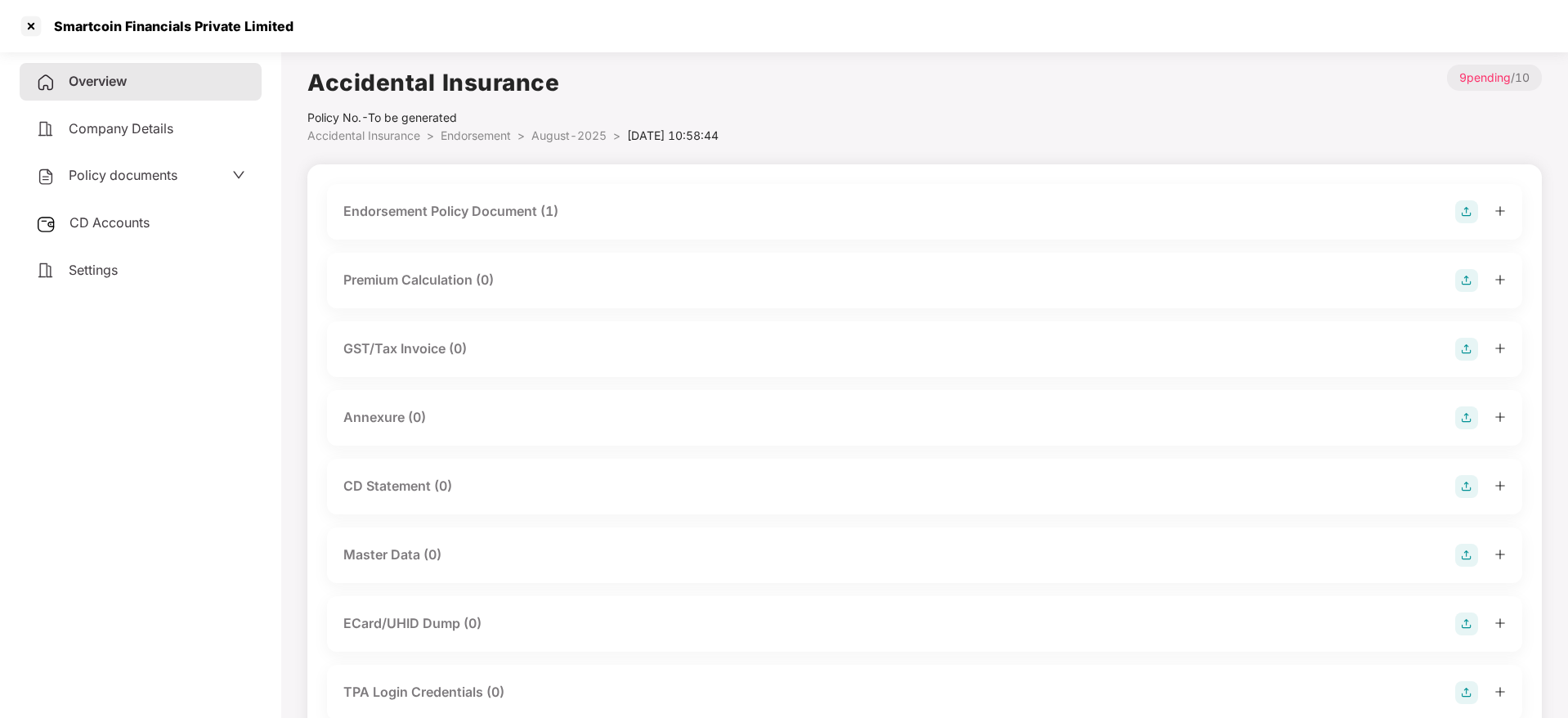
click at [1468, 415] on img at bounding box center [1466, 418] width 23 height 23
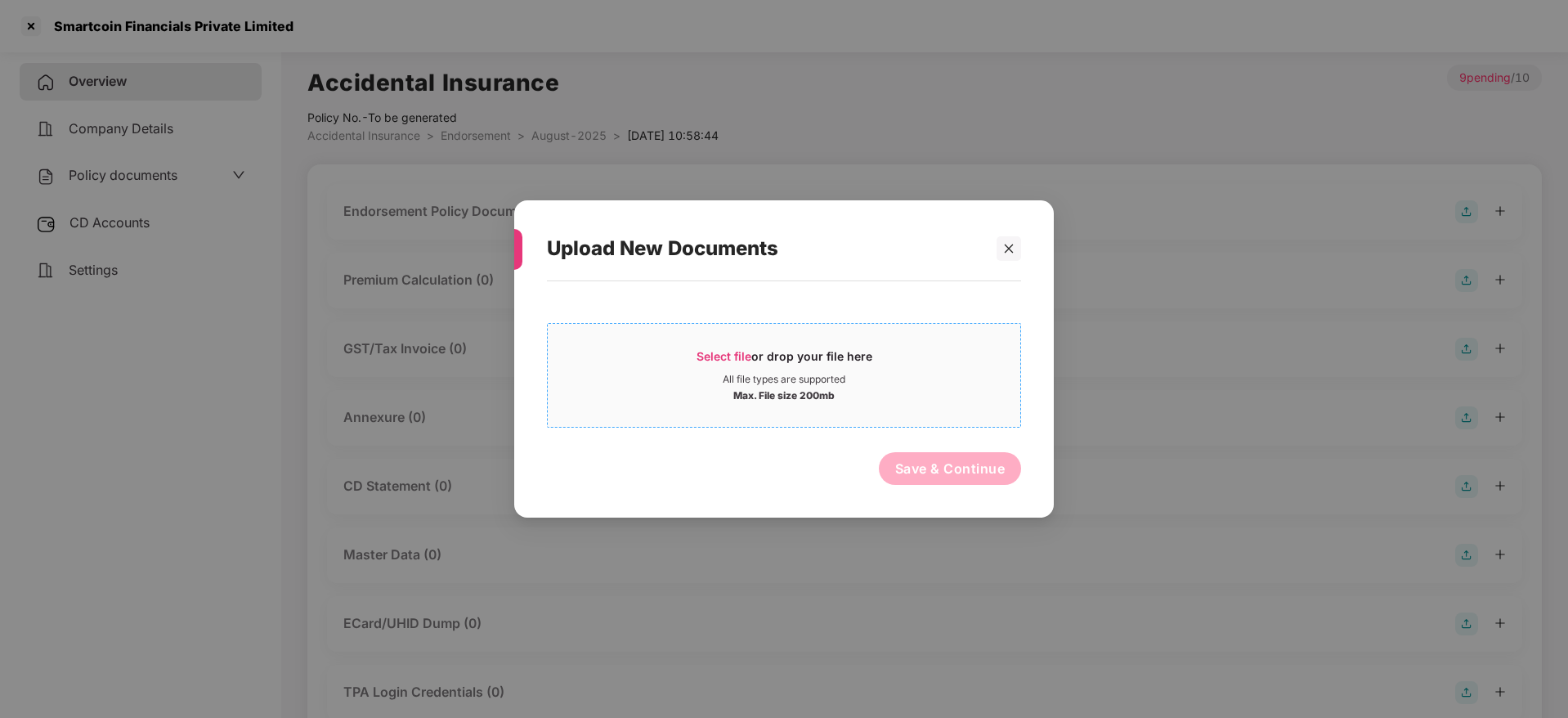
click at [732, 362] on span "Select file" at bounding box center [724, 356] width 55 height 14
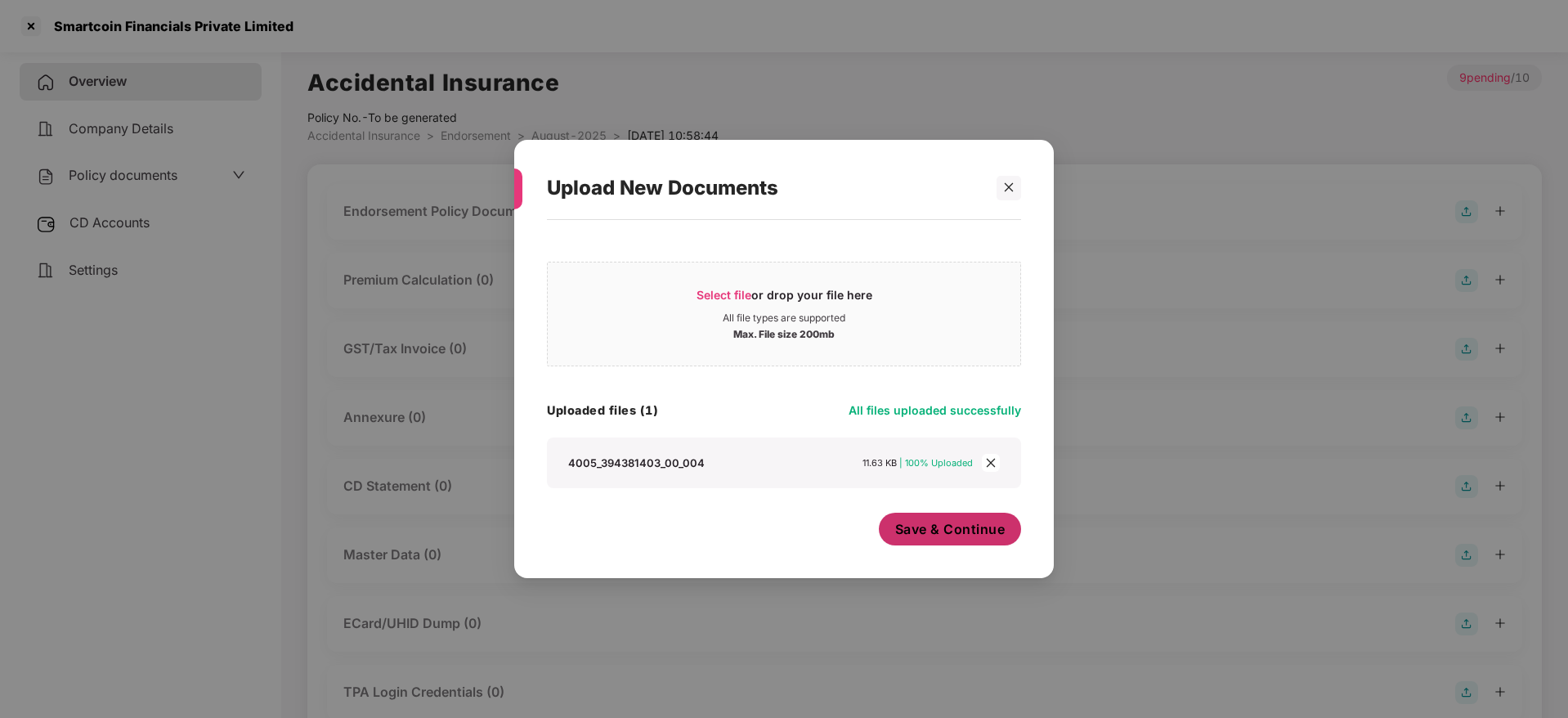
click at [978, 517] on button "Save & Continue" at bounding box center [951, 529] width 143 height 33
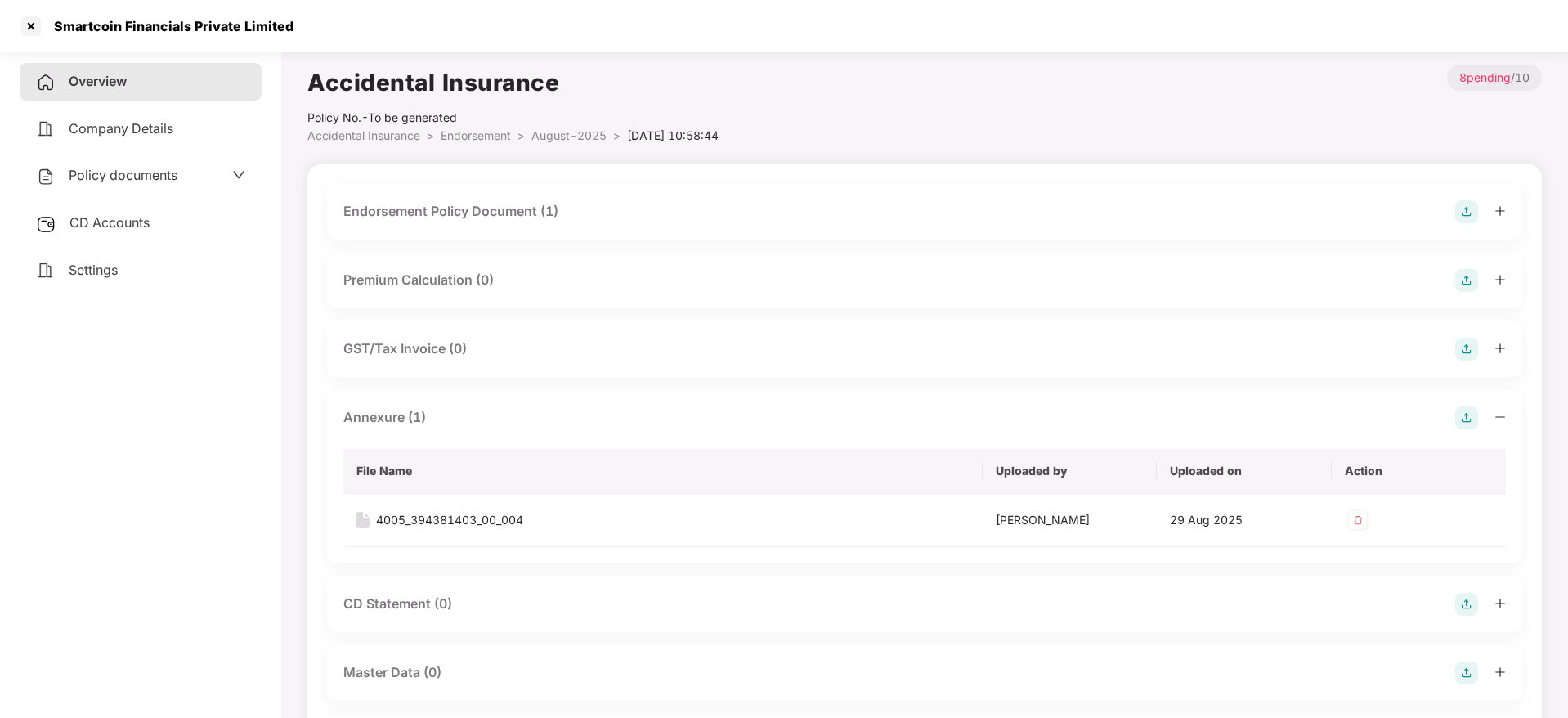
click at [1505, 420] on icon "minus" at bounding box center [1500, 417] width 12 height 12
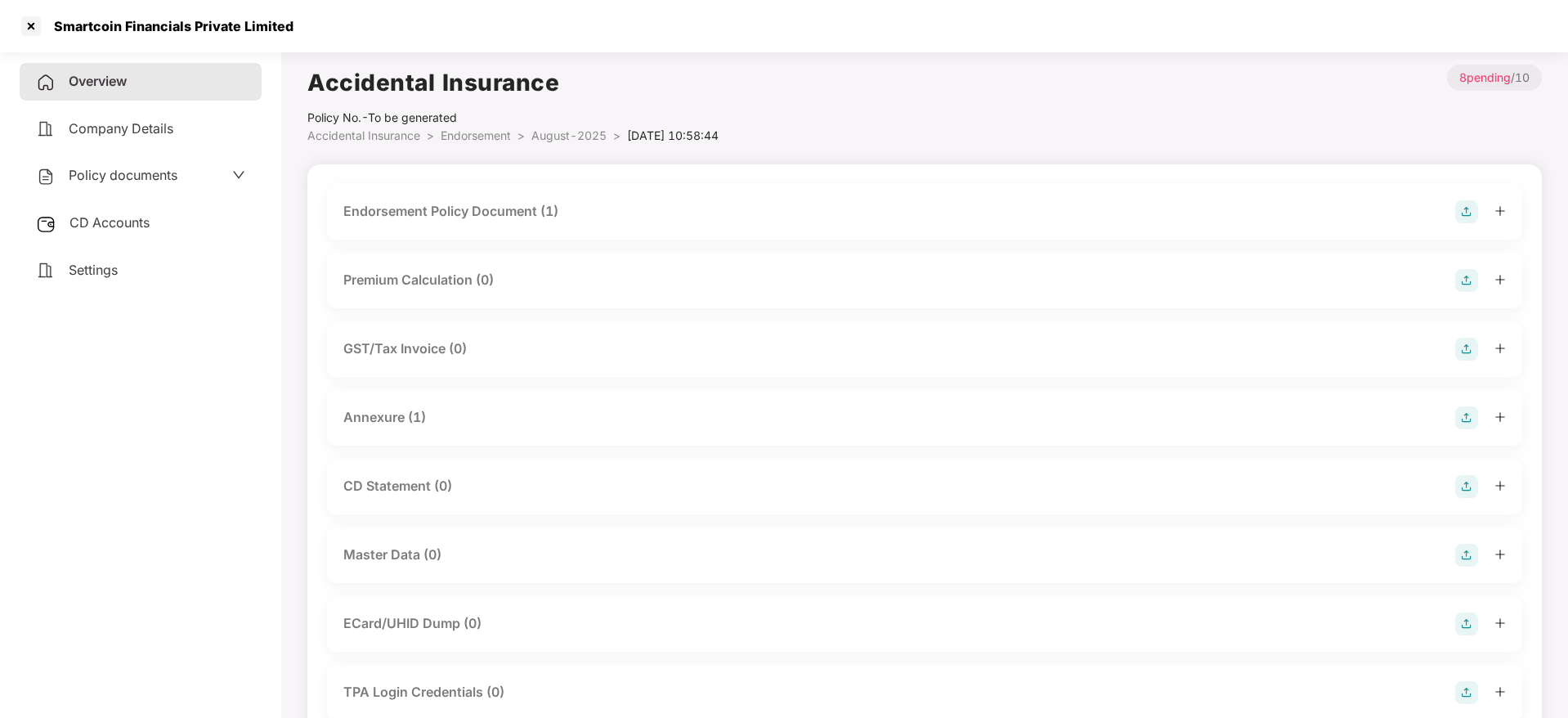
click at [1466, 554] on img at bounding box center [1466, 555] width 23 height 23
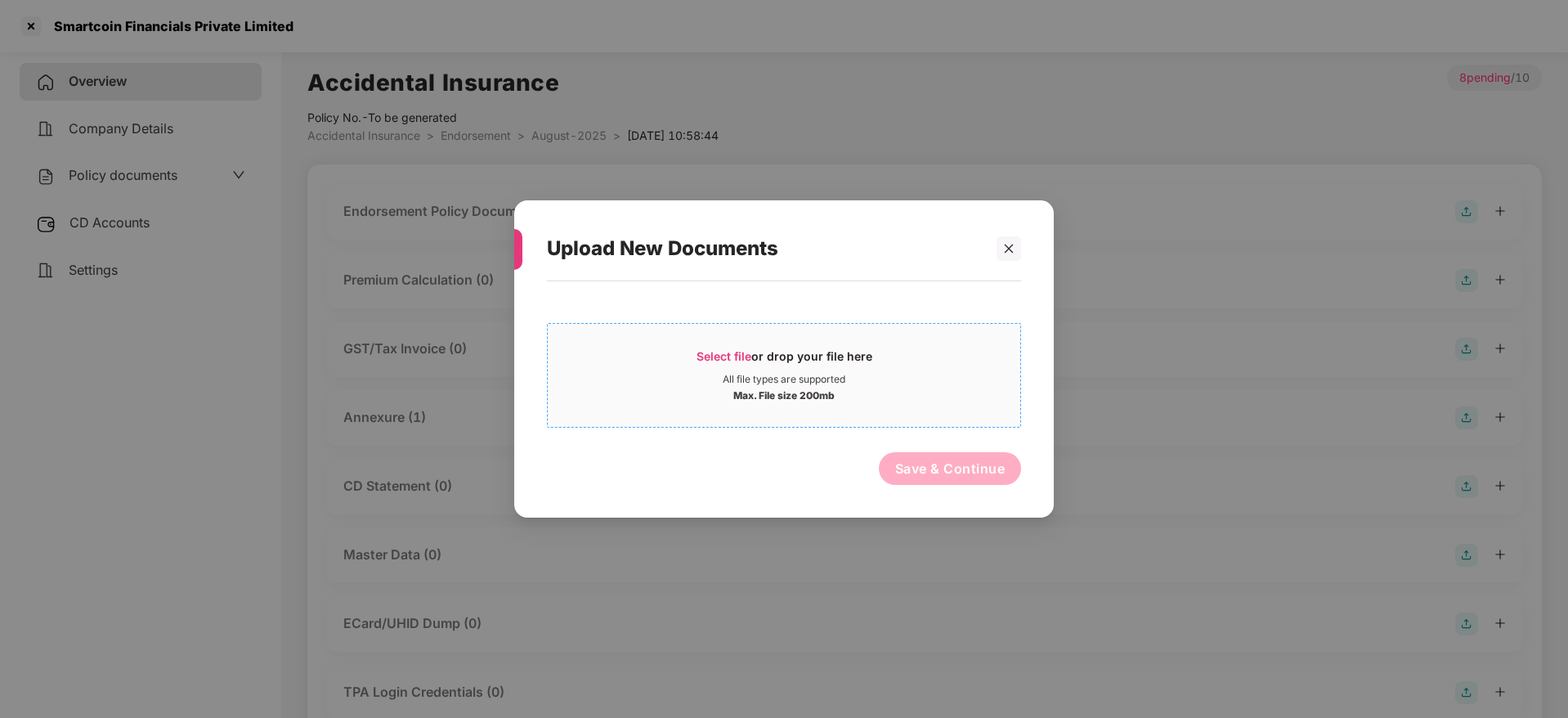
click at [745, 357] on span "Select file" at bounding box center [724, 356] width 55 height 14
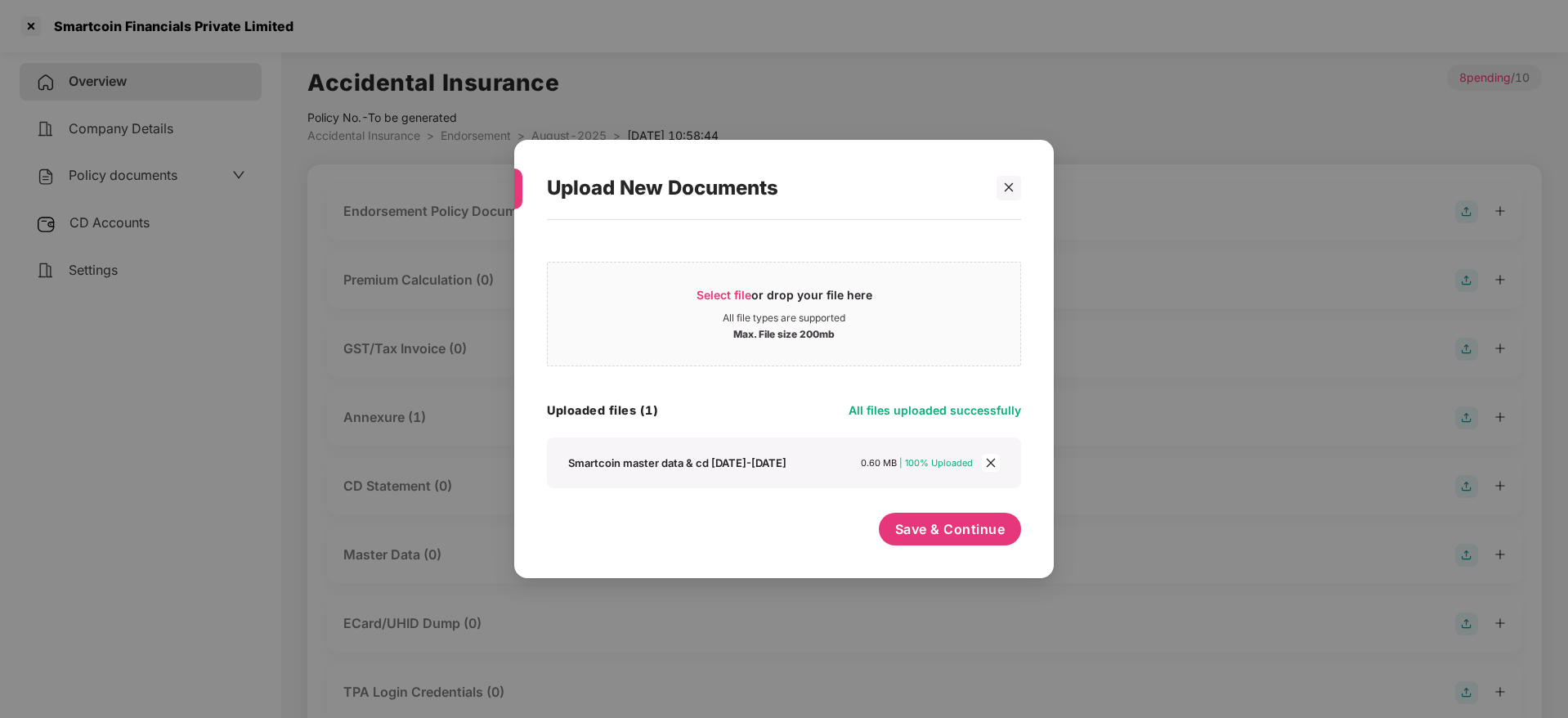
click at [954, 552] on div "Save & Continue" at bounding box center [951, 533] width 143 height 41
click at [979, 533] on span "Save & Continue" at bounding box center [951, 528] width 110 height 18
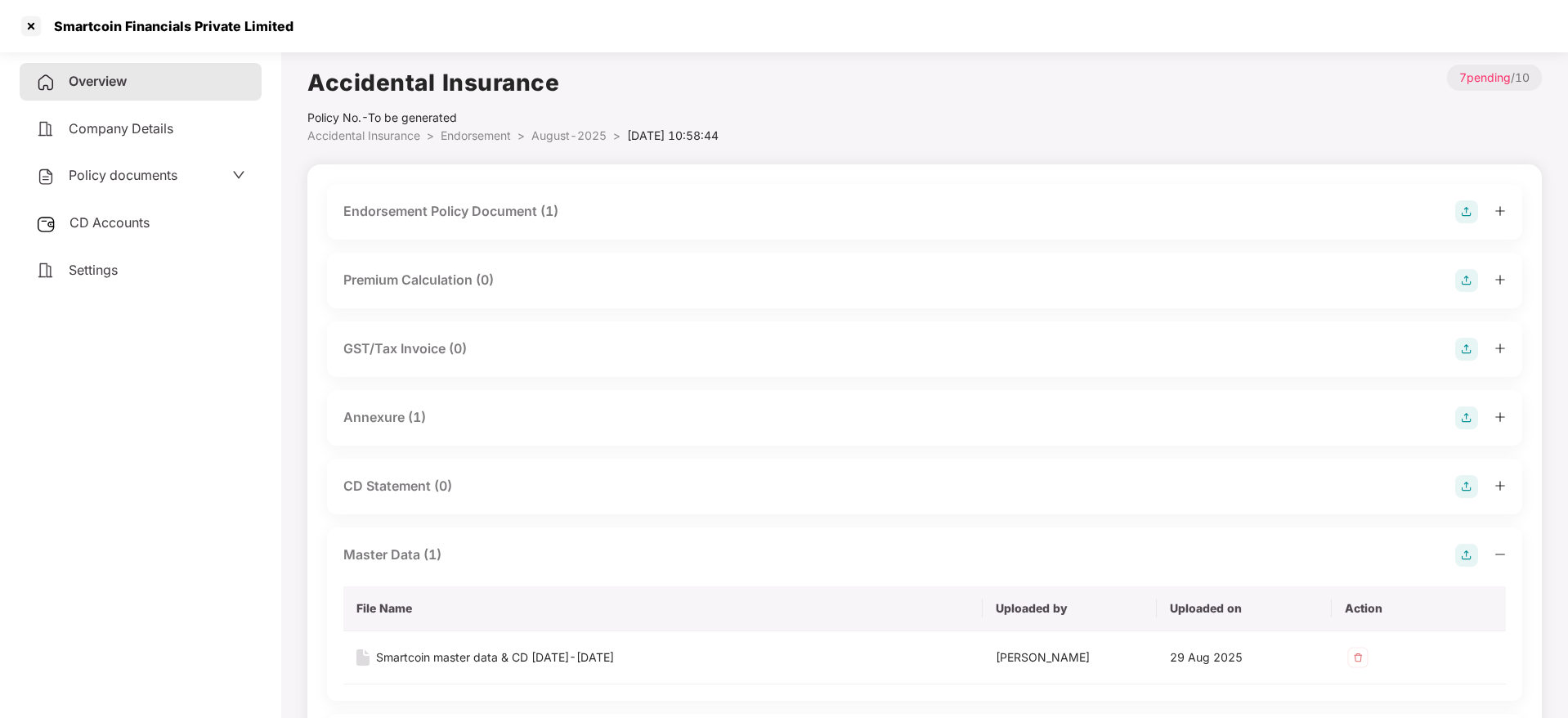
click at [1499, 551] on icon "minus" at bounding box center [1500, 554] width 12 height 12
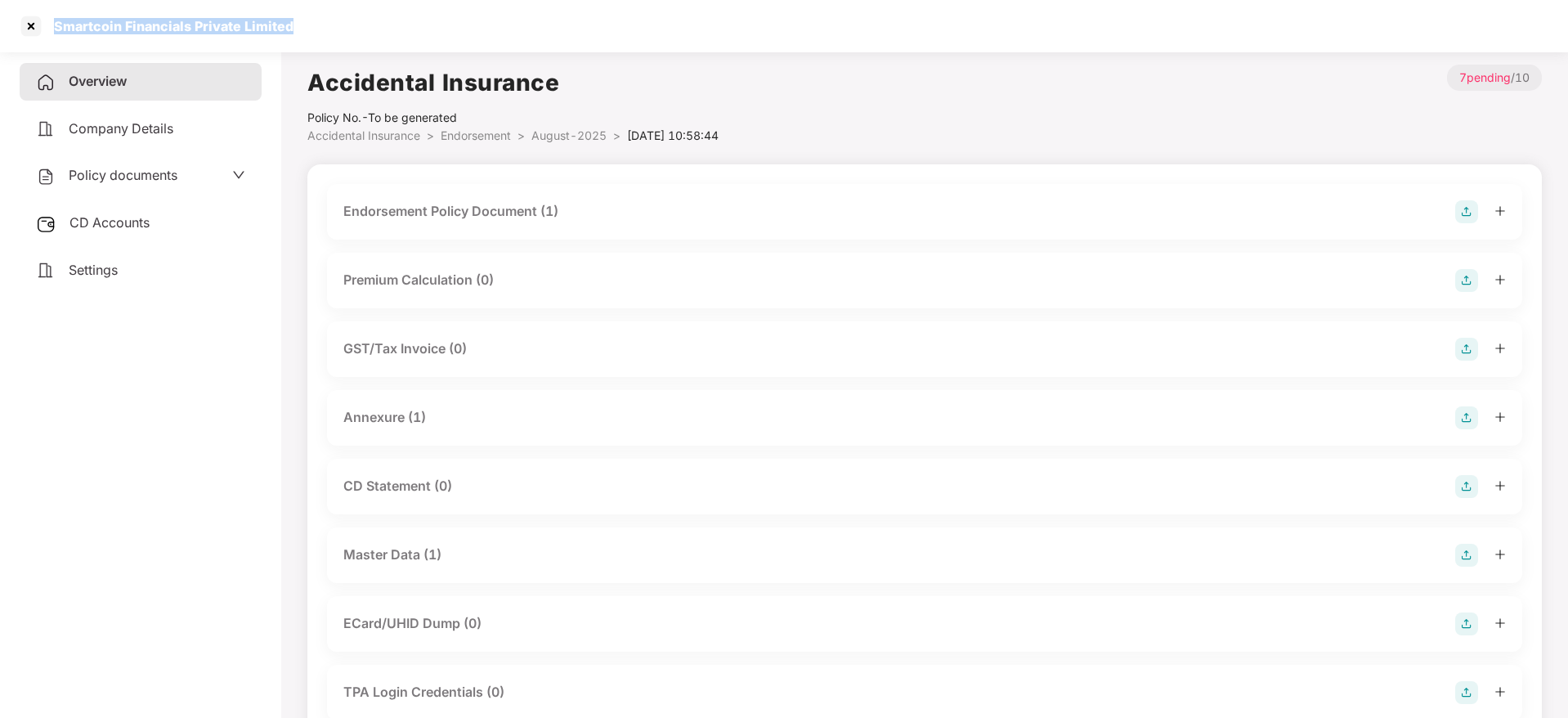
drag, startPoint x: 52, startPoint y: 21, endPoint x: 403, endPoint y: 37, distance: 351.4
click at [403, 37] on div "Smartcoin Financials Private Limited" at bounding box center [784, 26] width 1568 height 52
copy div "Smartcoin Financials Private Limited"
click at [34, 33] on div at bounding box center [31, 25] width 26 height 26
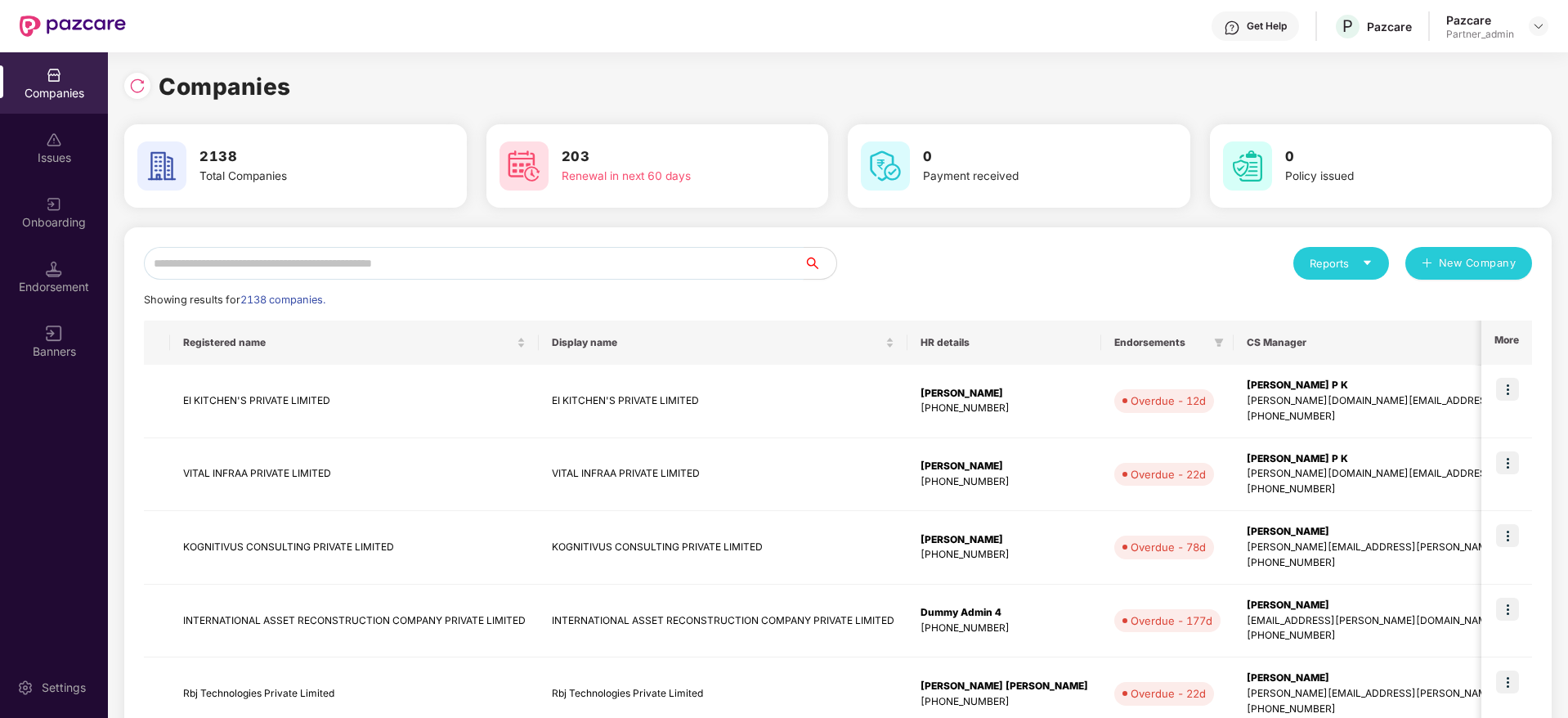
click at [498, 265] on input "text" at bounding box center [473, 264] width 660 height 33
paste input "**********"
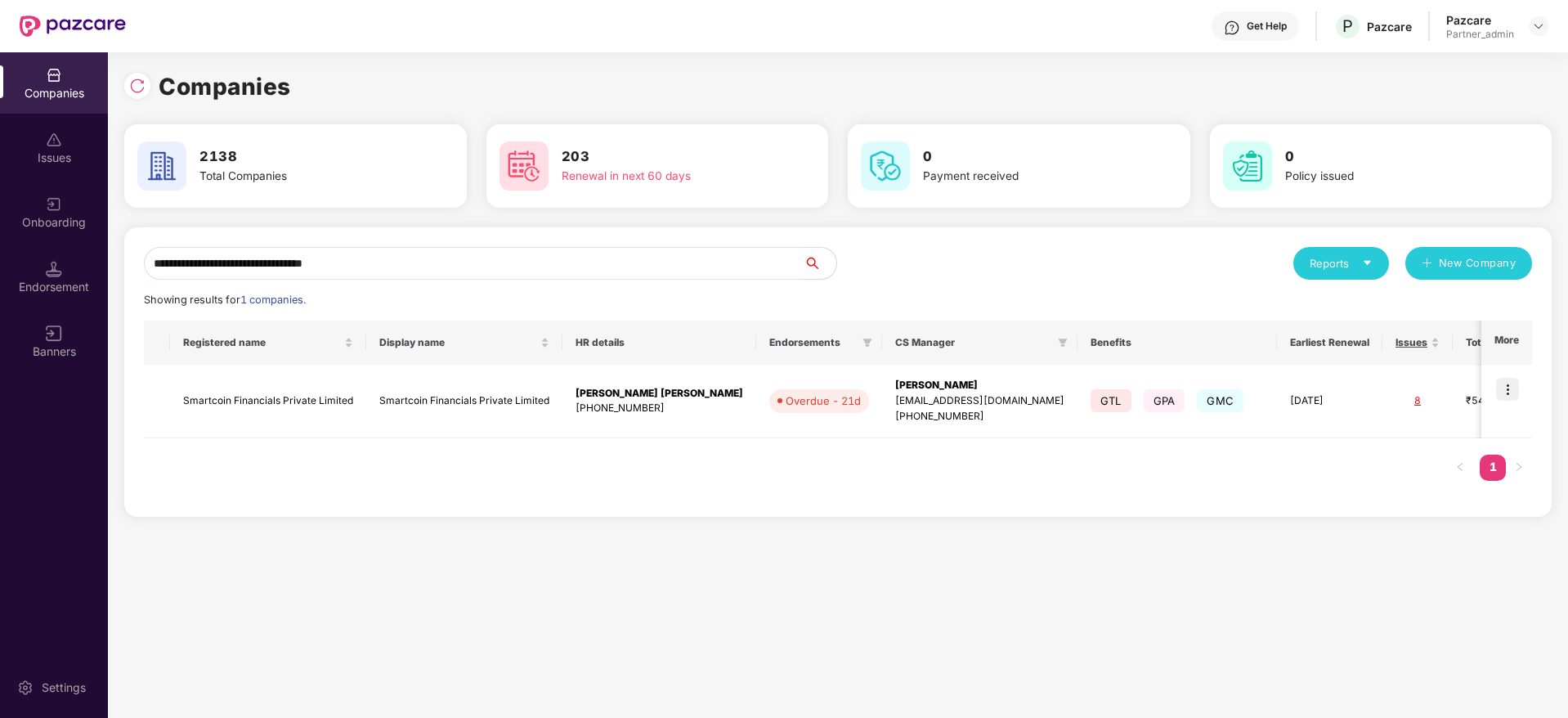
type input "**********"
click at [895, 378] on div "[PERSON_NAME]" at bounding box center [980, 386] width 170 height 16
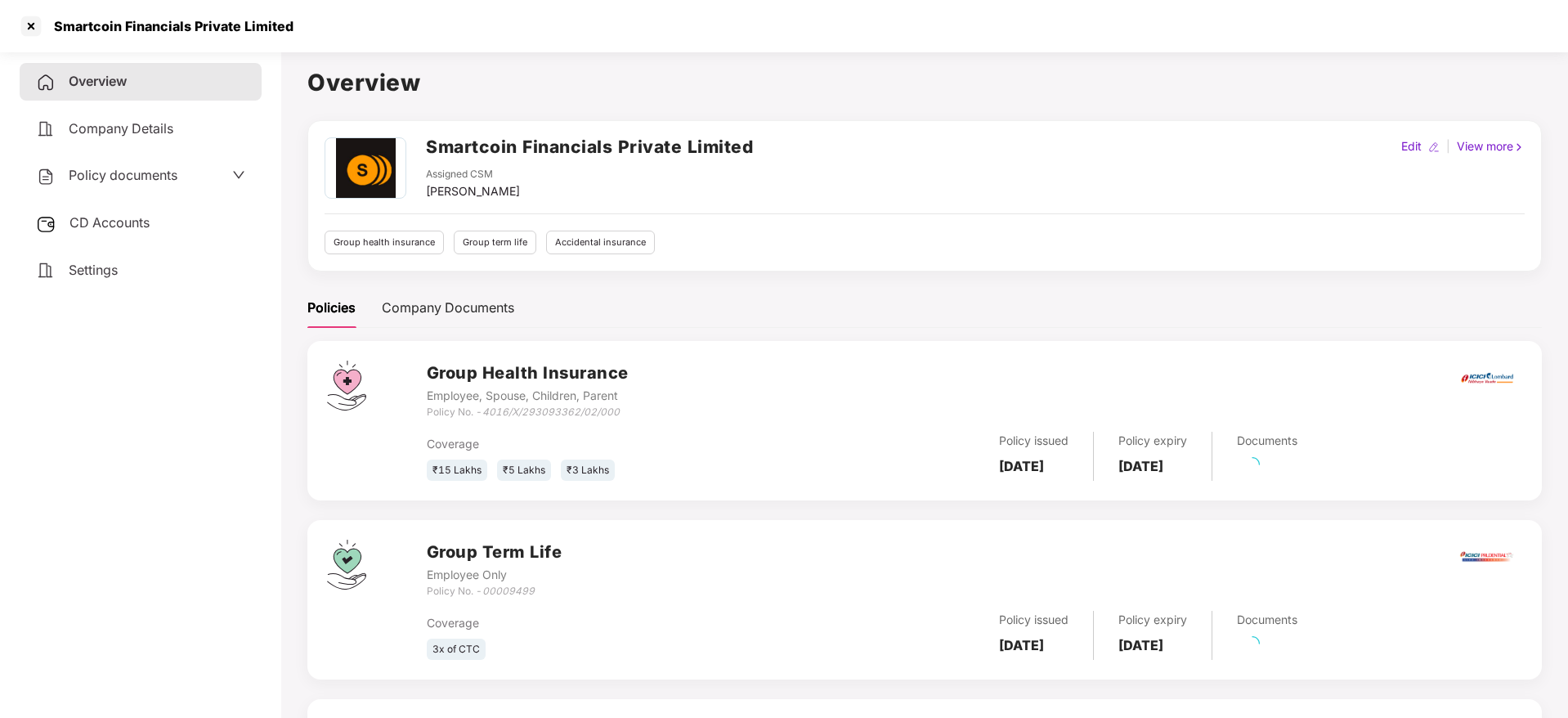
click at [127, 230] on span "CD Accounts" at bounding box center [110, 222] width 80 height 16
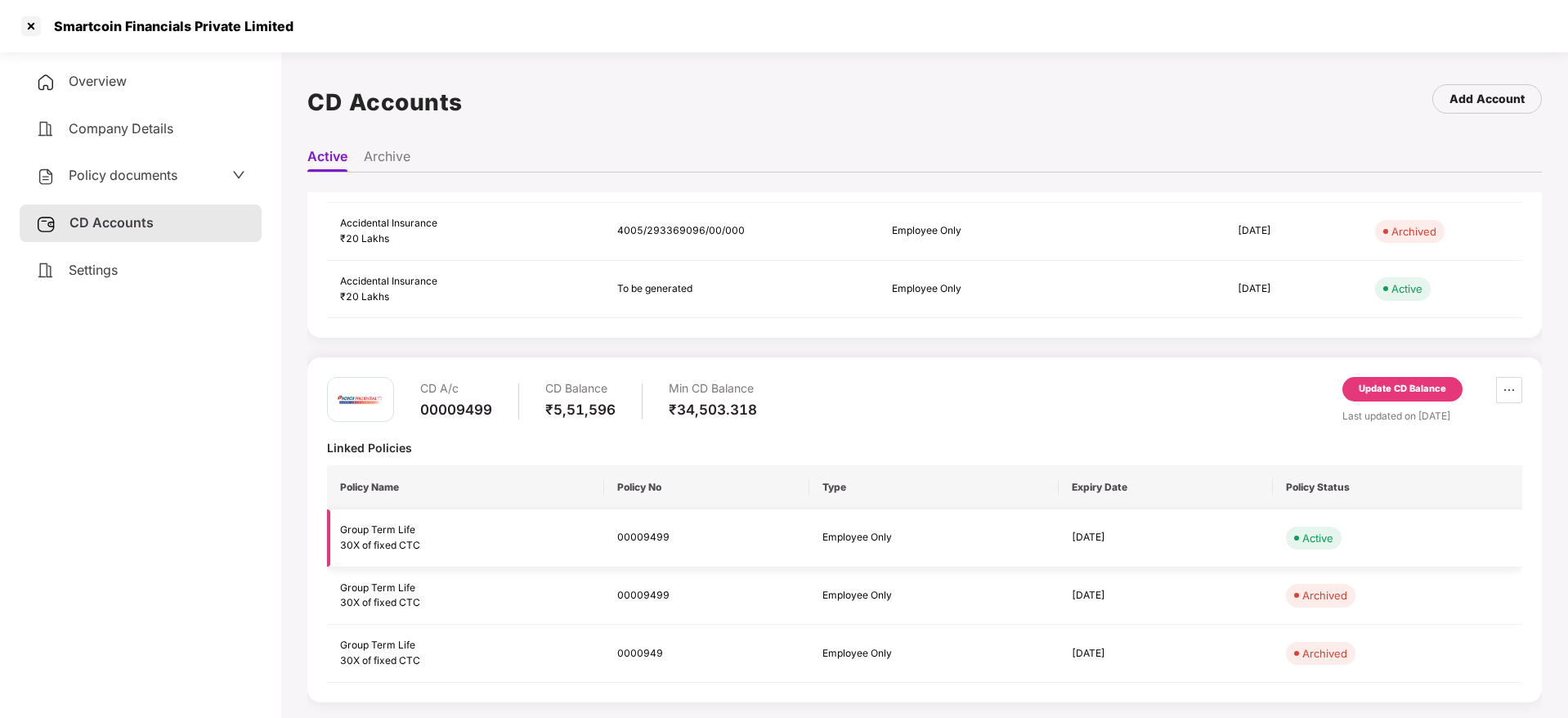
scroll to position [45, 0]
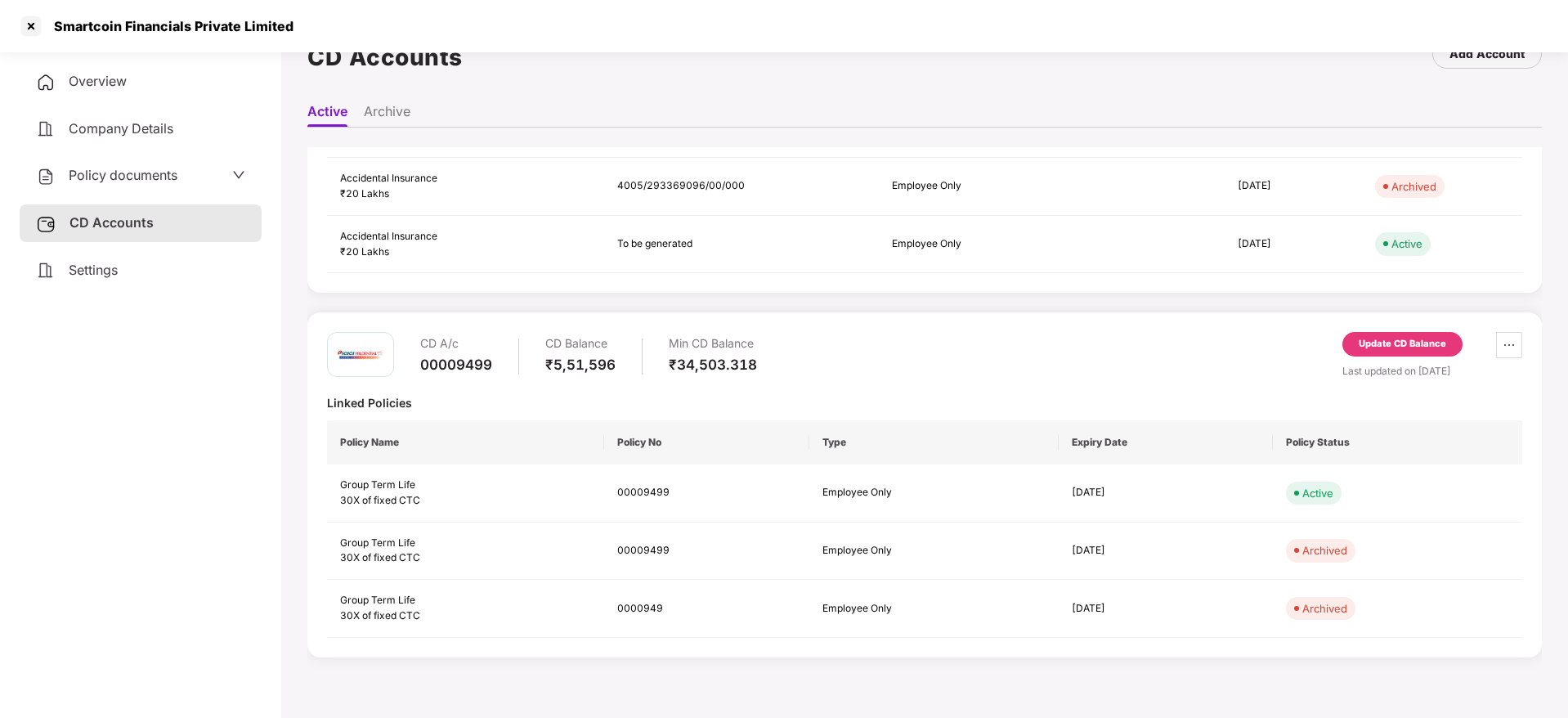
click at [1426, 342] on div "Update CD Balance" at bounding box center [1402, 344] width 87 height 15
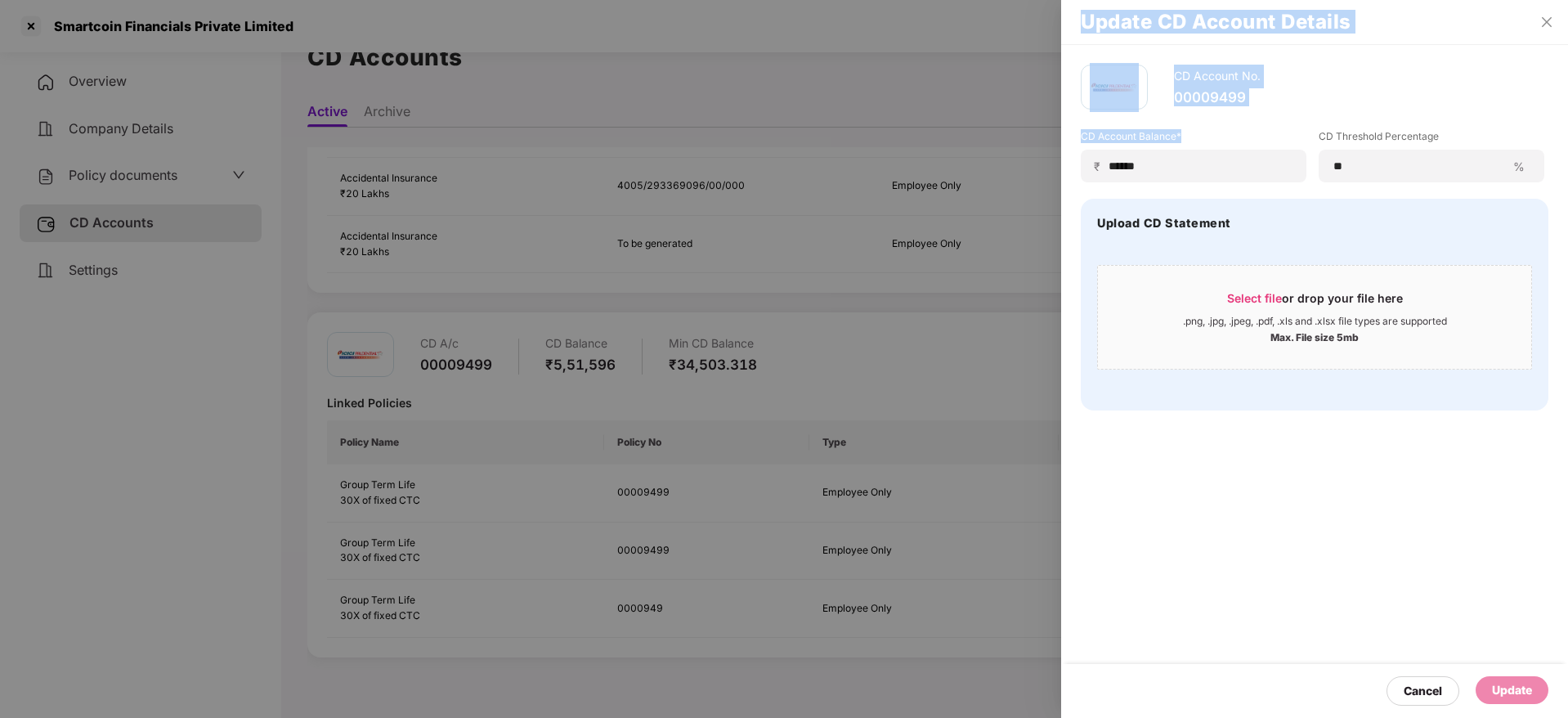
drag, startPoint x: 1189, startPoint y: 156, endPoint x: 1051, endPoint y: 149, distance: 138.2
click at [959, 138] on div "Update CD Account Details CD Account No. 00009499 CD Account Balance* ₹ ****** …" at bounding box center [784, 359] width 1568 height 718
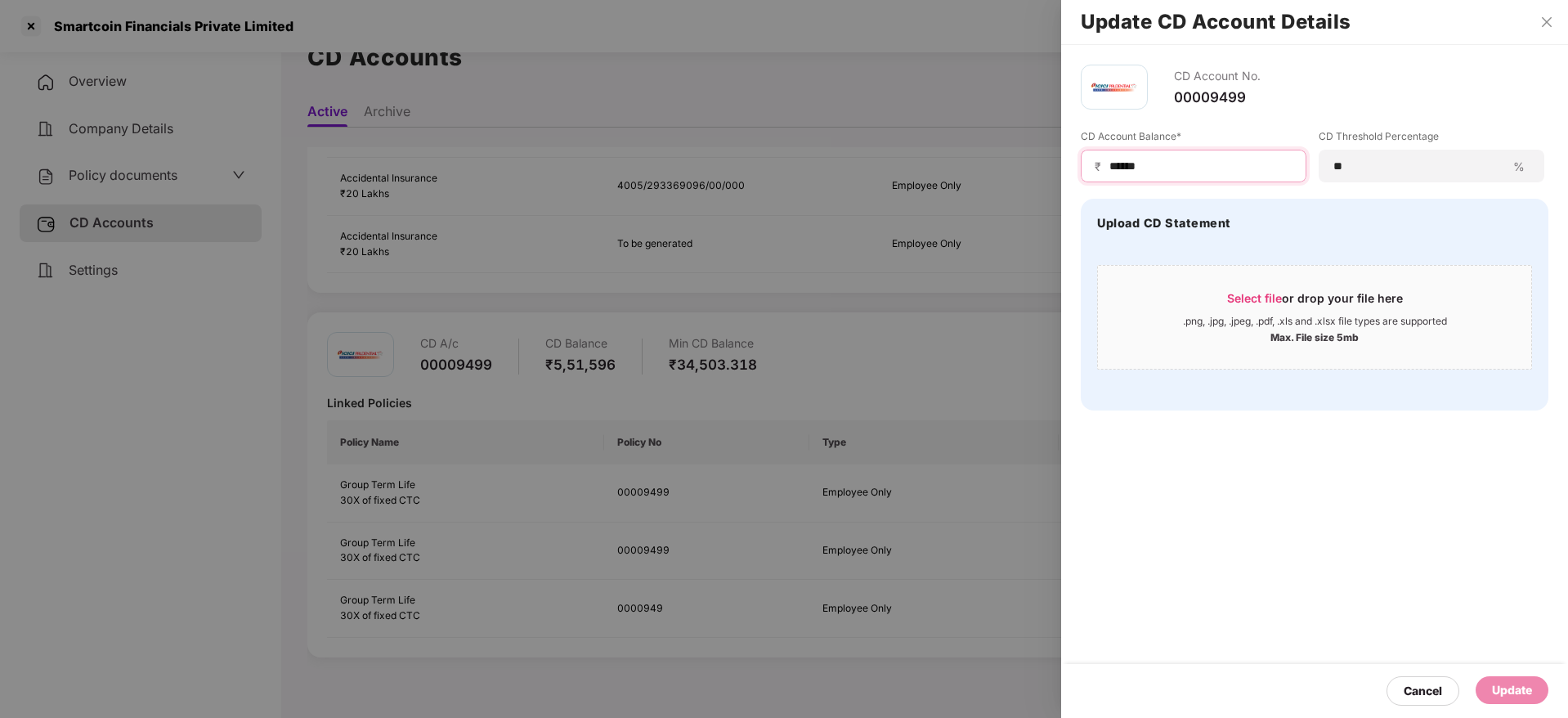
click at [1200, 159] on input "******" at bounding box center [1200, 167] width 185 height 17
drag, startPoint x: 1221, startPoint y: 161, endPoint x: 893, endPoint y: 143, distance: 328.5
click at [882, 137] on div "Update CD Account Details CD Account No. 00009499 CD Account Balance* ₹ ****** …" at bounding box center [784, 359] width 1568 height 718
paste input
type input "******"
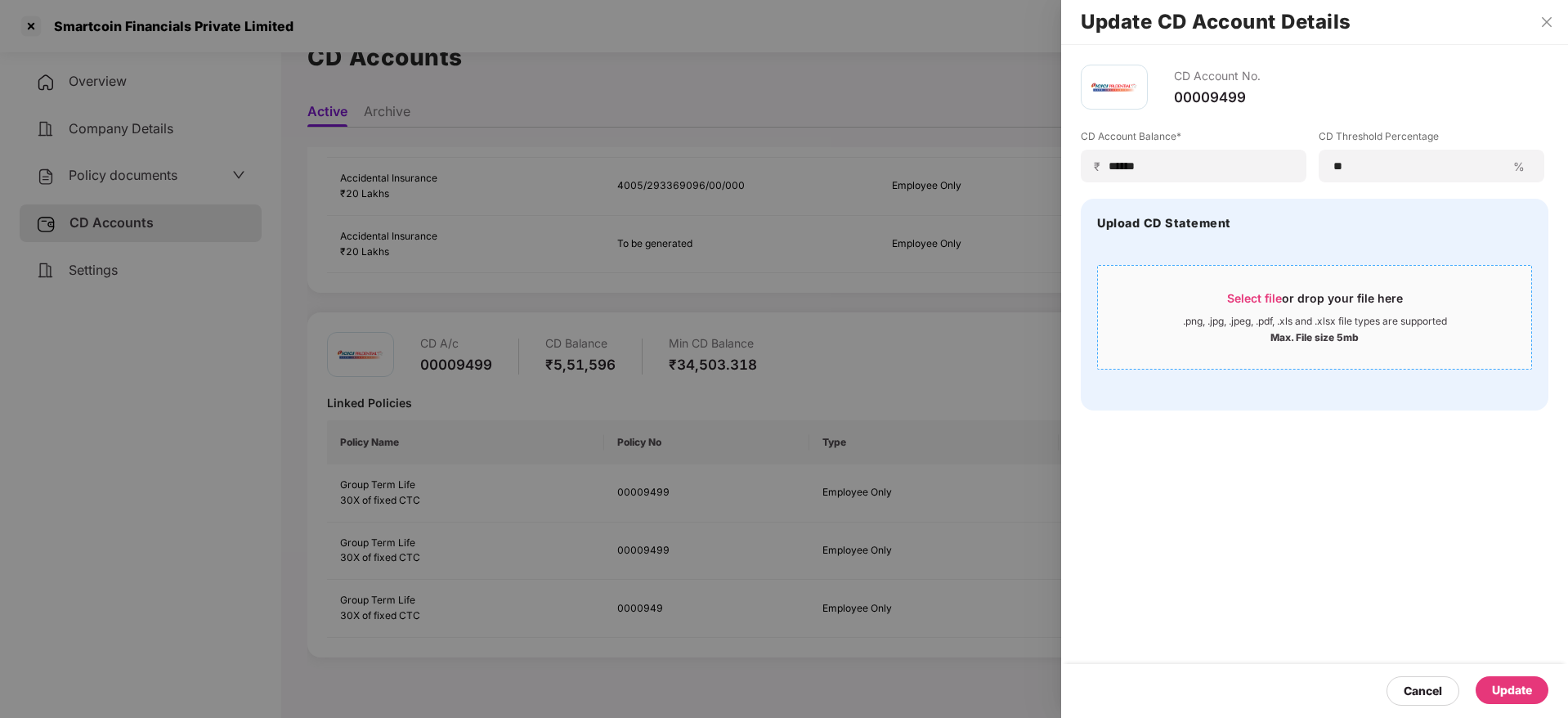
click at [1276, 300] on span "Select file" at bounding box center [1254, 297] width 55 height 14
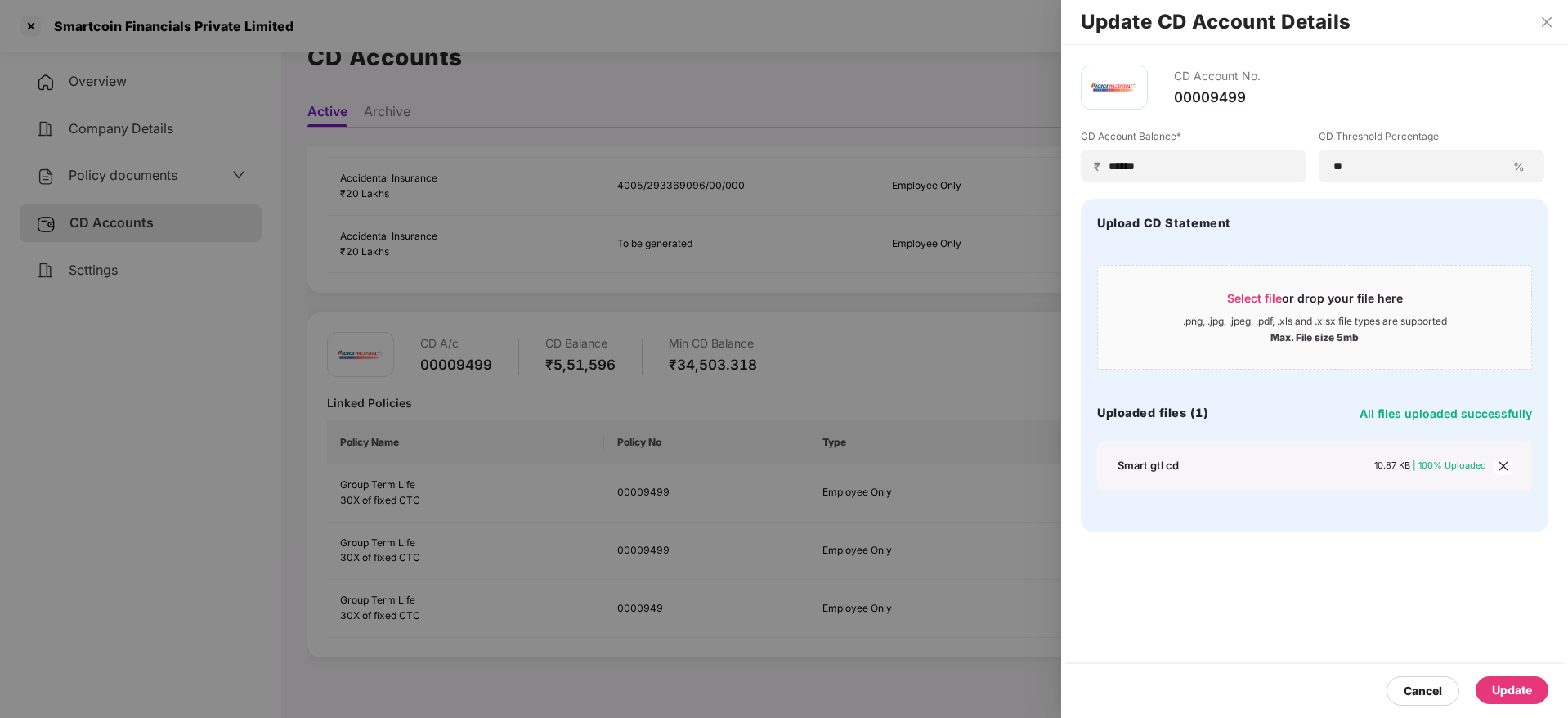
click at [1513, 690] on div "Update" at bounding box center [1511, 690] width 40 height 18
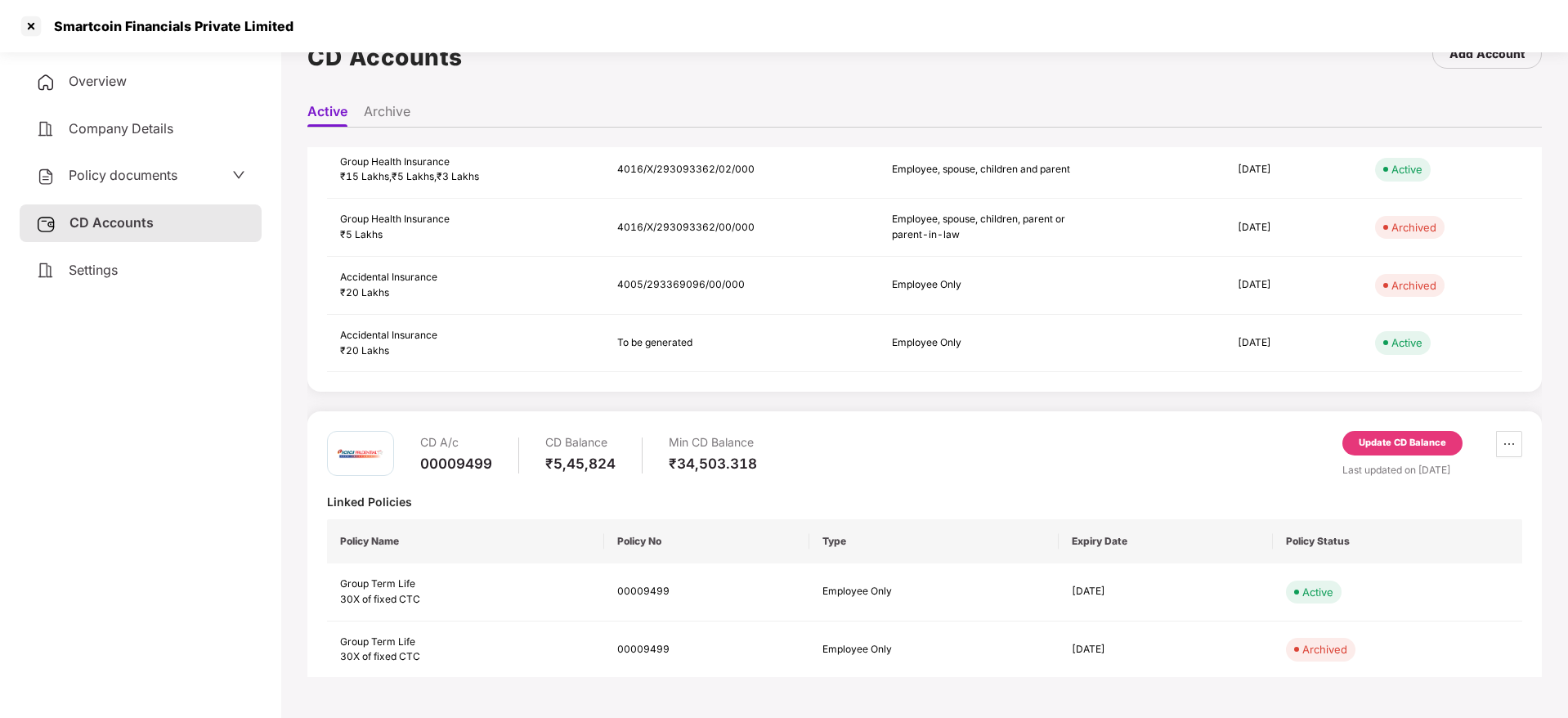
scroll to position [0, 0]
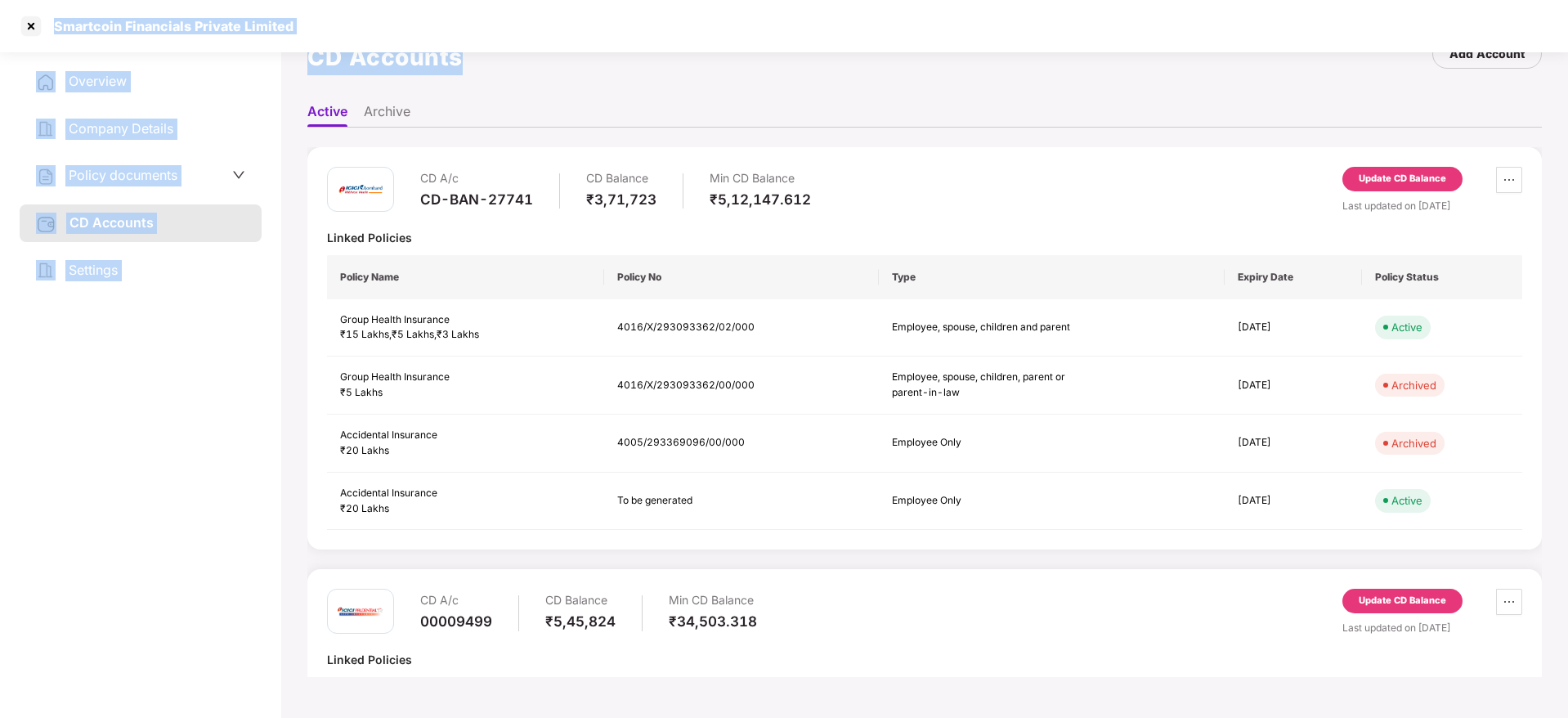
drag, startPoint x: 56, startPoint y: 27, endPoint x: 486, endPoint y: -3, distance: 431.0
click at [486, 0] on html "Smartcoin Financials Private Limited Overview Company Details Policy documents …" at bounding box center [784, 314] width 1568 height 718
copy section "Smartcoin Financials Private Limited Overview Company Details Policy documents …"
click at [84, 27] on div "Smartcoin Financials Private Limited" at bounding box center [169, 26] width 249 height 16
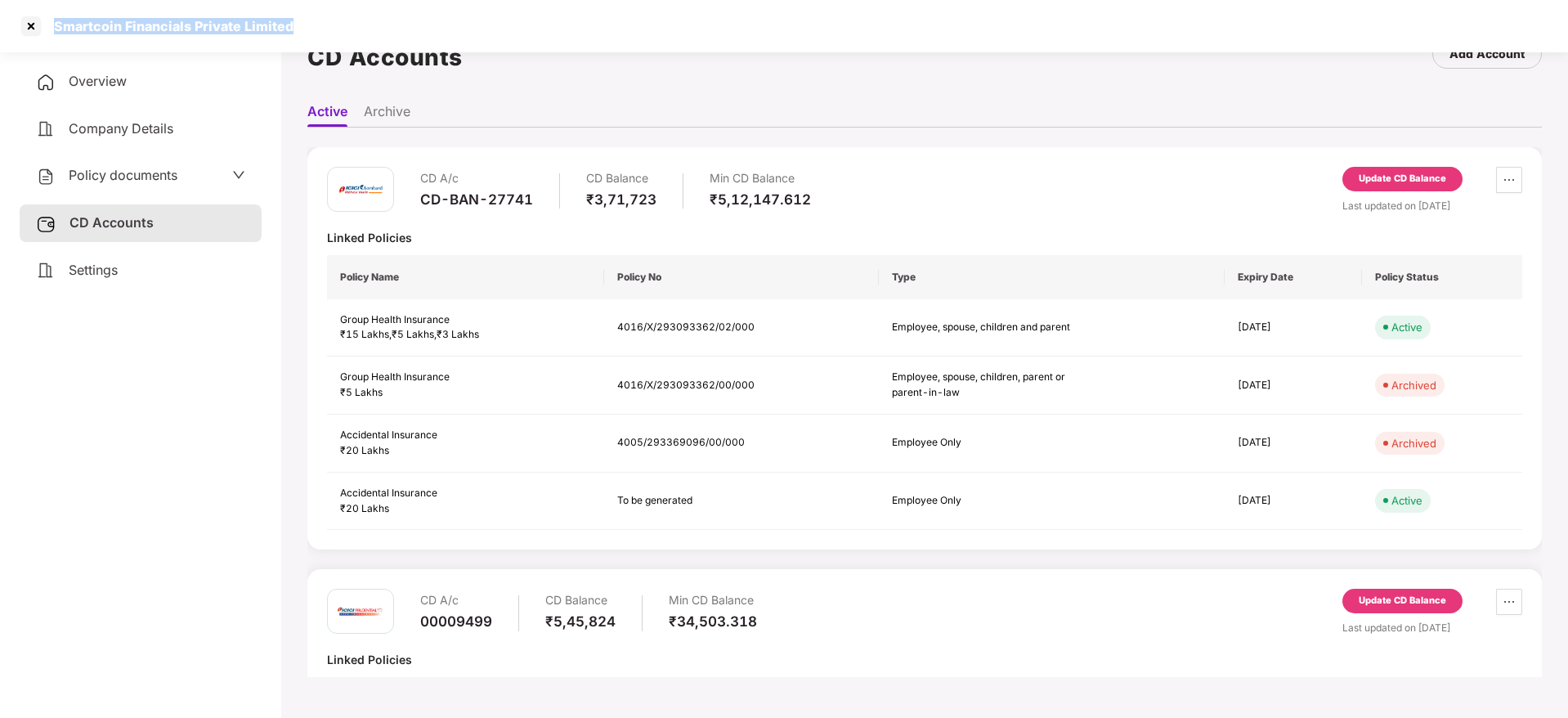
drag, startPoint x: 52, startPoint y: 23, endPoint x: 296, endPoint y: 20, distance: 244.0
click at [296, 20] on div "Smartcoin Financials Private Limited" at bounding box center [784, 26] width 1568 height 52
copy div "Smartcoin Financials Private Limited"
click at [31, 20] on div at bounding box center [31, 25] width 26 height 26
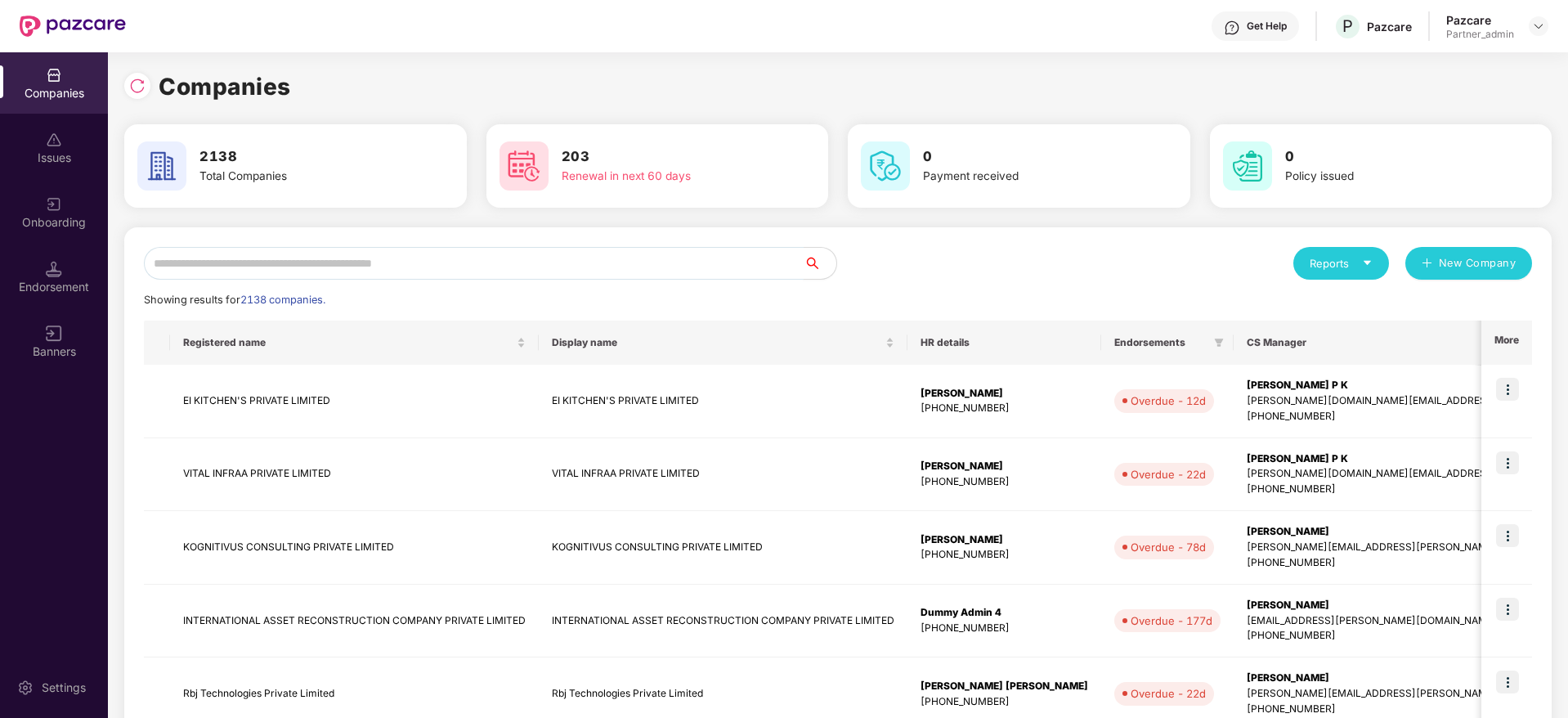
click at [425, 259] on input "text" at bounding box center [473, 264] width 660 height 33
paste input "**********"
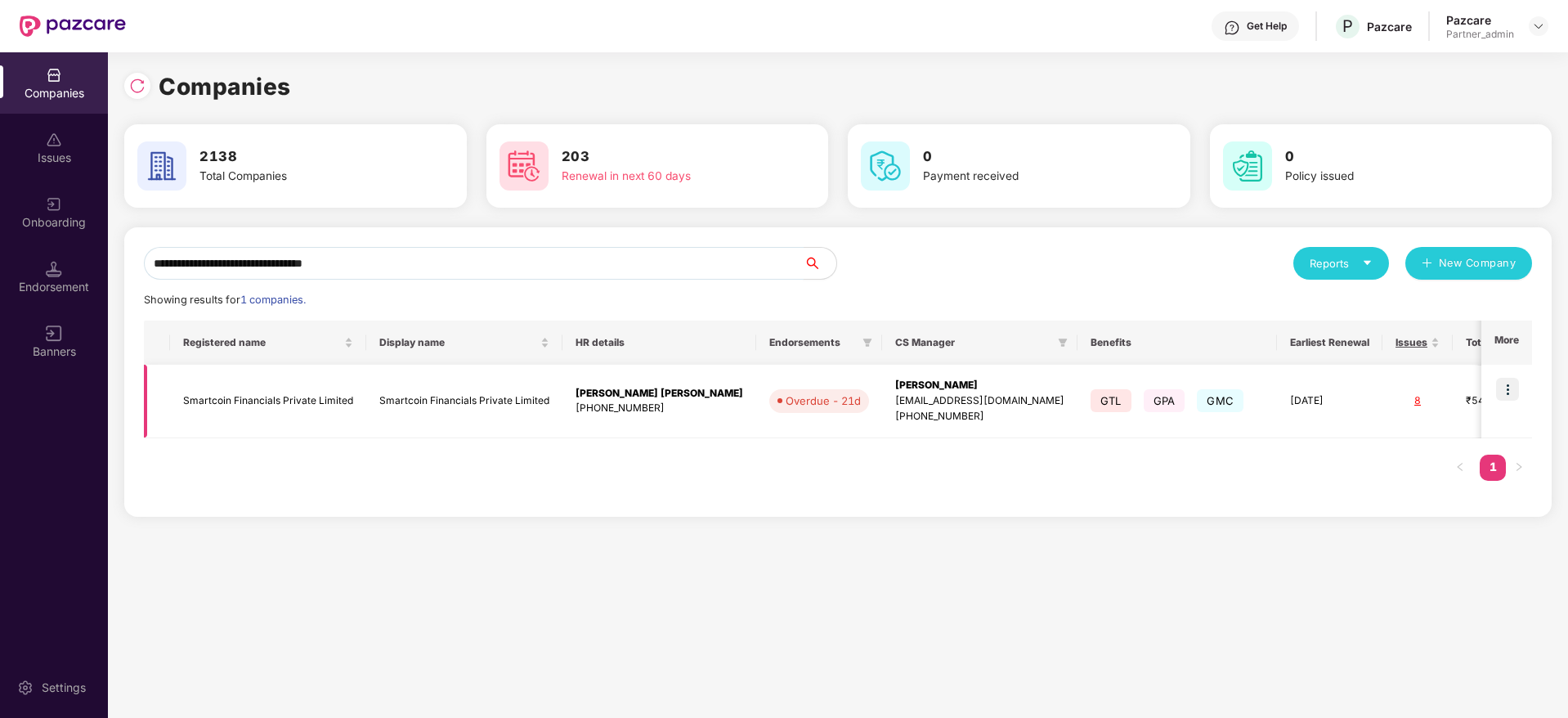
type input "**********"
click at [1495, 389] on td at bounding box center [1506, 401] width 50 height 74
click at [1508, 390] on img at bounding box center [1508, 390] width 23 height 23
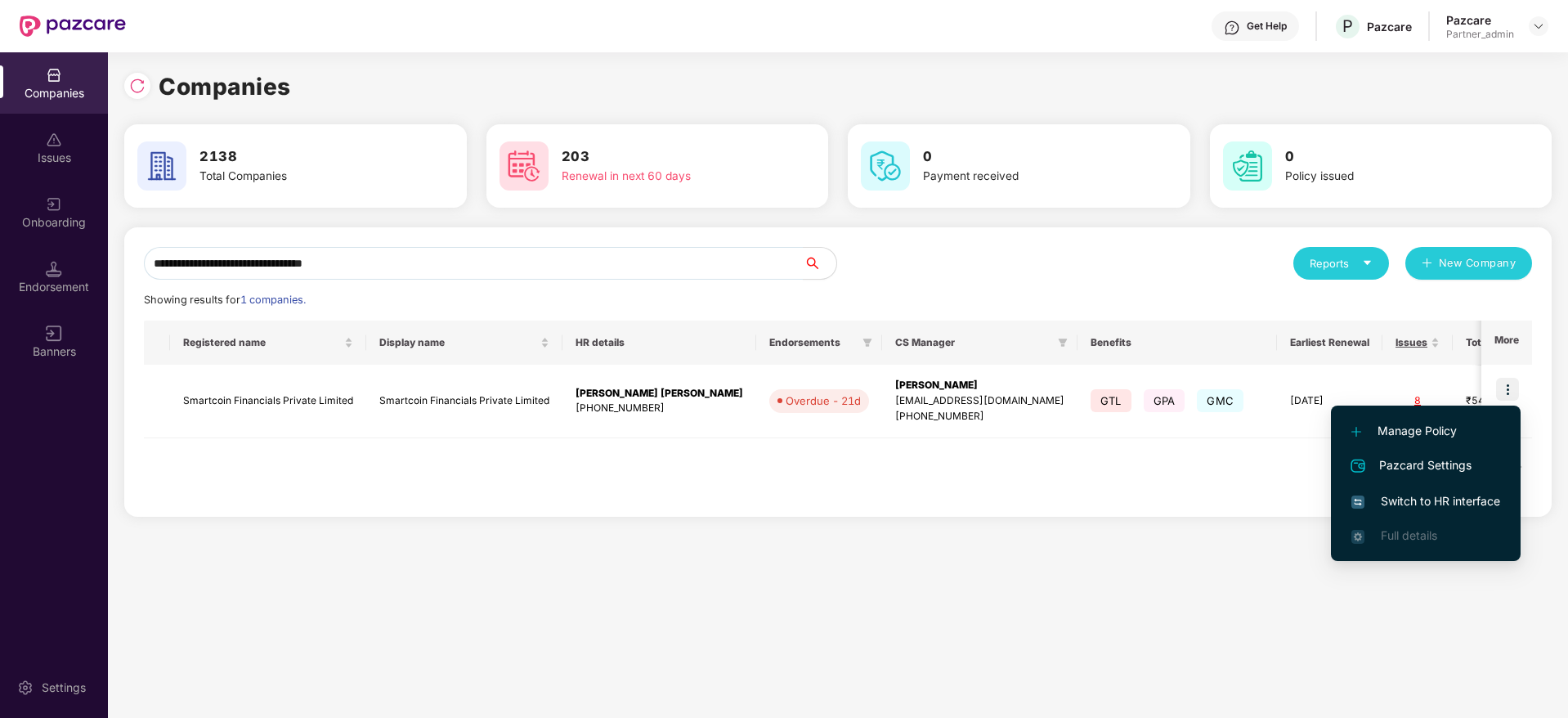
click at [1388, 504] on span "Switch to HR interface" at bounding box center [1426, 501] width 149 height 18
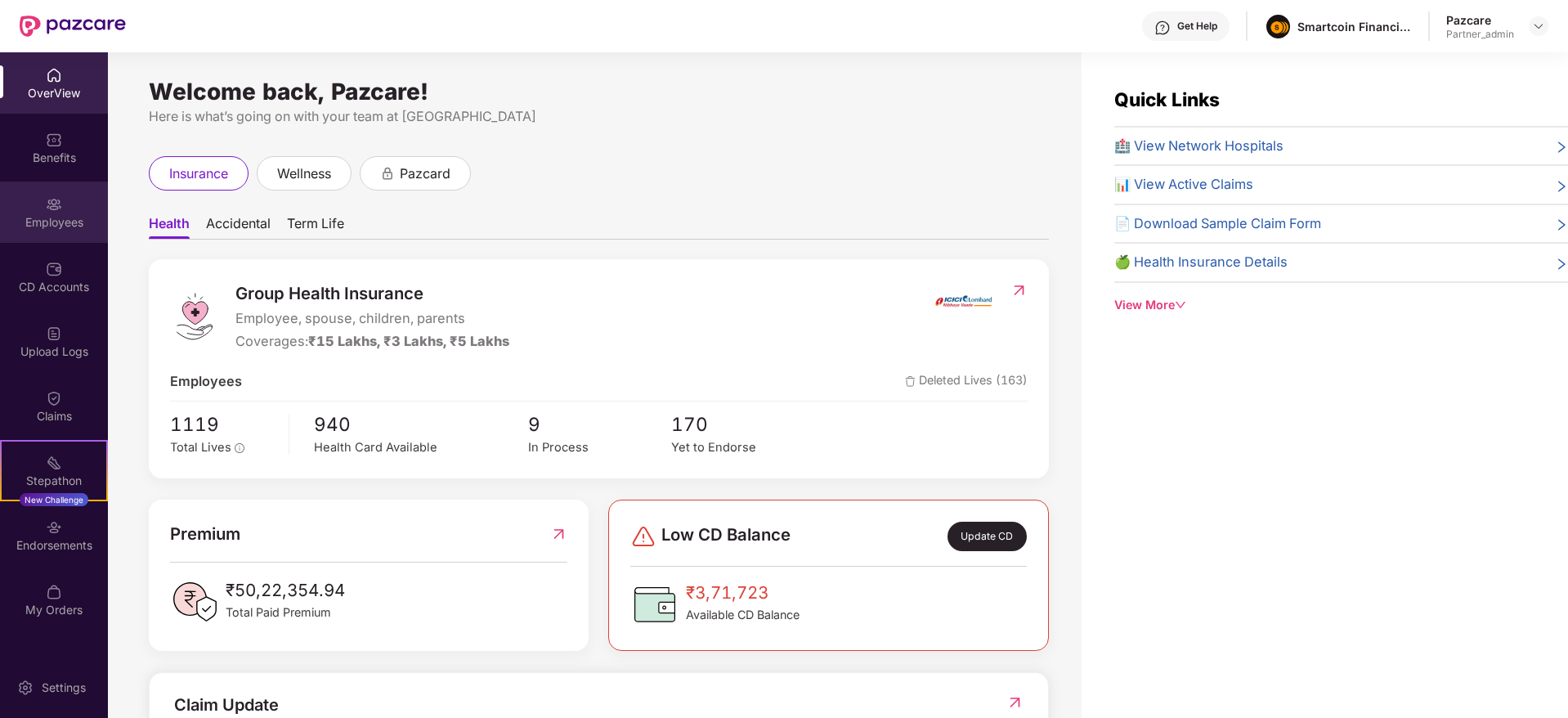
click at [45, 225] on div "Employees" at bounding box center [53, 222] width 108 height 16
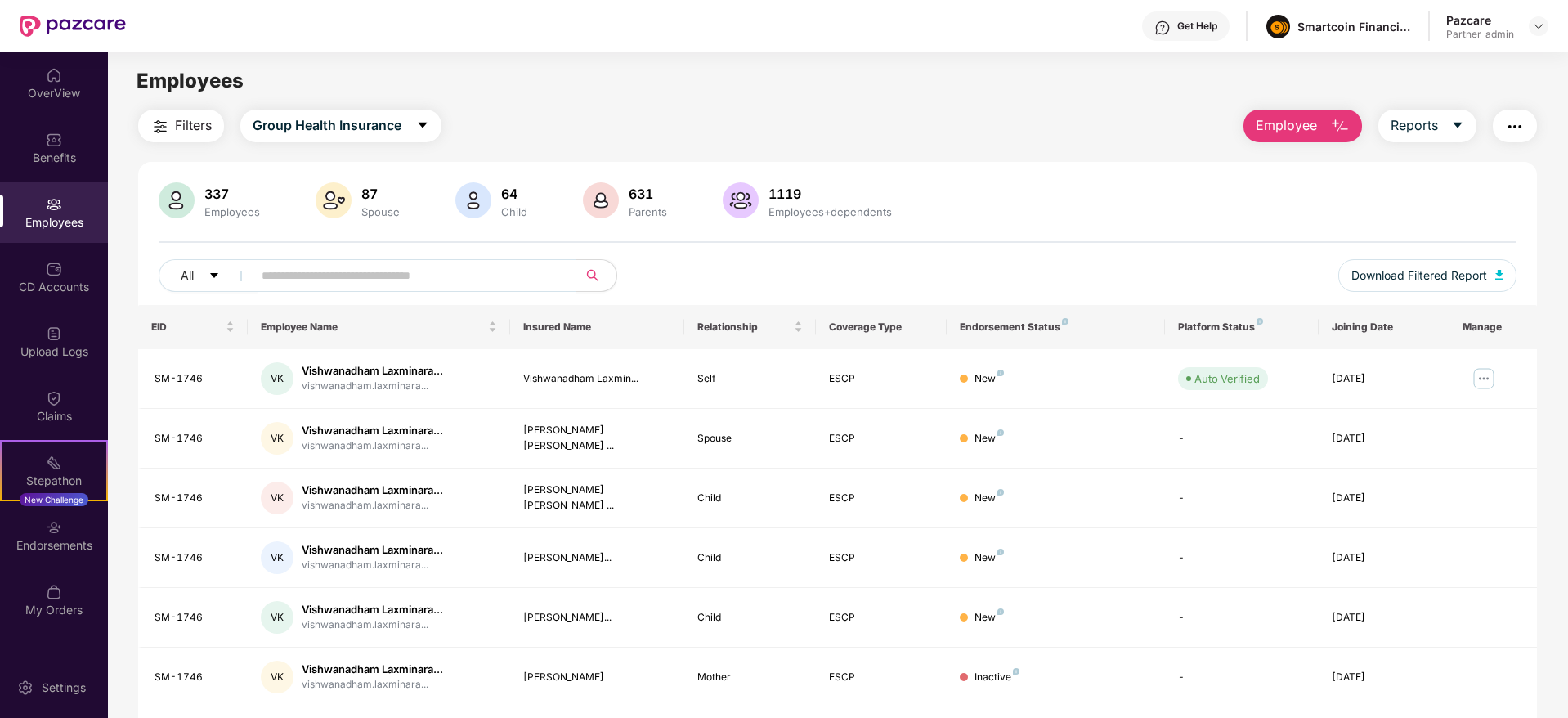
click at [346, 143] on div "Filters Group Health Insurance Employee Reports 337 Employees 87 Spouse 64 Chil…" at bounding box center [837, 557] width 1398 height 895
click at [356, 133] on span "Group Health Insurance" at bounding box center [328, 125] width 149 height 20
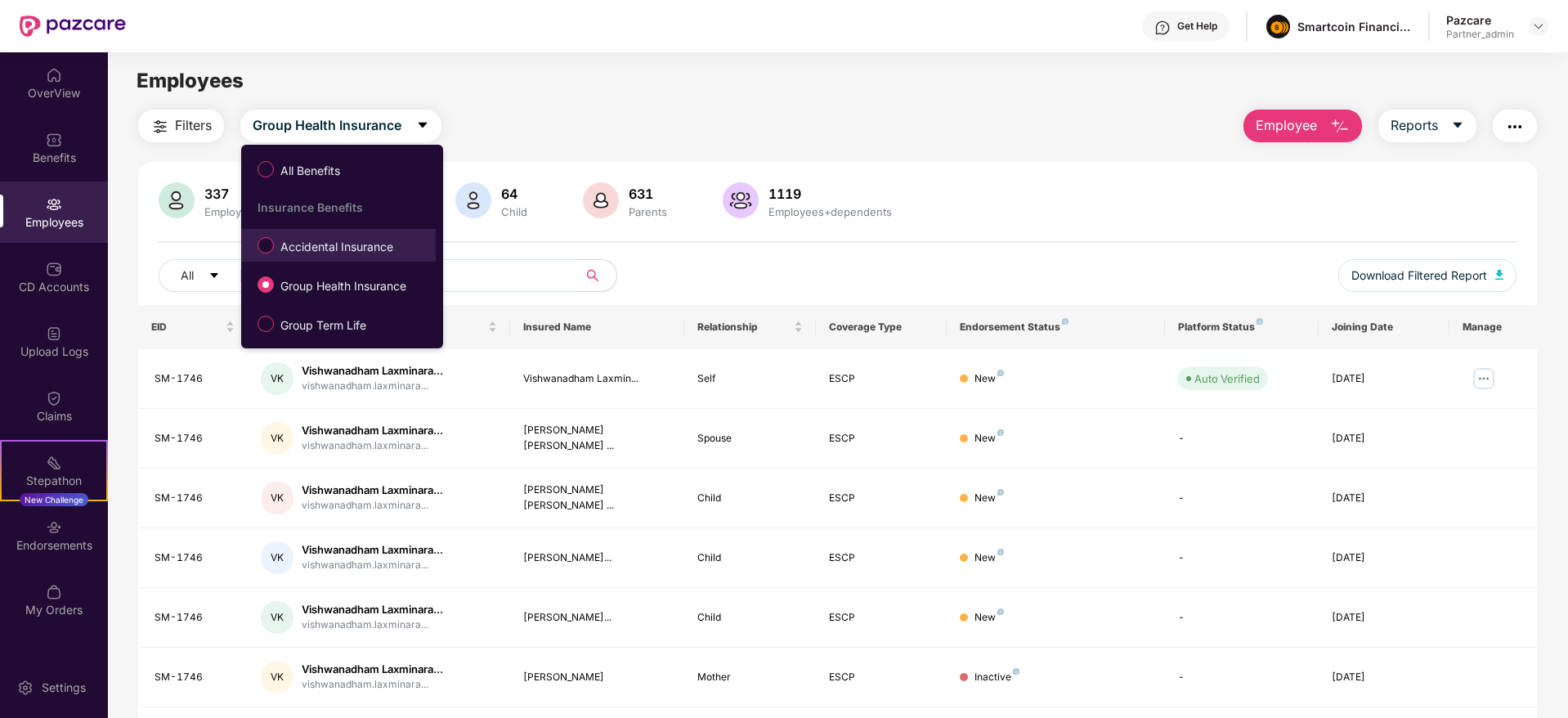
click at [326, 245] on span "Accidental Insurance" at bounding box center [337, 246] width 126 height 18
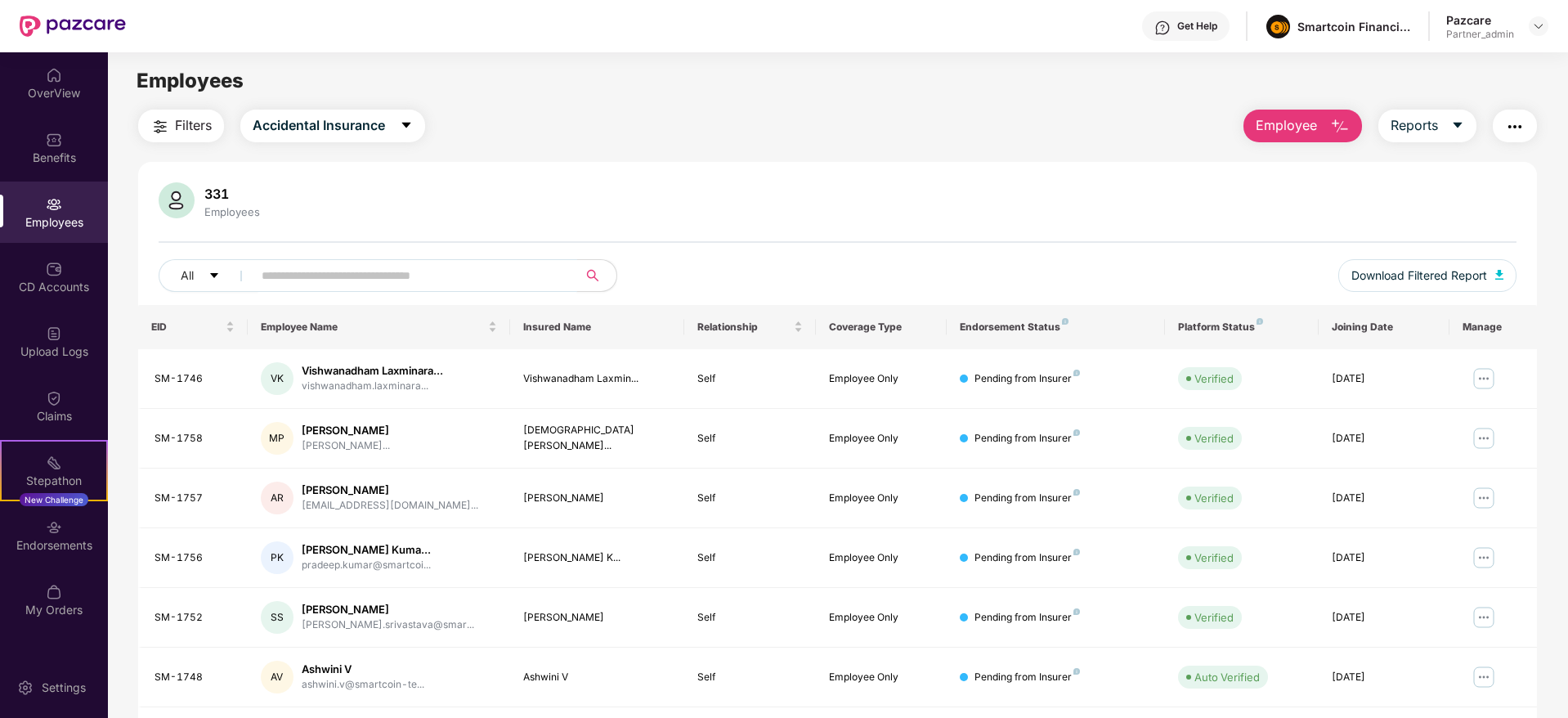
click at [331, 276] on input "text" at bounding box center [408, 275] width 294 height 24
paste input "*******"
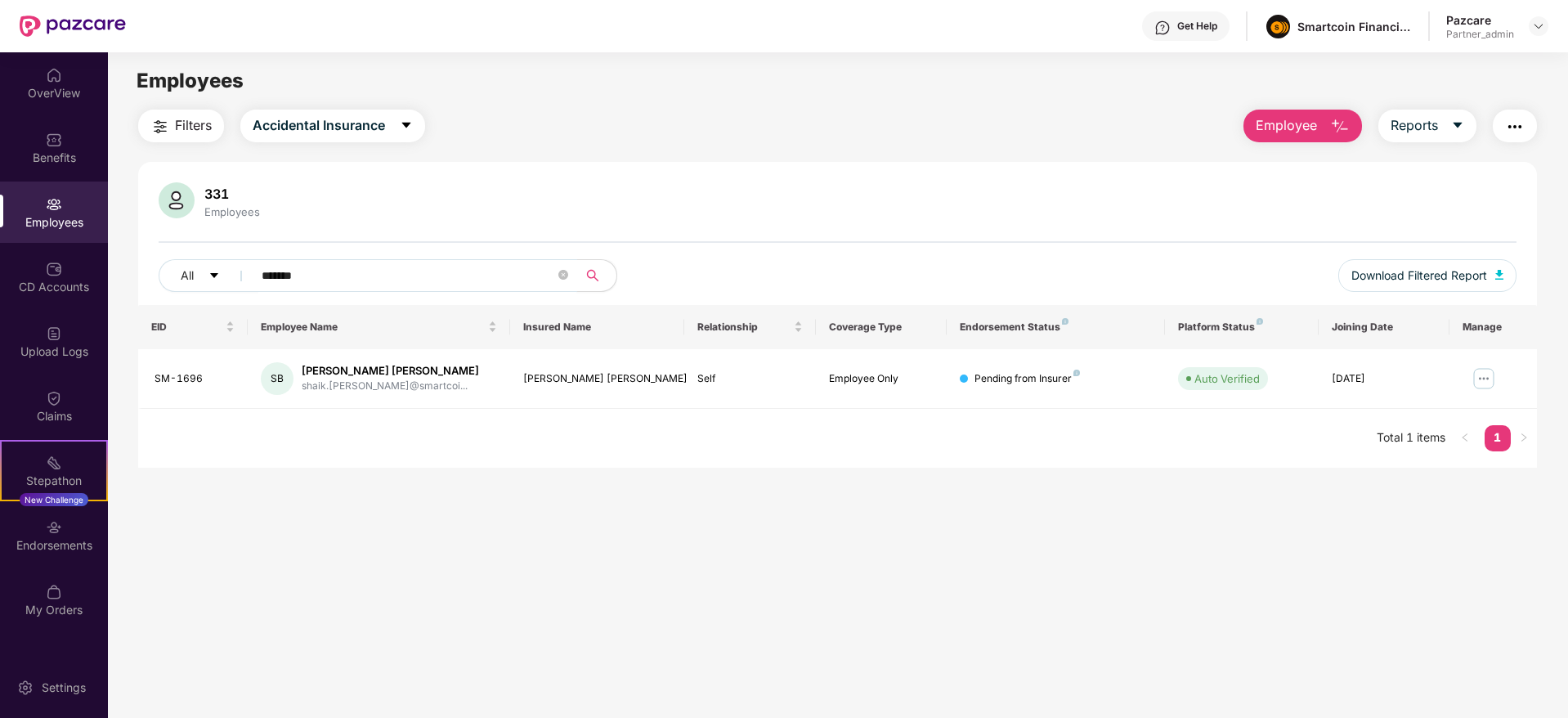
drag, startPoint x: 396, startPoint y: 273, endPoint x: 0, endPoint y: 210, distance: 401.0
click at [0, 222] on div "OverView Benefits Employees CD Accounts Upload Logs Claims Stepathon New Challe…" at bounding box center [784, 385] width 1568 height 666
paste input "text"
drag, startPoint x: 452, startPoint y: 274, endPoint x: 0, endPoint y: 253, distance: 452.5
click at [0, 253] on div "OverView Benefits Employees CD Accounts Upload Logs Claims Stepathon New Challe…" at bounding box center [784, 385] width 1568 height 666
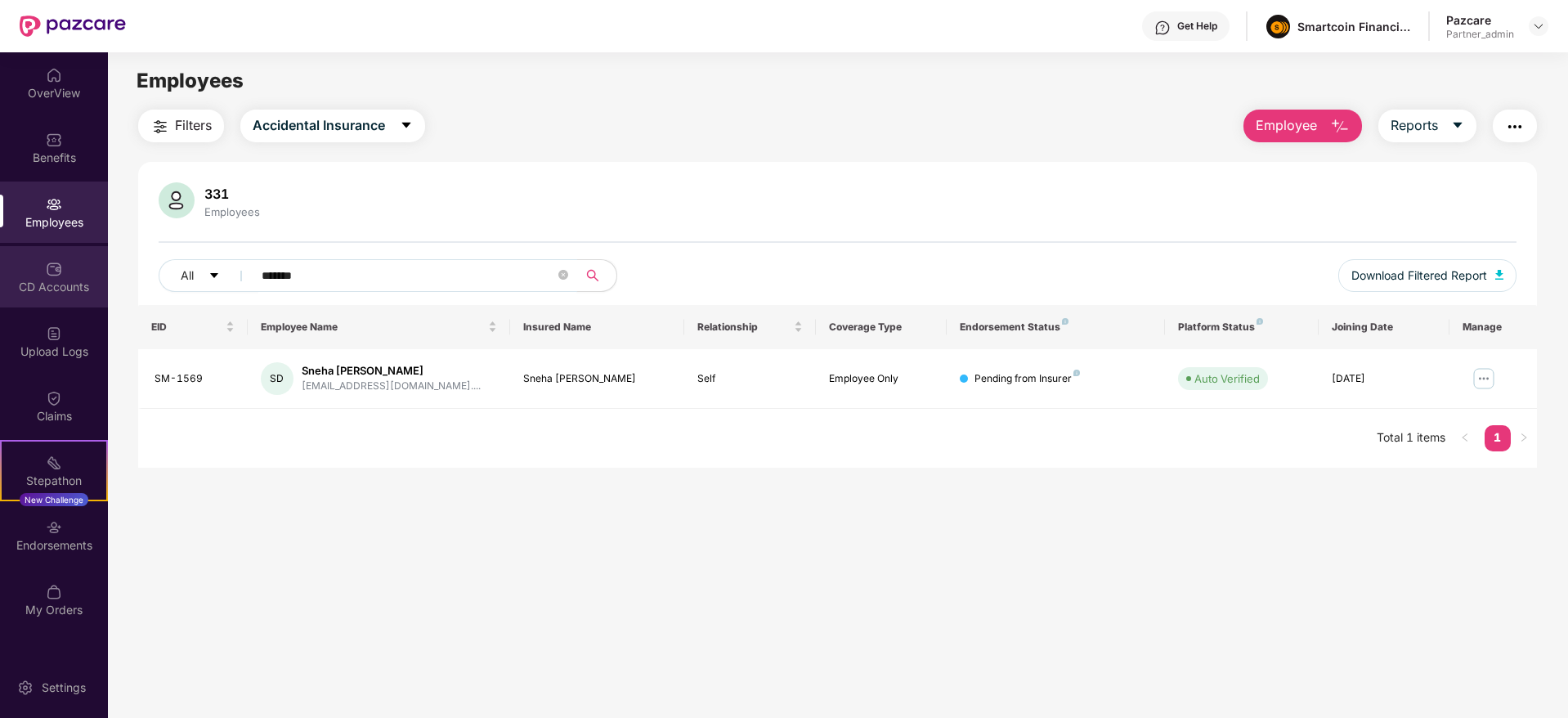
paste input "text"
drag, startPoint x: 366, startPoint y: 274, endPoint x: 0, endPoint y: 243, distance: 367.3
click at [0, 243] on div "OverView Benefits Employees CD Accounts Upload Logs Claims Stepathon New Challe…" at bounding box center [784, 385] width 1568 height 666
paste input "text"
type input "*******"
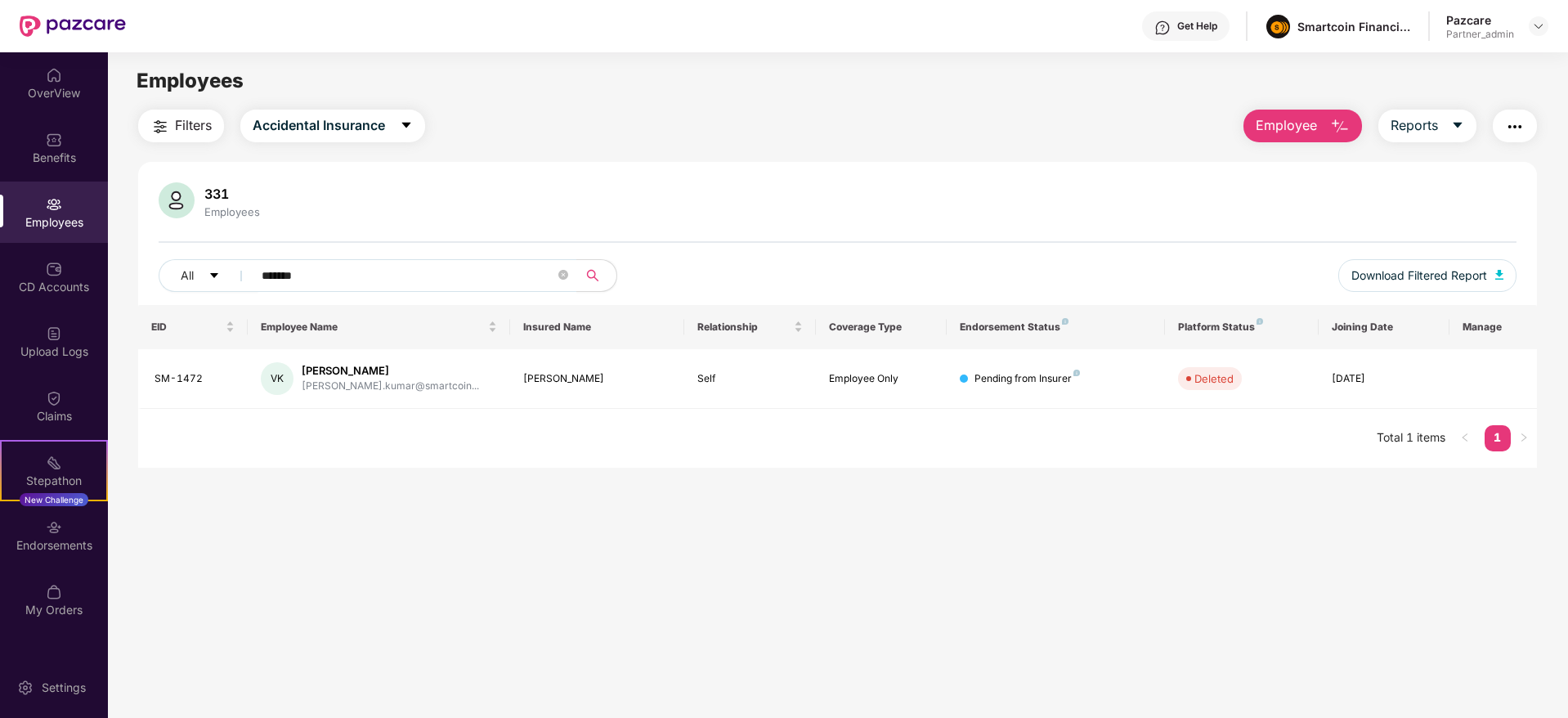
click at [1505, 129] on img "button" at bounding box center [1515, 127] width 19 height 19
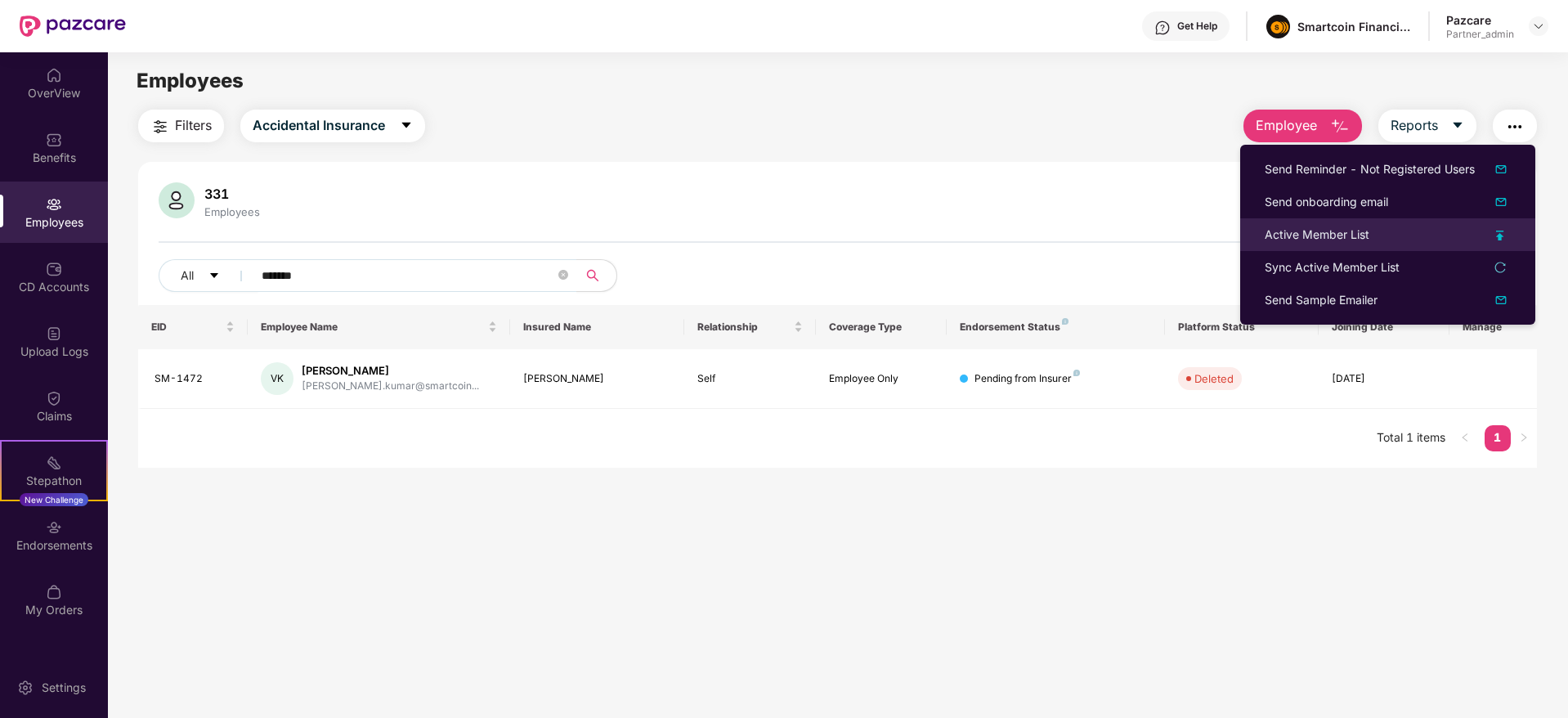
click at [1308, 241] on div "Active Member List" at bounding box center [1317, 234] width 105 height 18
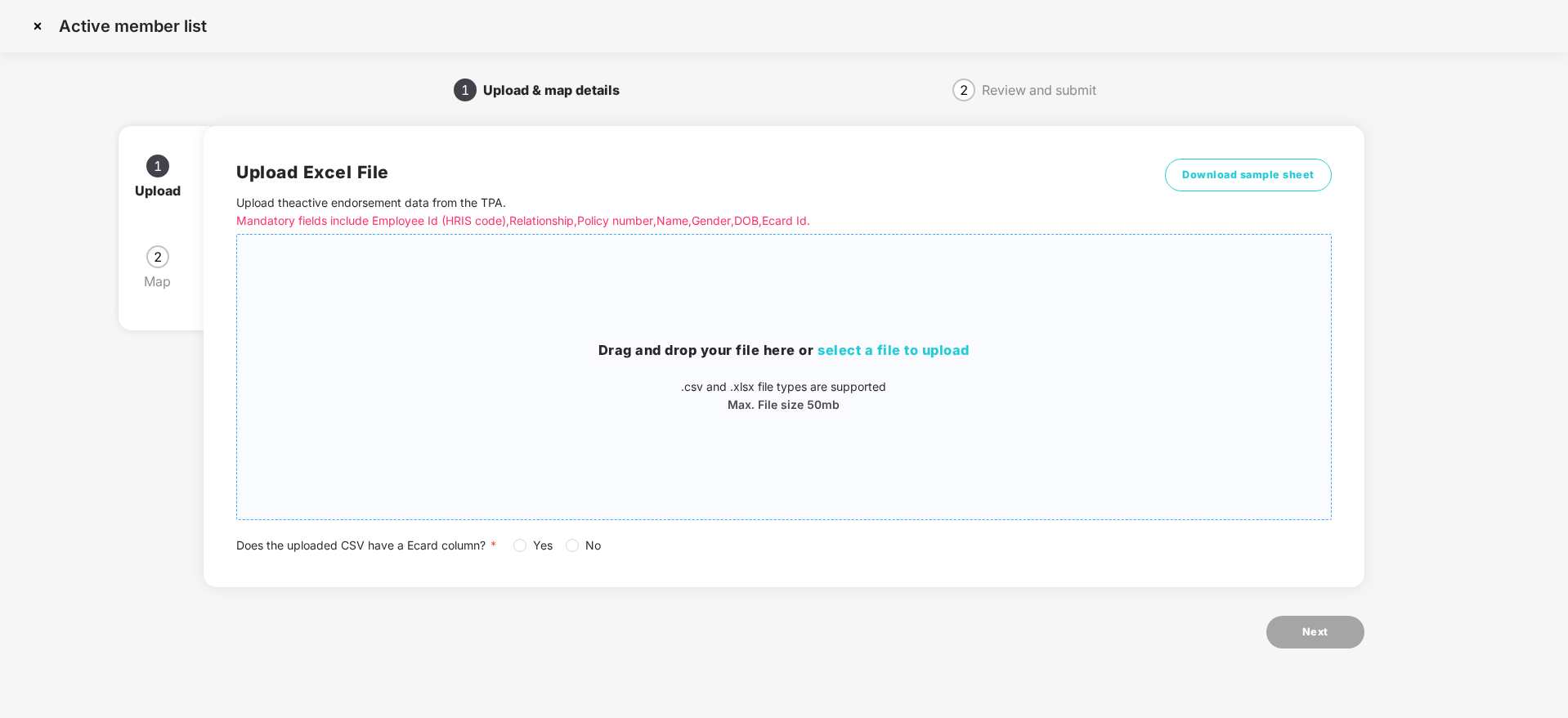
click at [995, 328] on div "Drag and drop your file here or select a file to upload .csv and .xlsx file typ…" at bounding box center [784, 377] width 1093 height 259
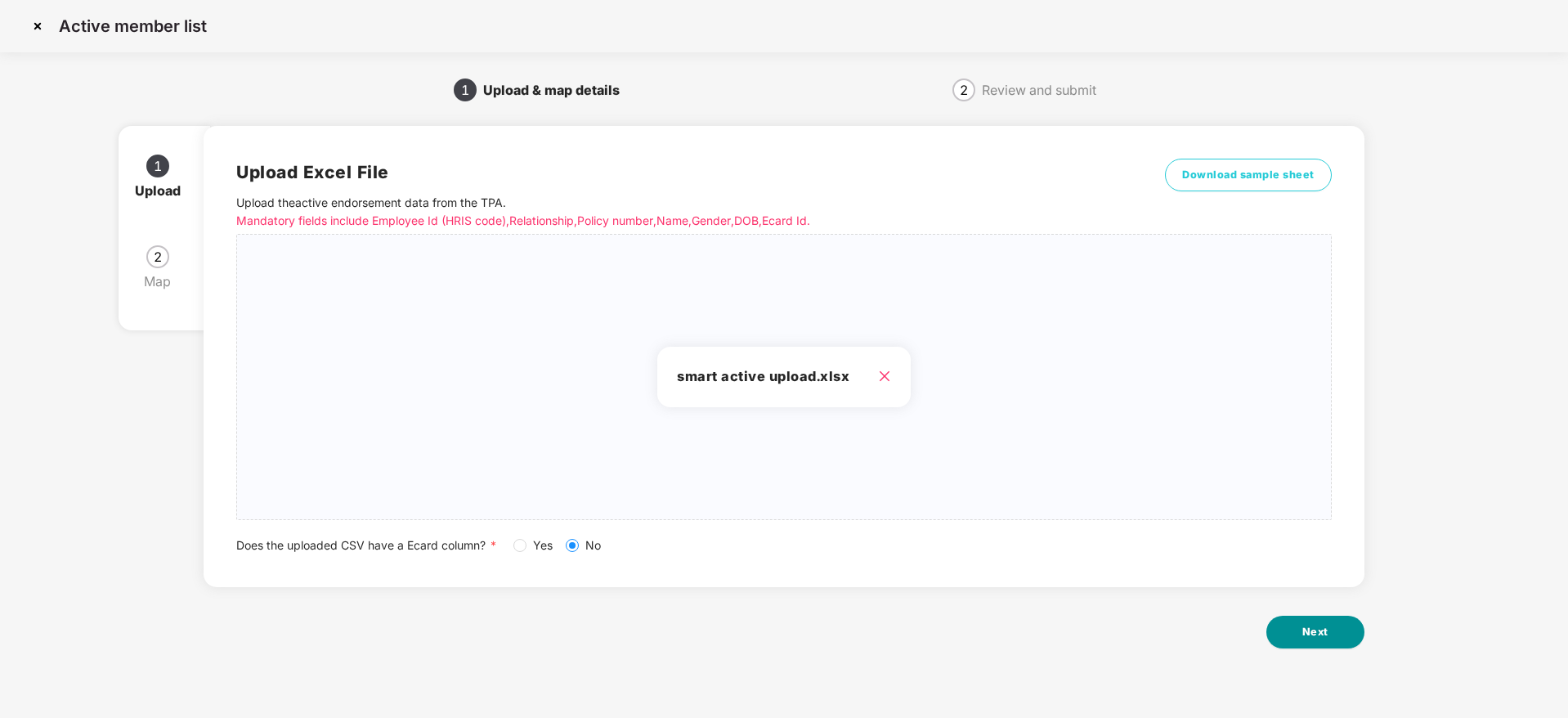
click at [1314, 638] on span "Next" at bounding box center [1315, 632] width 26 height 16
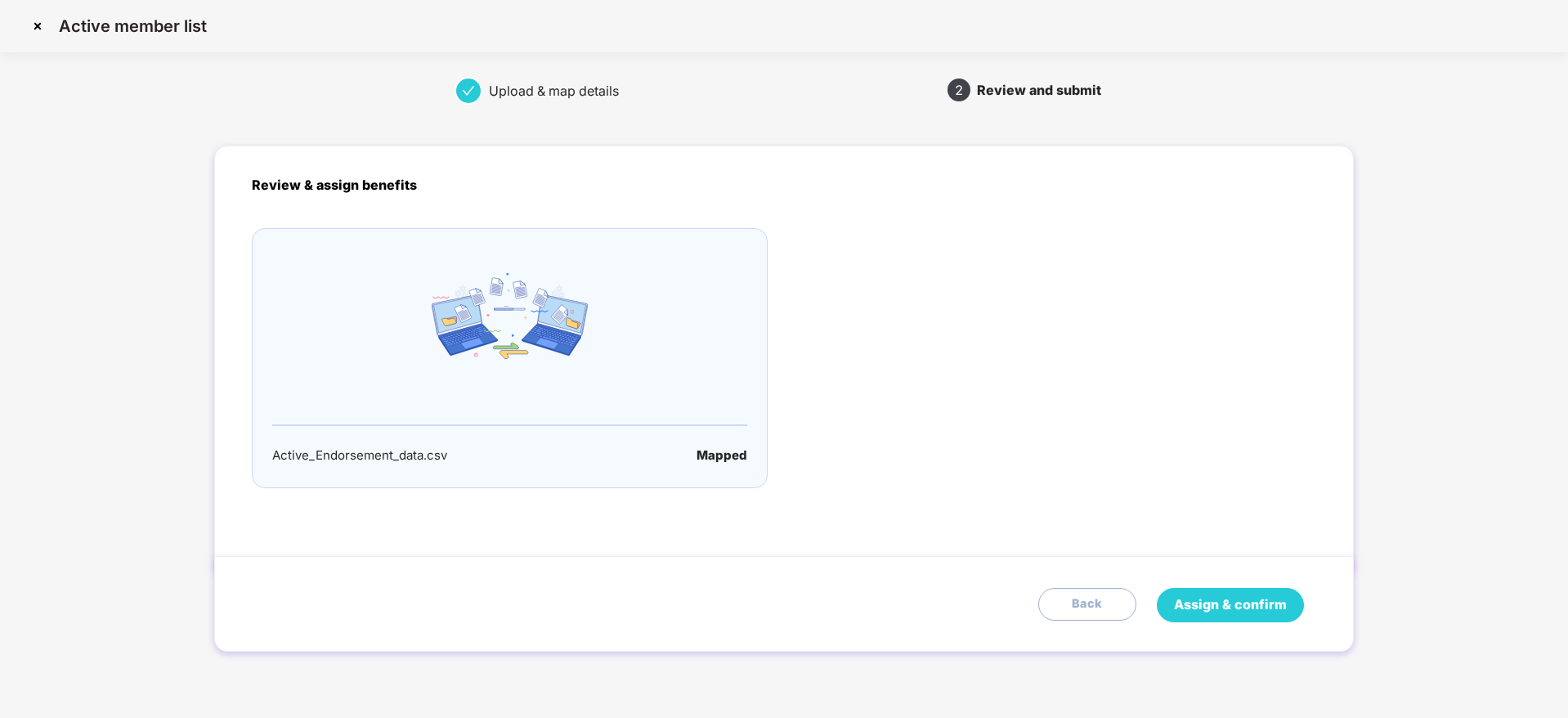
click at [1240, 592] on button "Assign & confirm" at bounding box center [1231, 604] width 147 height 34
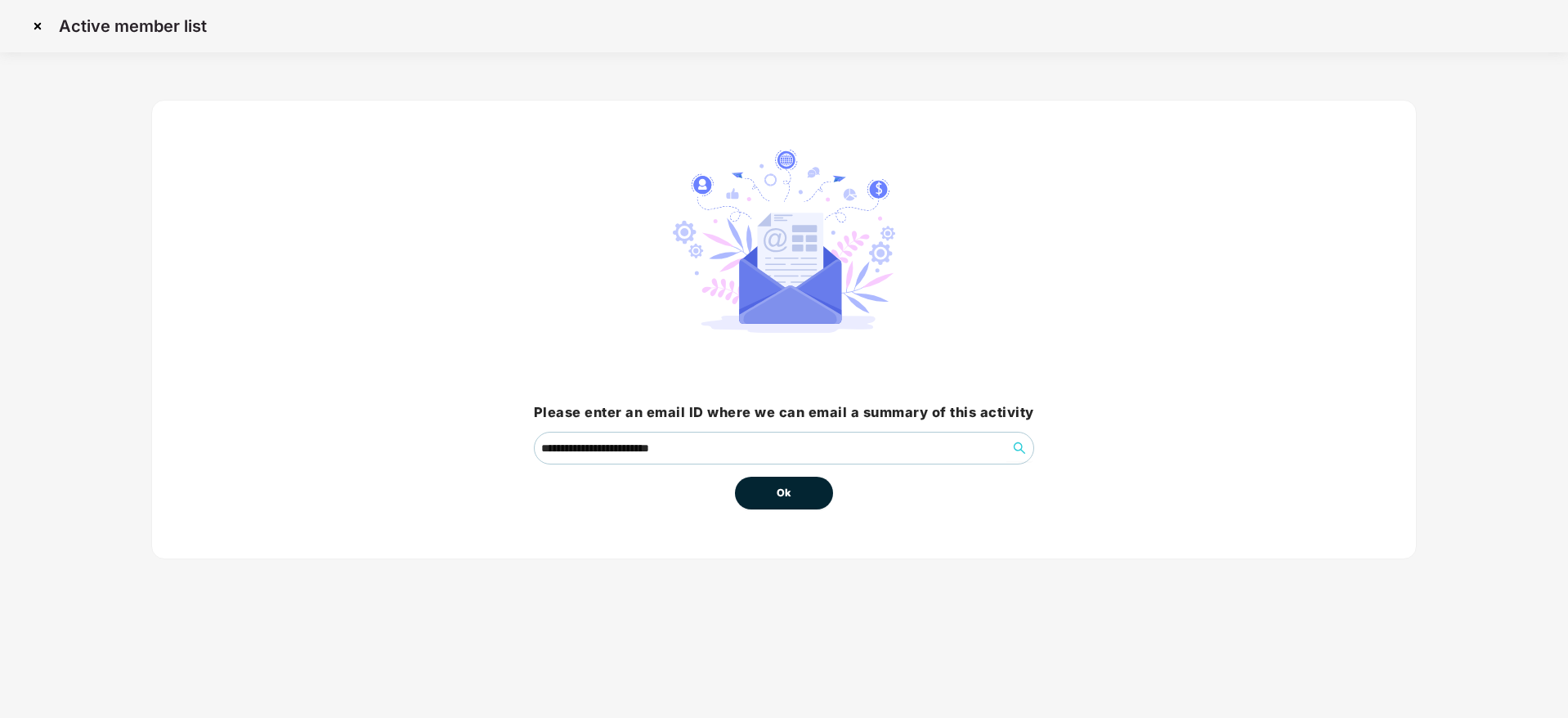
click at [790, 491] on span "Ok" at bounding box center [783, 492] width 15 height 16
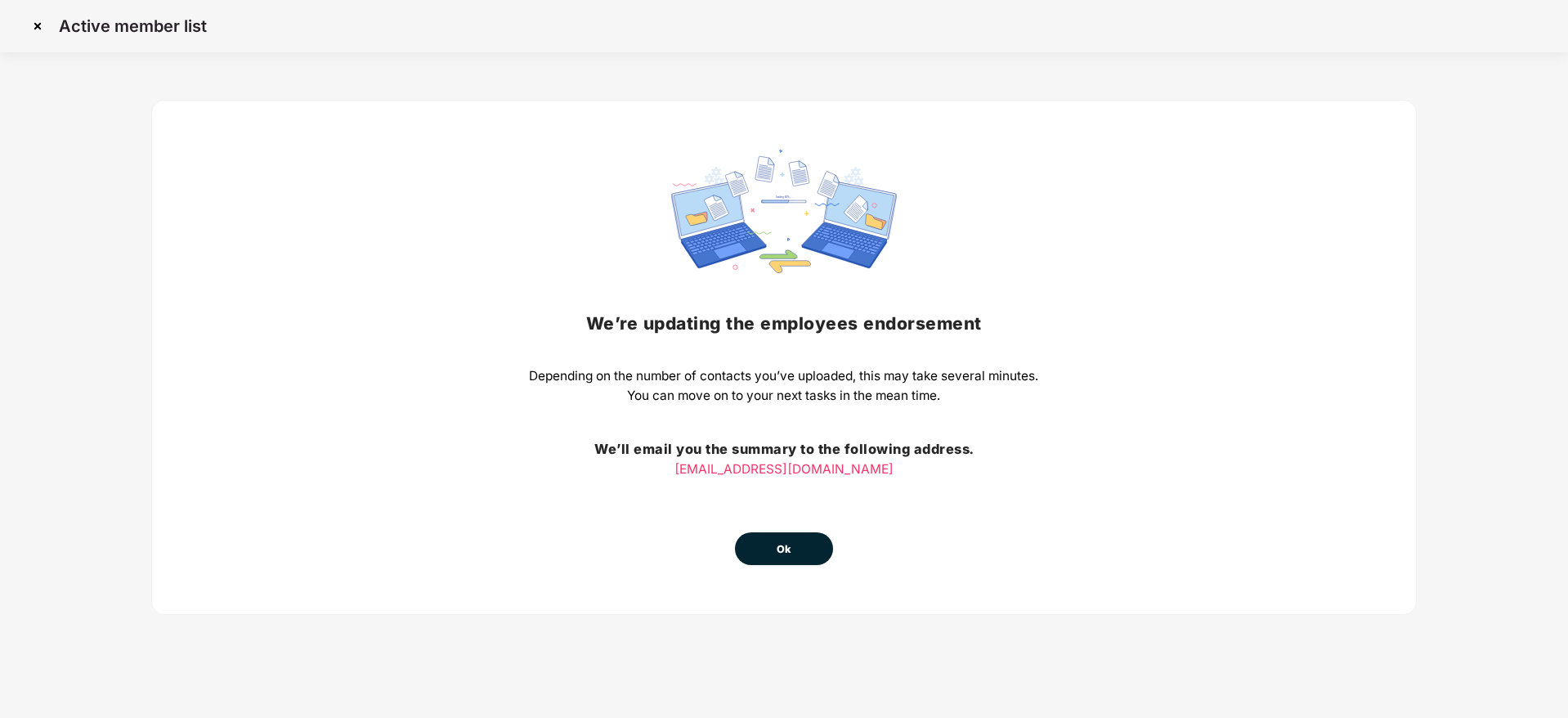
click at [797, 567] on div "We’re updating the employees endorsement Depending on the number of contacts yo…" at bounding box center [784, 357] width 1266 height 515
click at [799, 543] on button "Ok" at bounding box center [783, 548] width 98 height 33
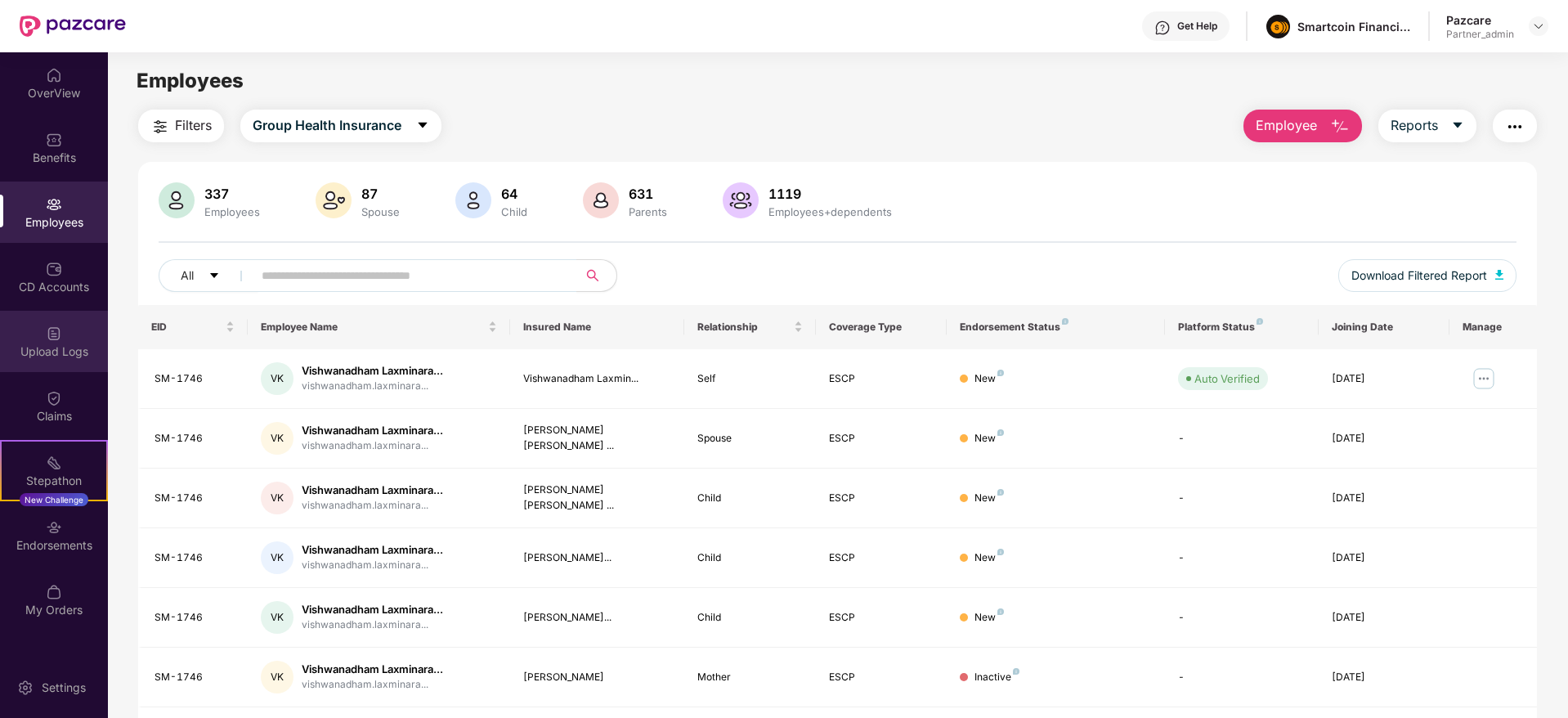
click at [55, 337] on img at bounding box center [53, 333] width 16 height 16
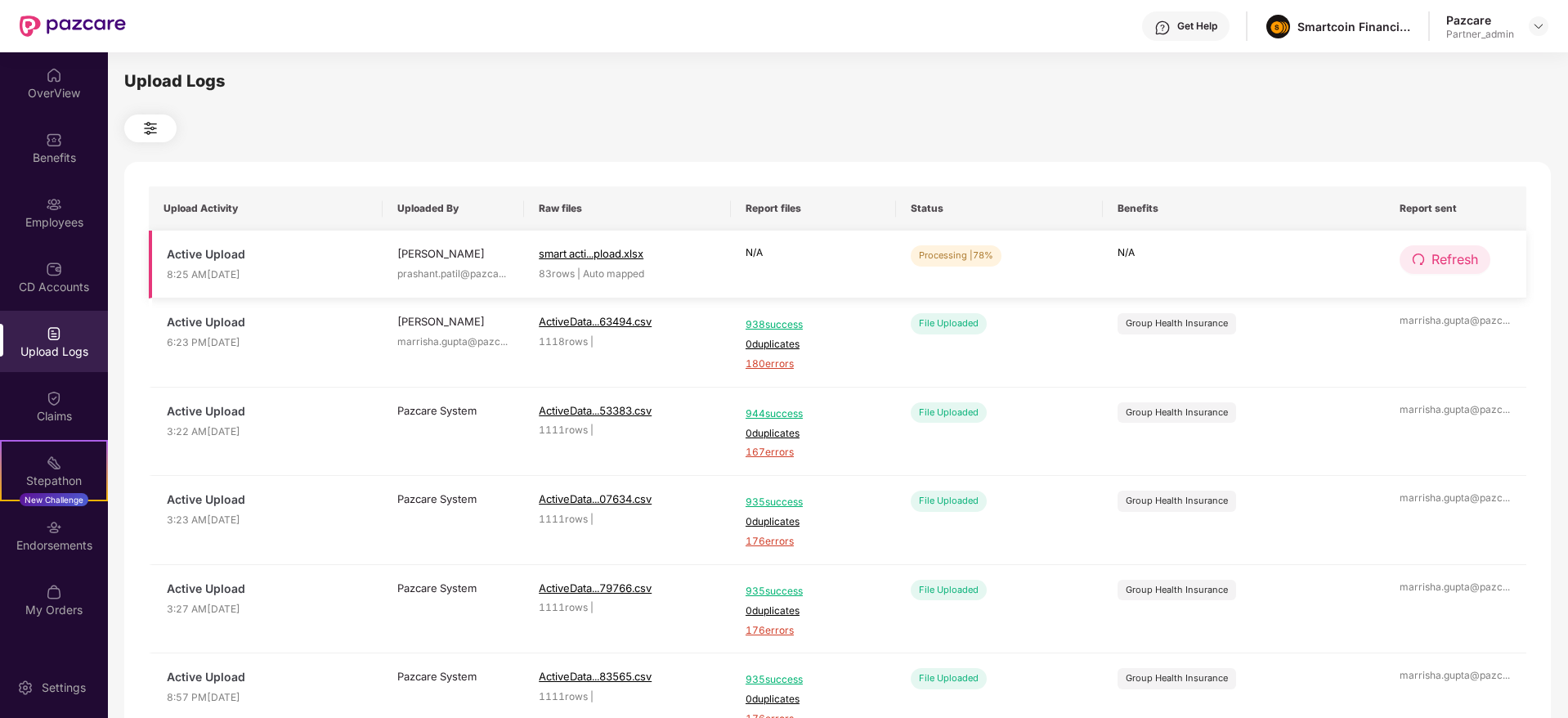
click at [1445, 253] on span "Refresh" at bounding box center [1455, 259] width 47 height 20
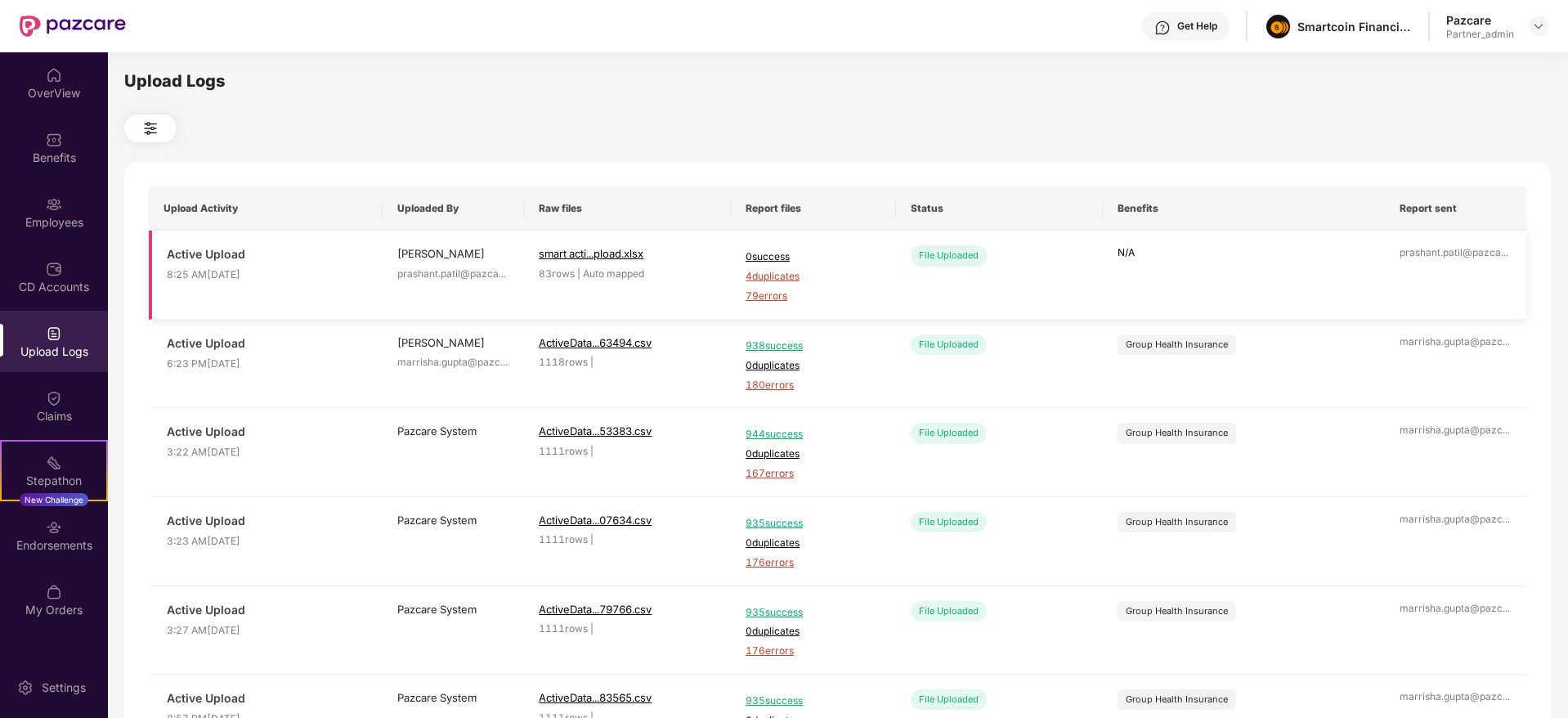
click at [768, 292] on span "79 errors" at bounding box center [813, 297] width 136 height 16
click at [61, 174] on div "Benefits" at bounding box center [53, 147] width 108 height 61
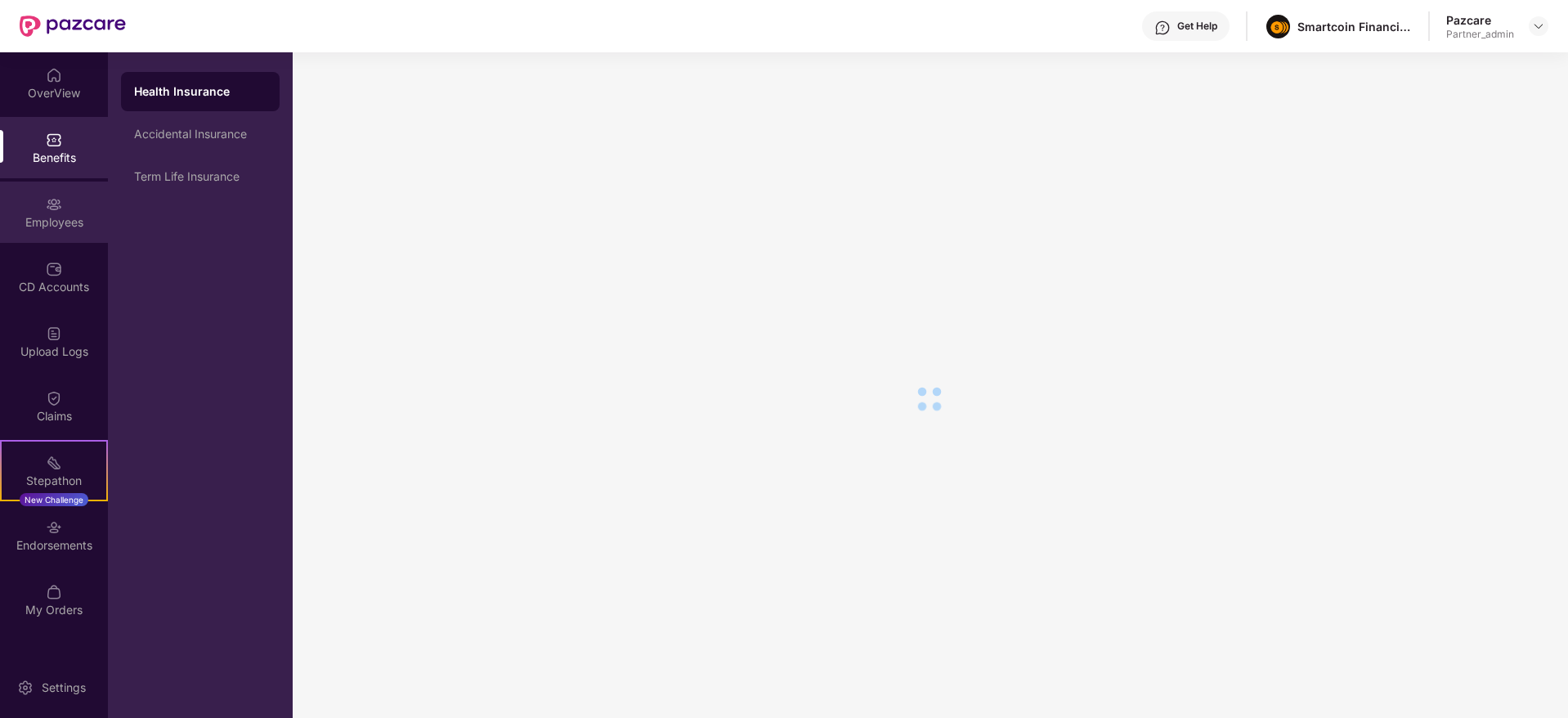
click at [55, 227] on div "Employees" at bounding box center [53, 222] width 108 height 16
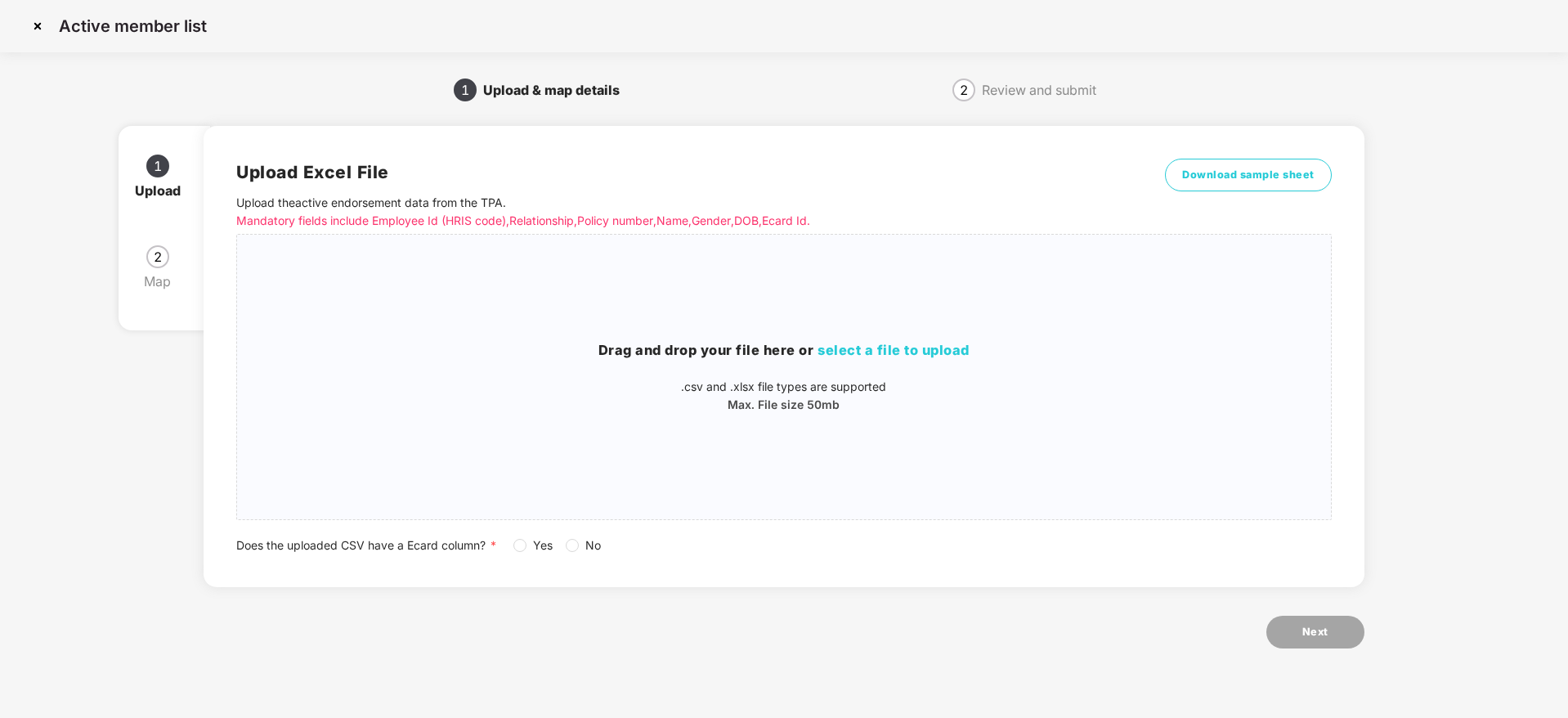
click at [27, 28] on img at bounding box center [37, 25] width 26 height 26
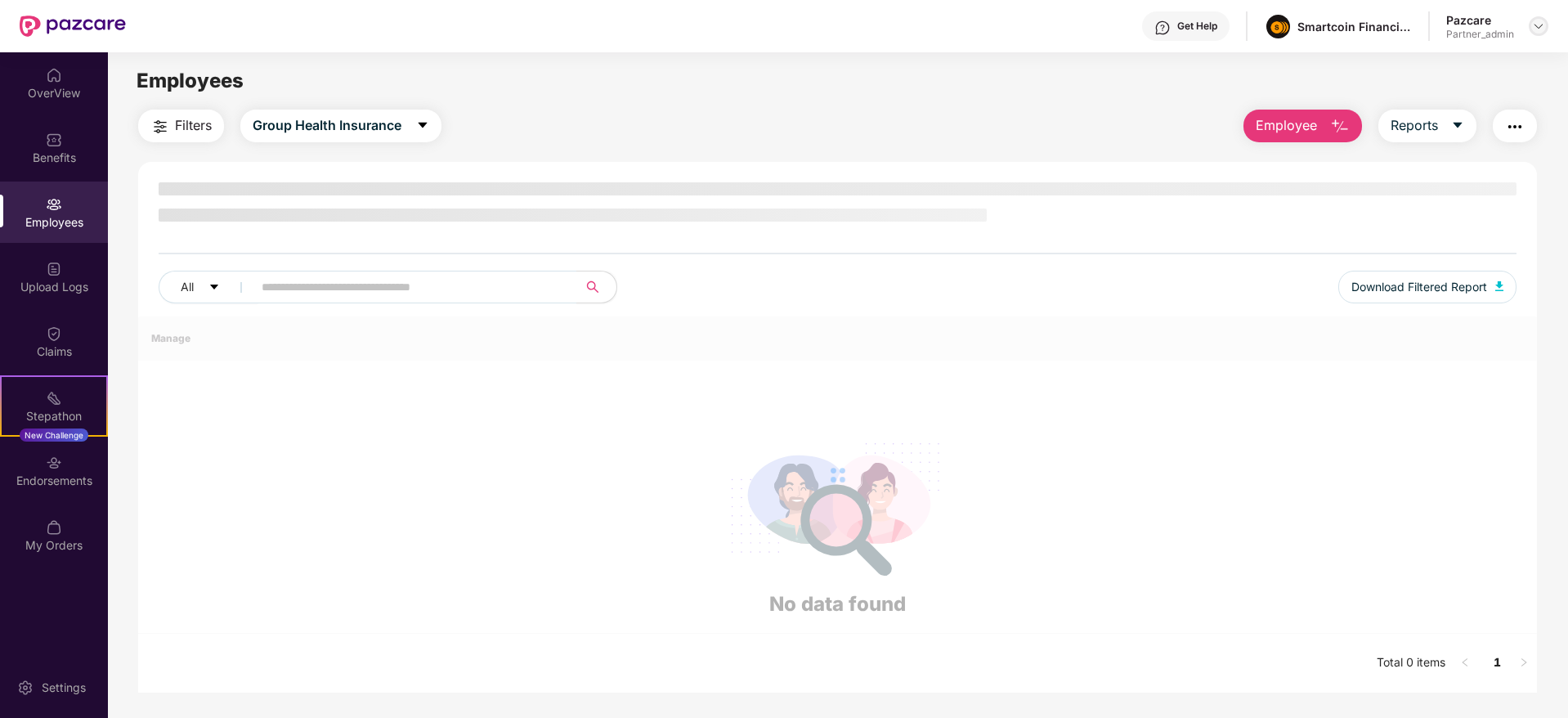
click at [1544, 21] on img at bounding box center [1538, 25] width 13 height 13
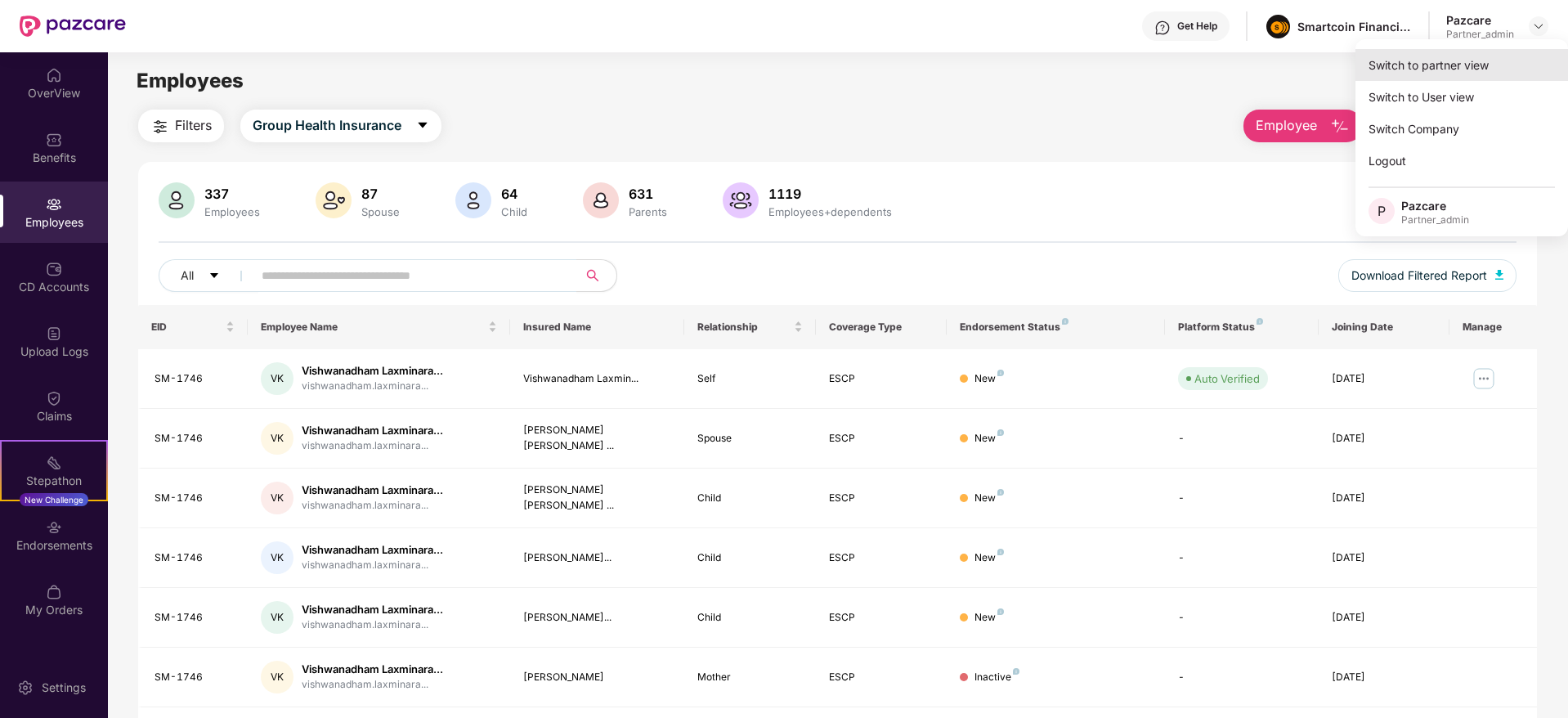
click at [1476, 64] on div "Switch to partner view" at bounding box center [1461, 65] width 212 height 32
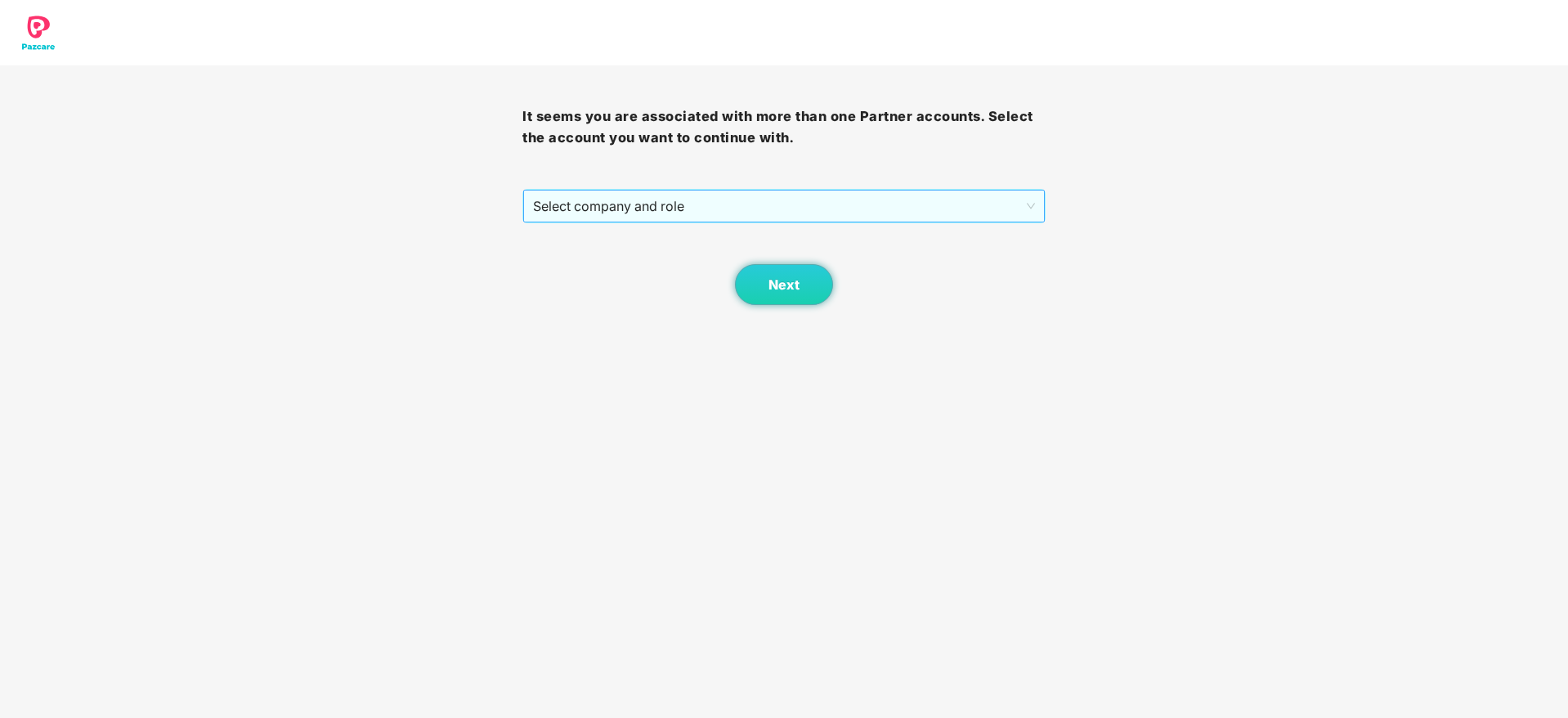
click at [714, 202] on span "Select company and role" at bounding box center [783, 206] width 501 height 31
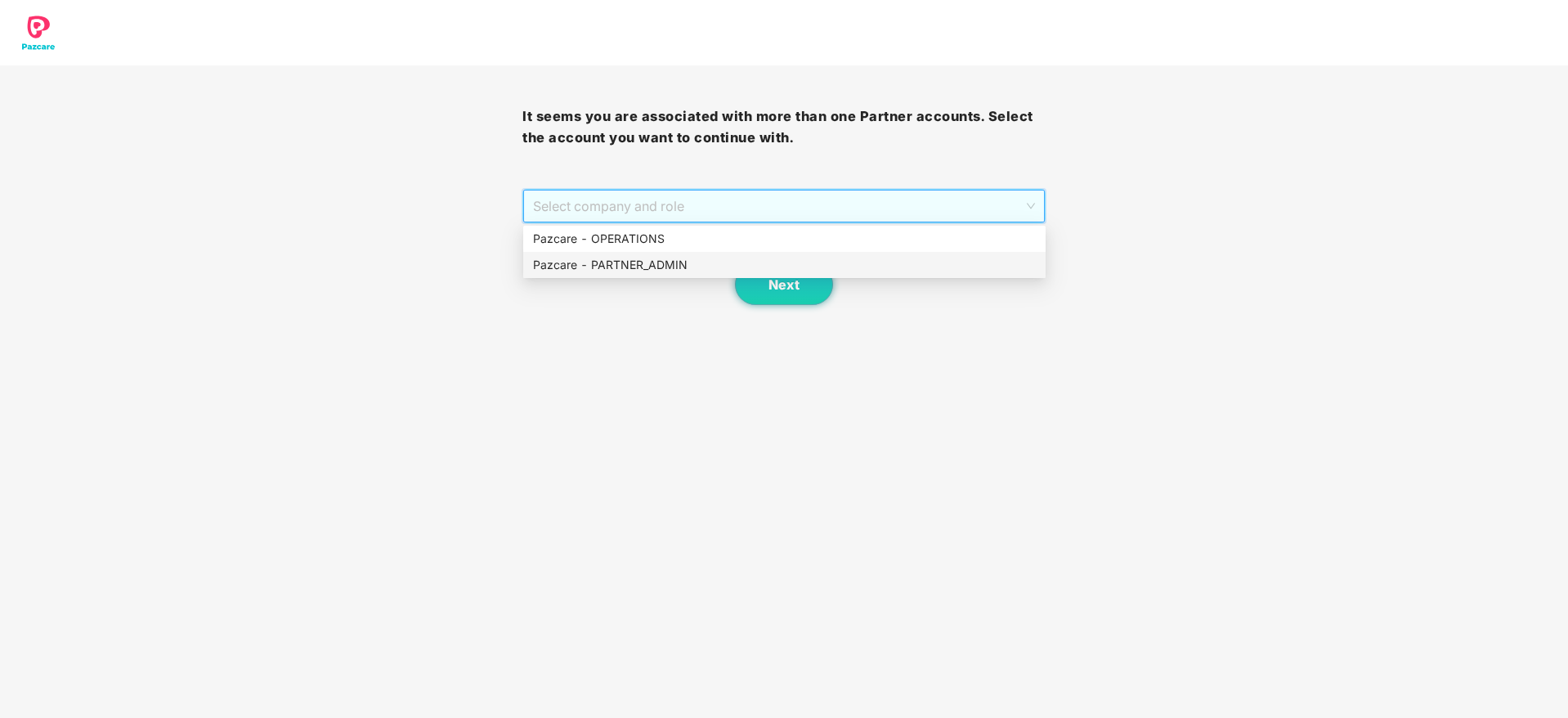
click at [646, 264] on div "Pazcare - PARTNER_ADMIN" at bounding box center [784, 265] width 503 height 18
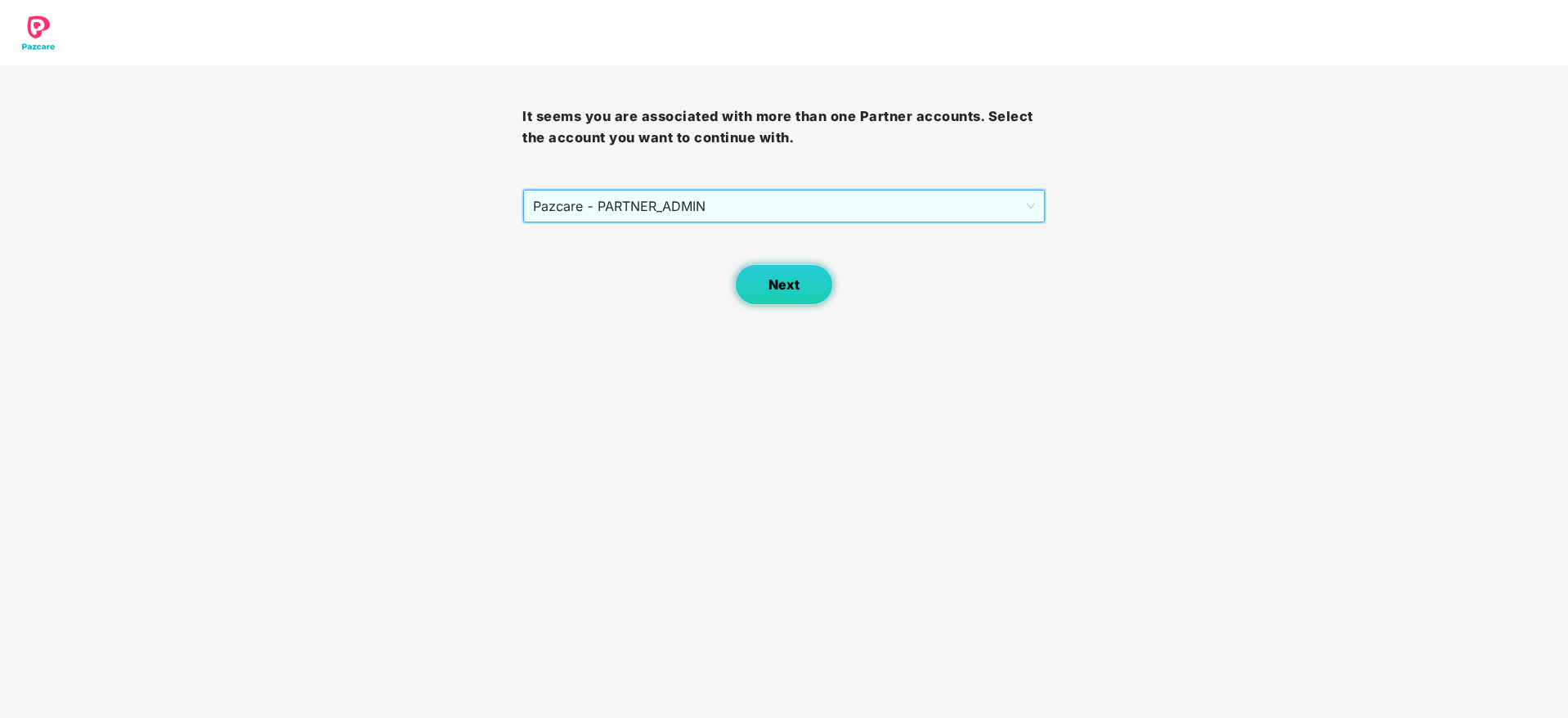
click at [775, 279] on span "Next" at bounding box center [784, 285] width 31 height 16
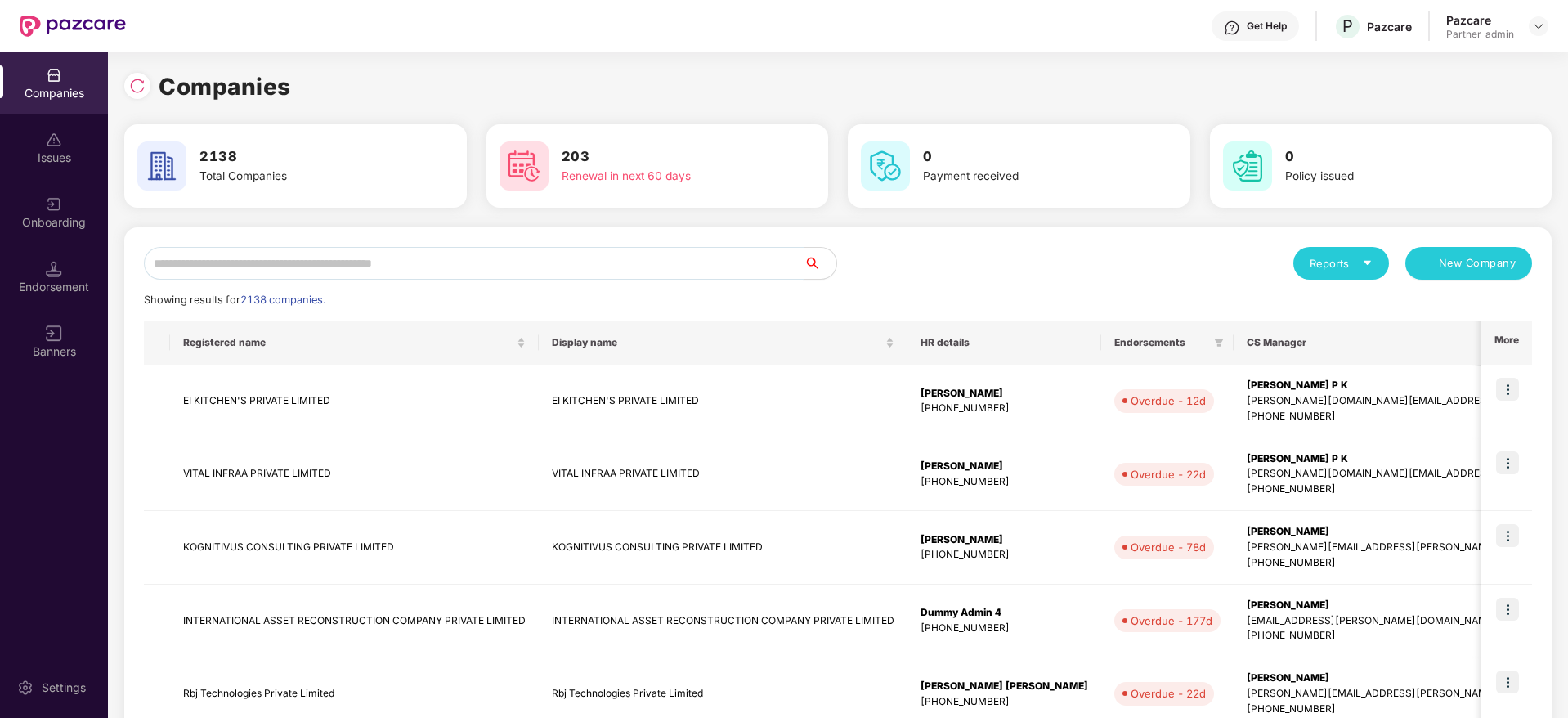
click at [327, 260] on input "text" at bounding box center [473, 264] width 660 height 33
type input "*"
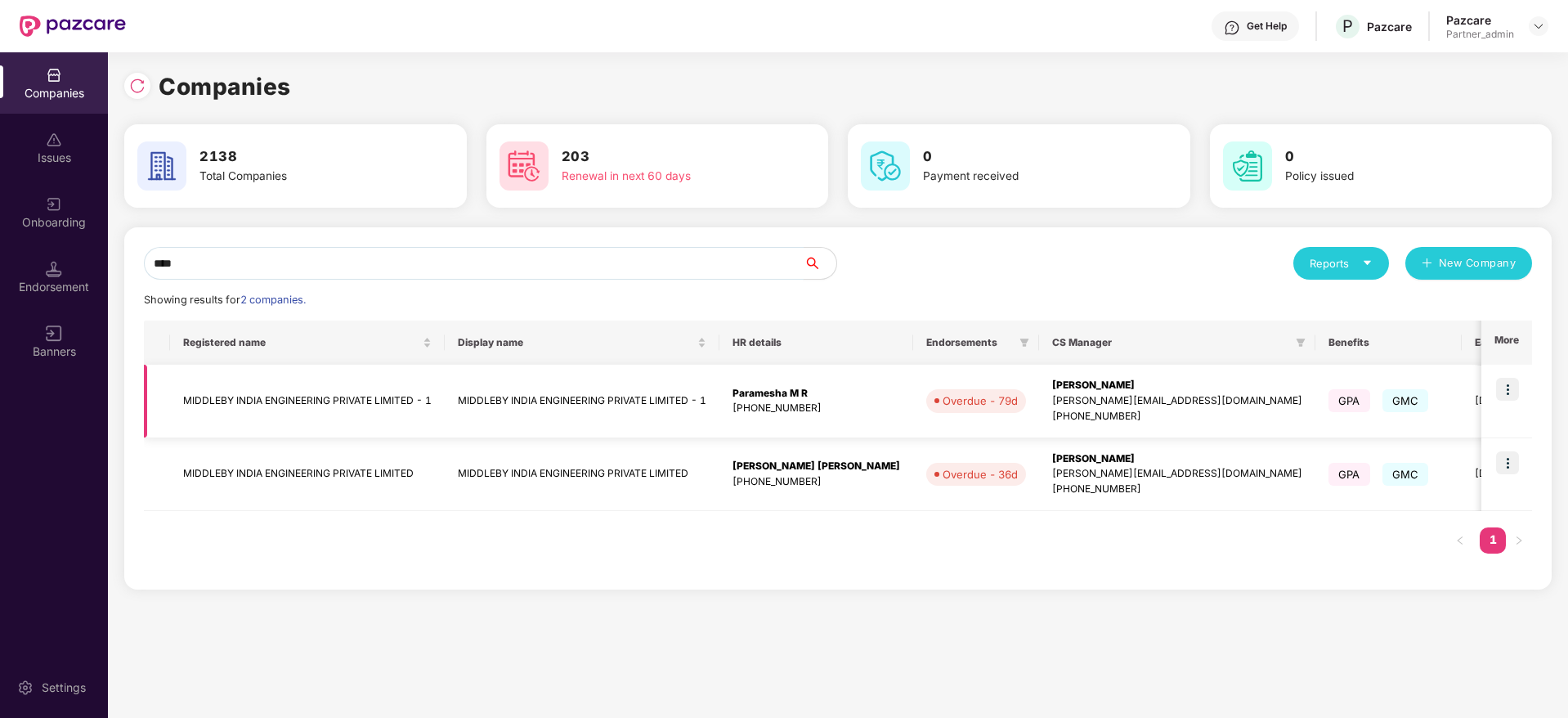
type input "****"
drag, startPoint x: 181, startPoint y: 397, endPoint x: 417, endPoint y: 399, distance: 236.0
click at [417, 399] on td "MIDDLEBY INDIA ENGINEERING PRIVATE LIMITED - 1" at bounding box center [306, 401] width 274 height 74
copy td "MIDDLEBY INDIA ENGINEERING PRIVATE LIMITED"
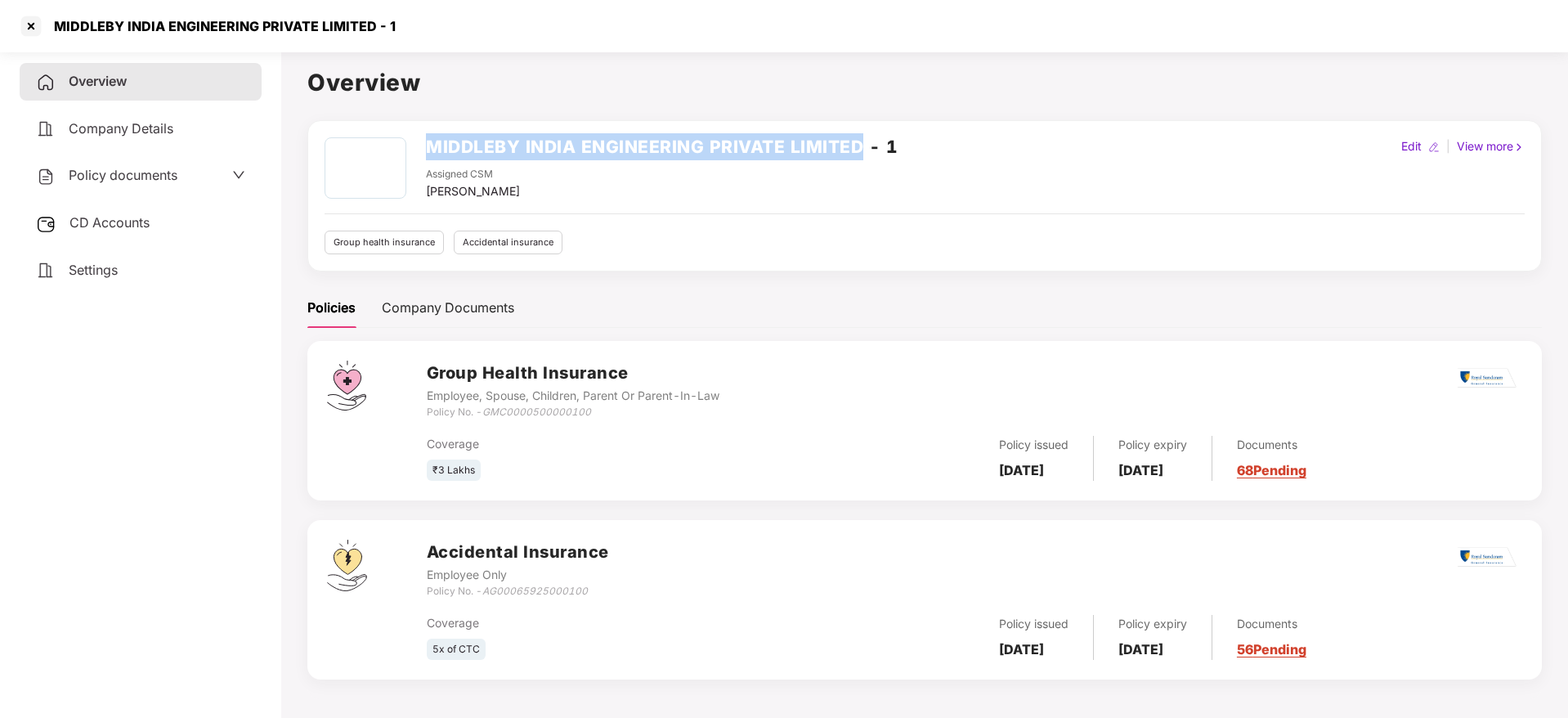
drag, startPoint x: 426, startPoint y: 140, endPoint x: 859, endPoint y: 146, distance: 433.0
click at [859, 146] on h2 "MIDDLEBY INDIA ENGINEERING PRIVATE LIMITED - 1" at bounding box center [661, 146] width 472 height 27
copy h2 "MIDDLEBY INDIA ENGINEERING PRIVATE LIMITED"
